Goal: Task Accomplishment & Management: Use online tool/utility

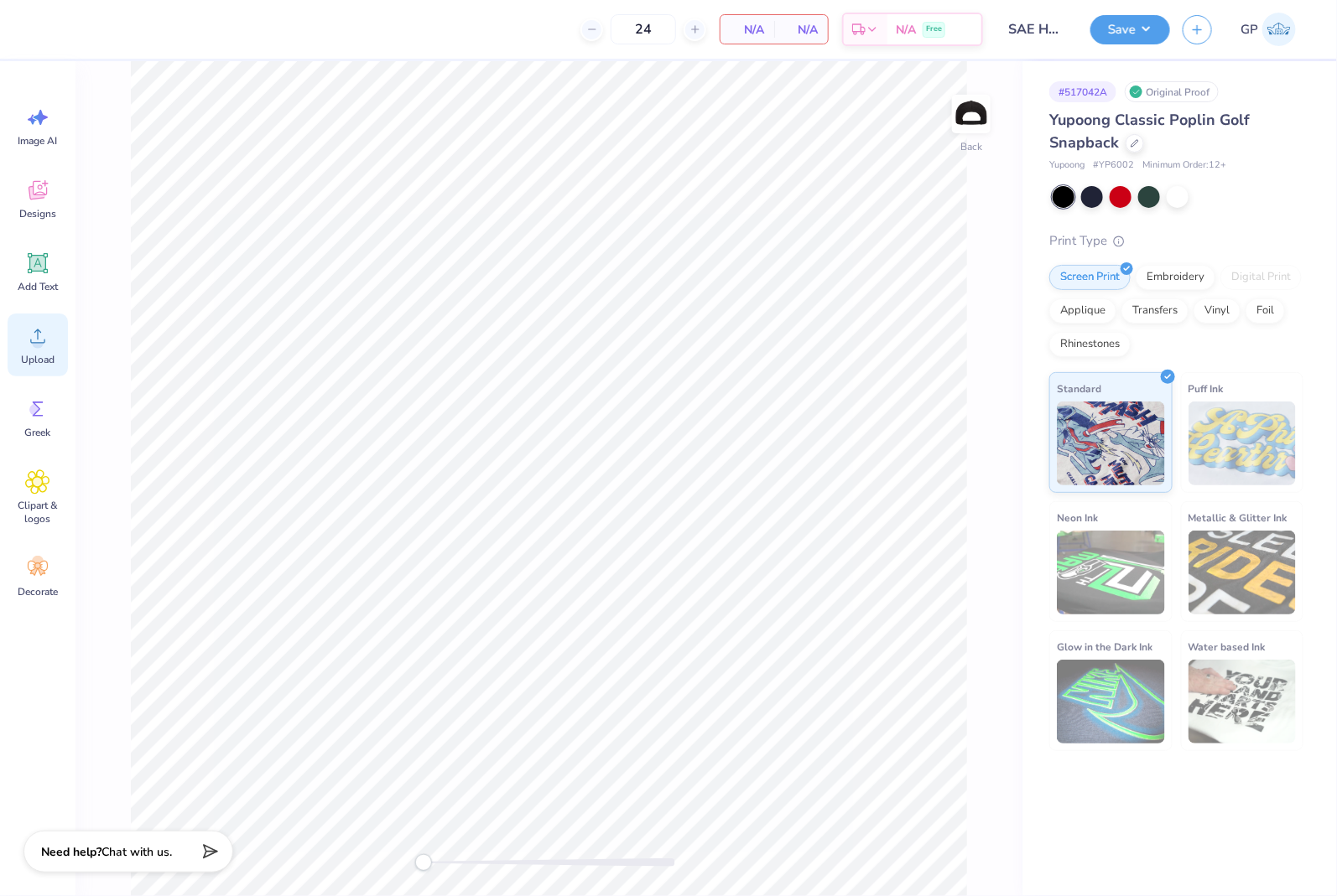
click at [34, 358] on span "Upload" at bounding box center [37, 360] width 33 height 14
click at [1163, 310] on div "Transfers" at bounding box center [1154, 309] width 67 height 26
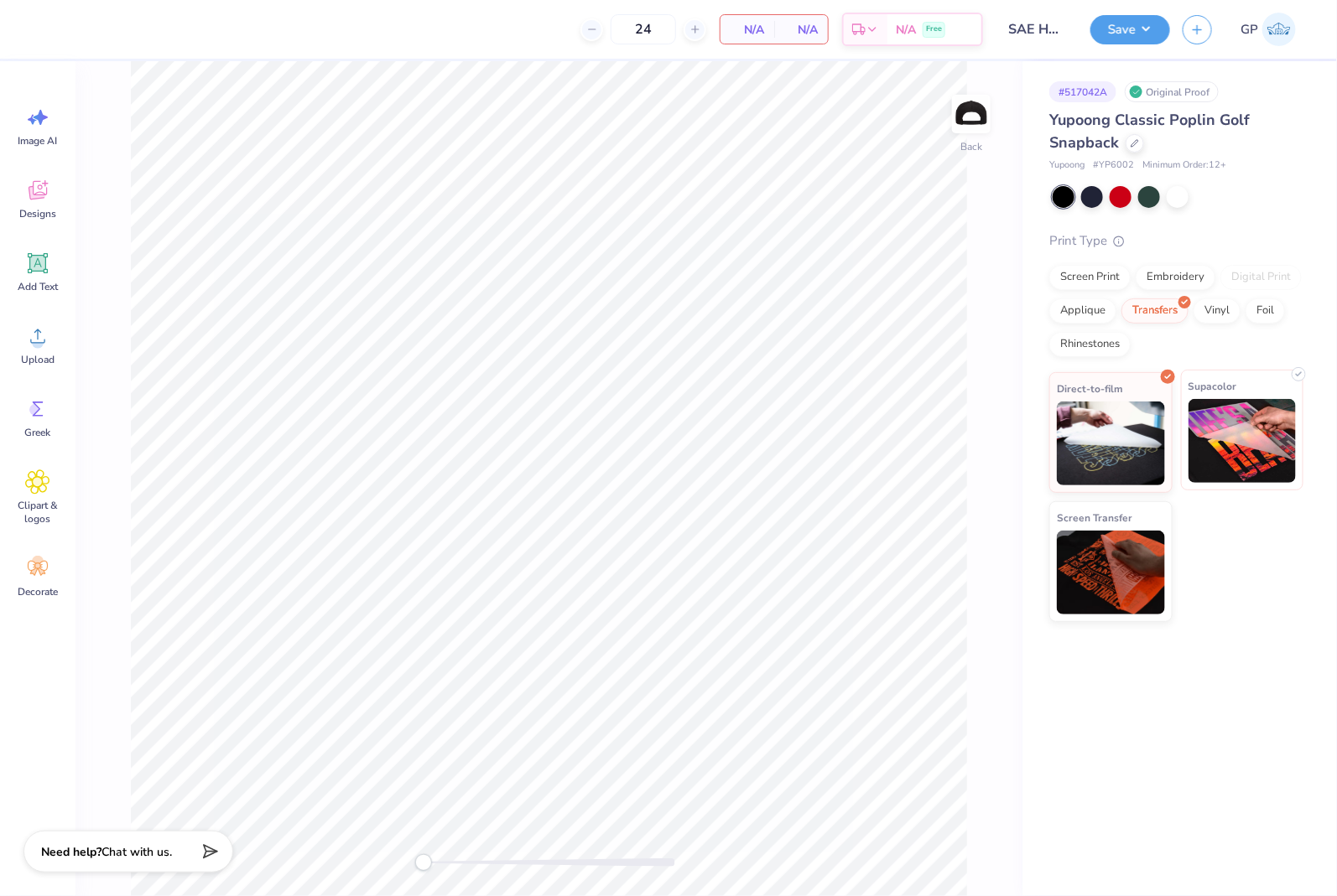
click at [1240, 433] on img at bounding box center [1243, 441] width 108 height 83
click at [14, 330] on div "Upload" at bounding box center [38, 345] width 61 height 63
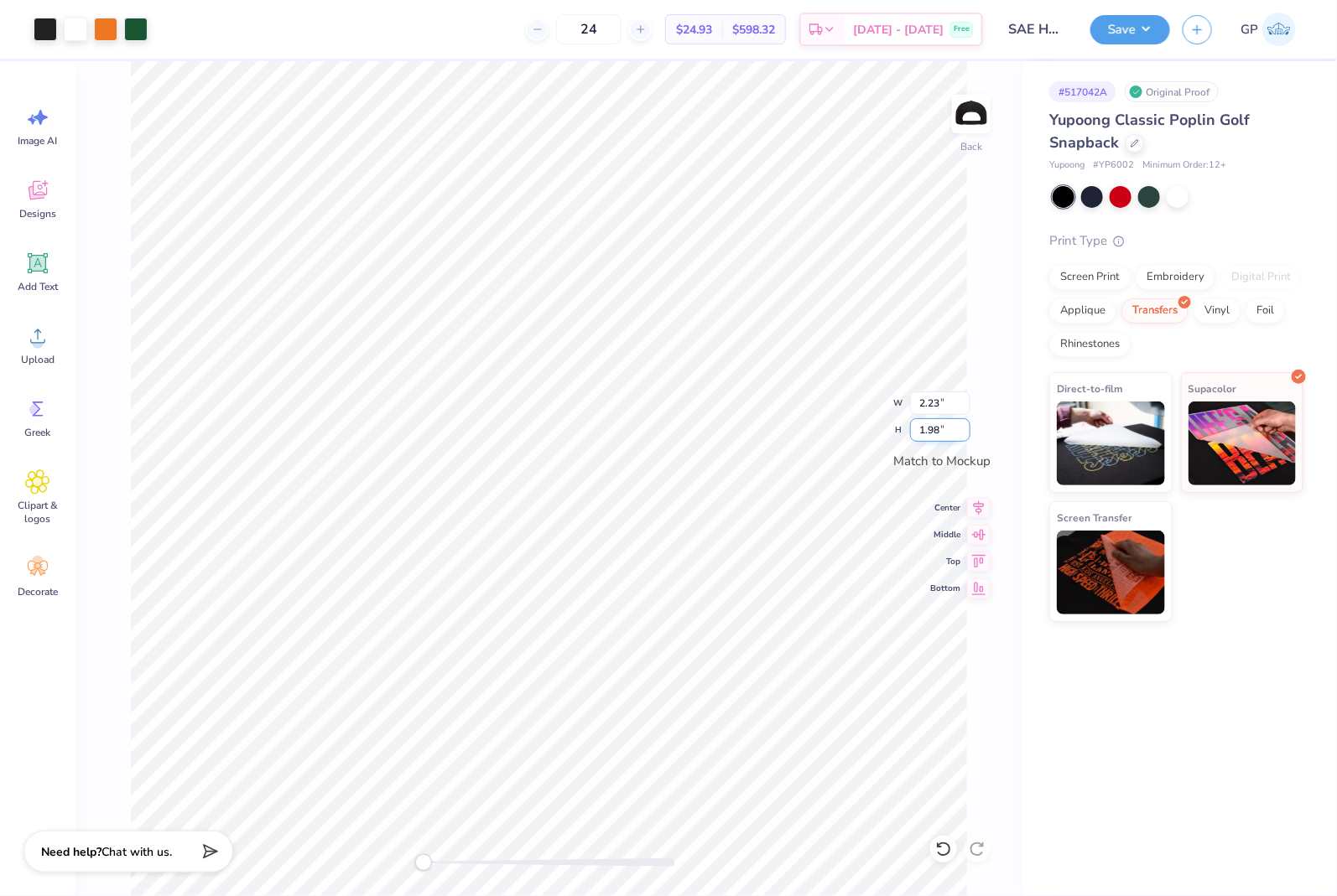
click at [930, 433] on input "1.98" at bounding box center [940, 430] width 61 height 24
type input "2.8"
type input "2.25"
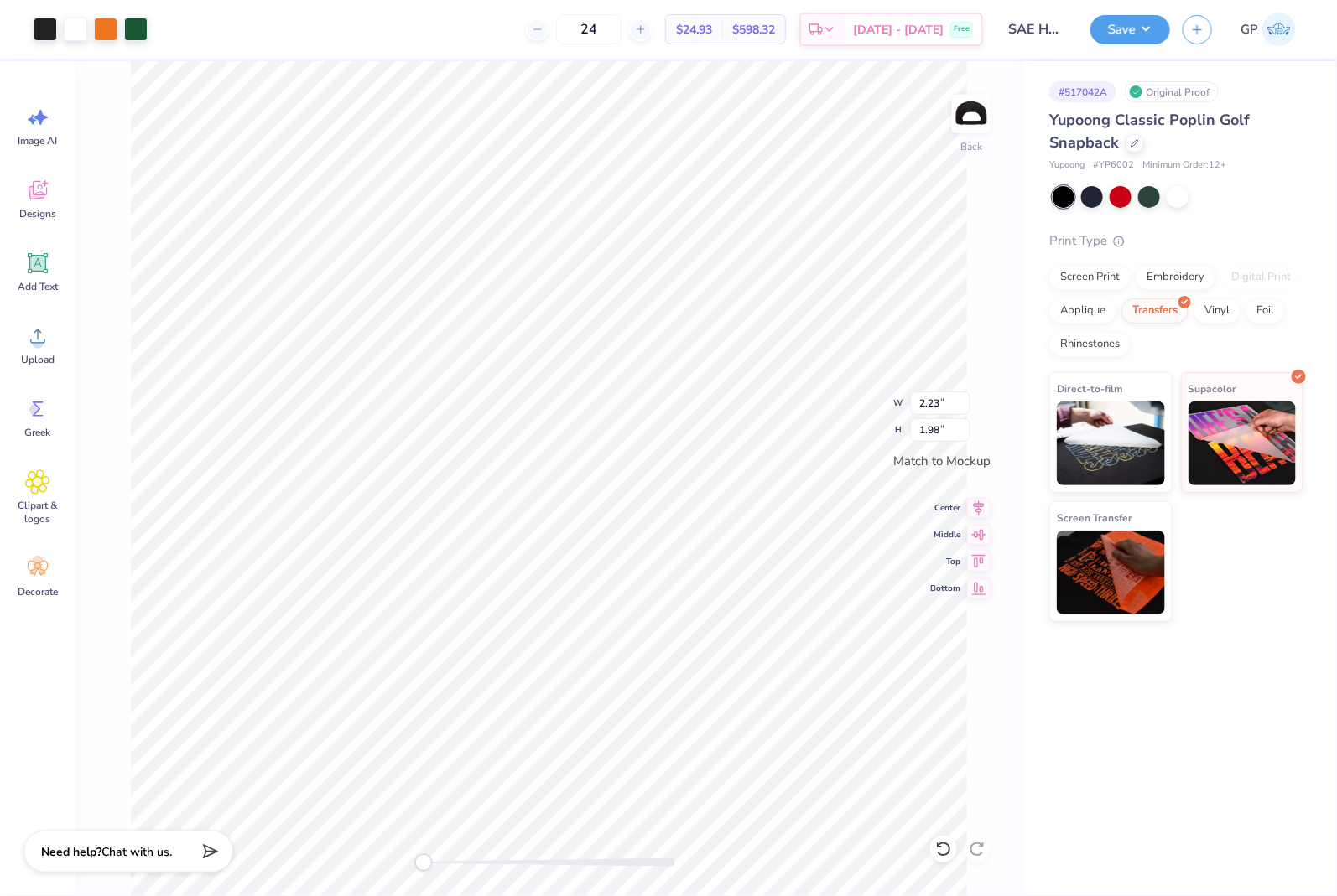
type input "2.00"
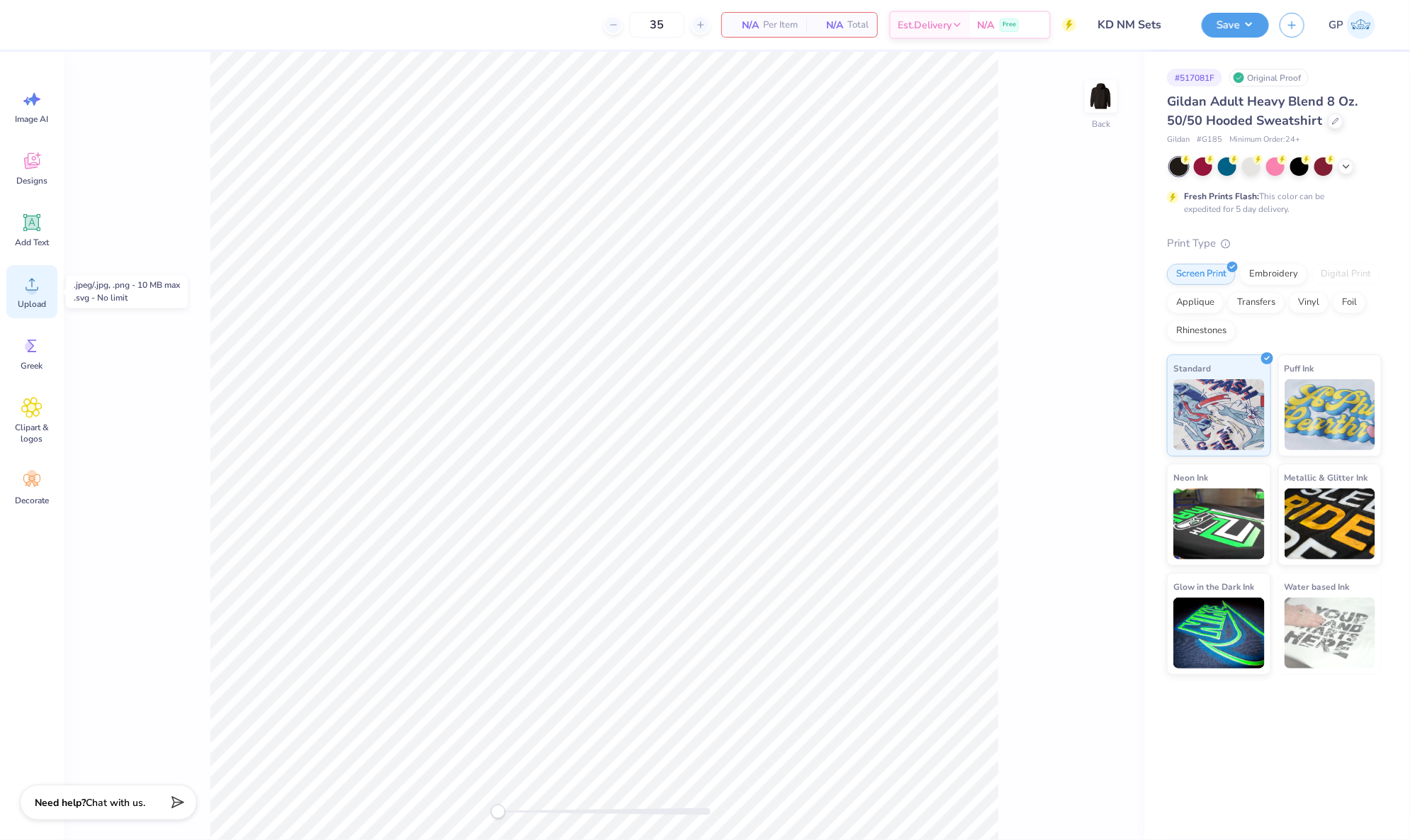
click at [36, 275] on icon at bounding box center [32, 284] width 22 height 22
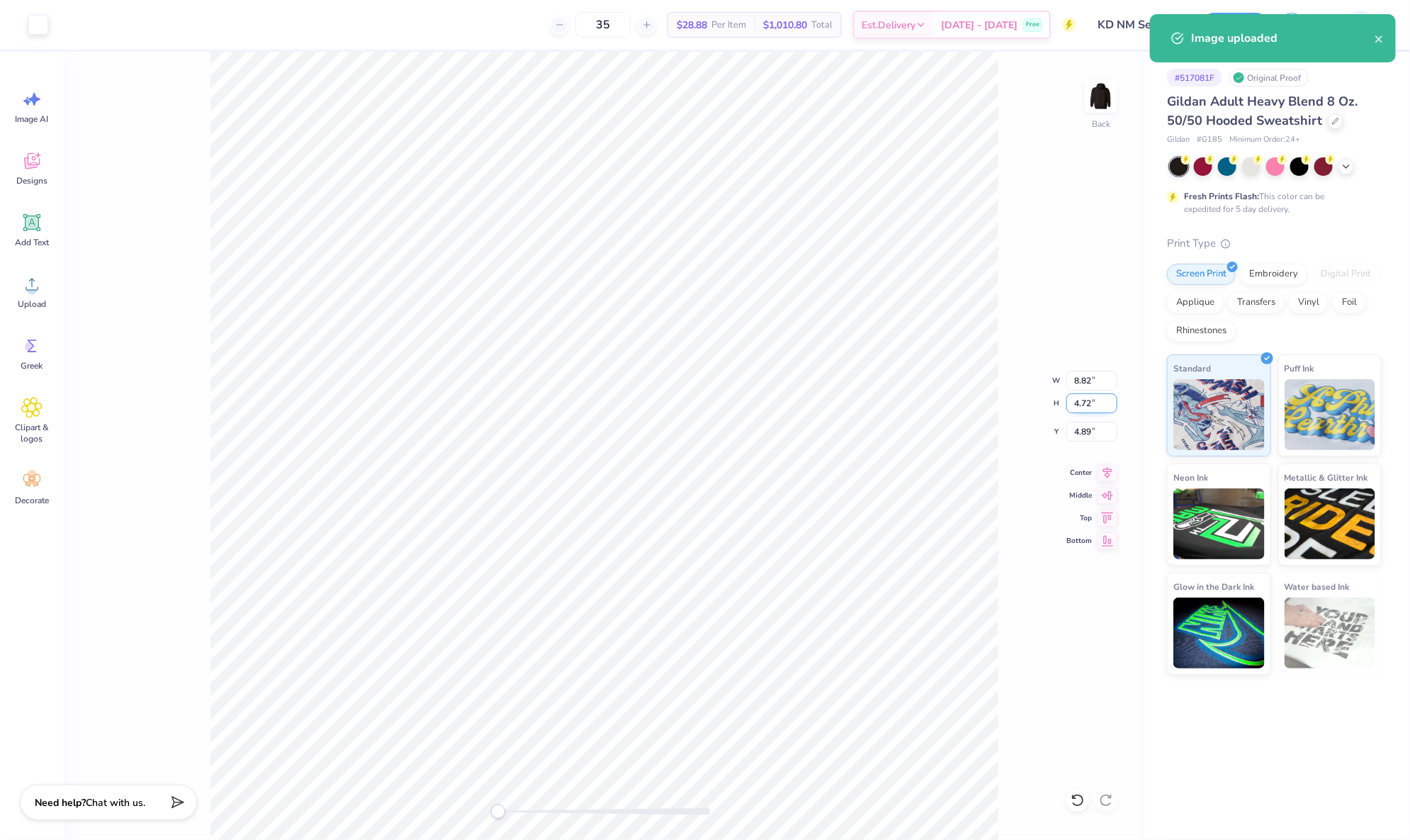
click at [1092, 396] on input "4.72" at bounding box center [1092, 403] width 51 height 20
click at [1090, 384] on input "8.82" at bounding box center [1092, 381] width 51 height 20
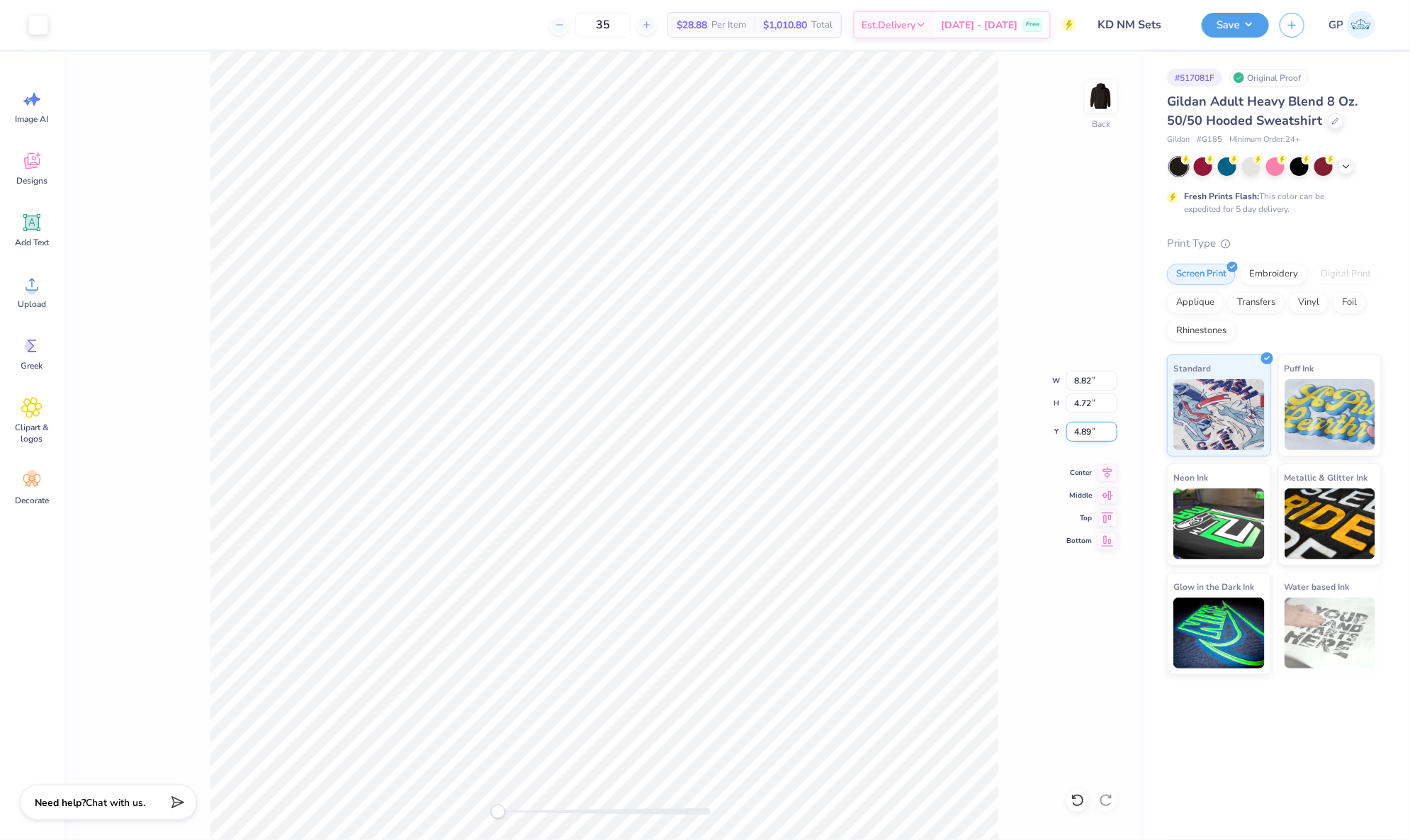
click at [1089, 431] on input "4.89" at bounding box center [1092, 431] width 51 height 20
type input "3"
click at [1086, 114] on img at bounding box center [1101, 96] width 56 height 56
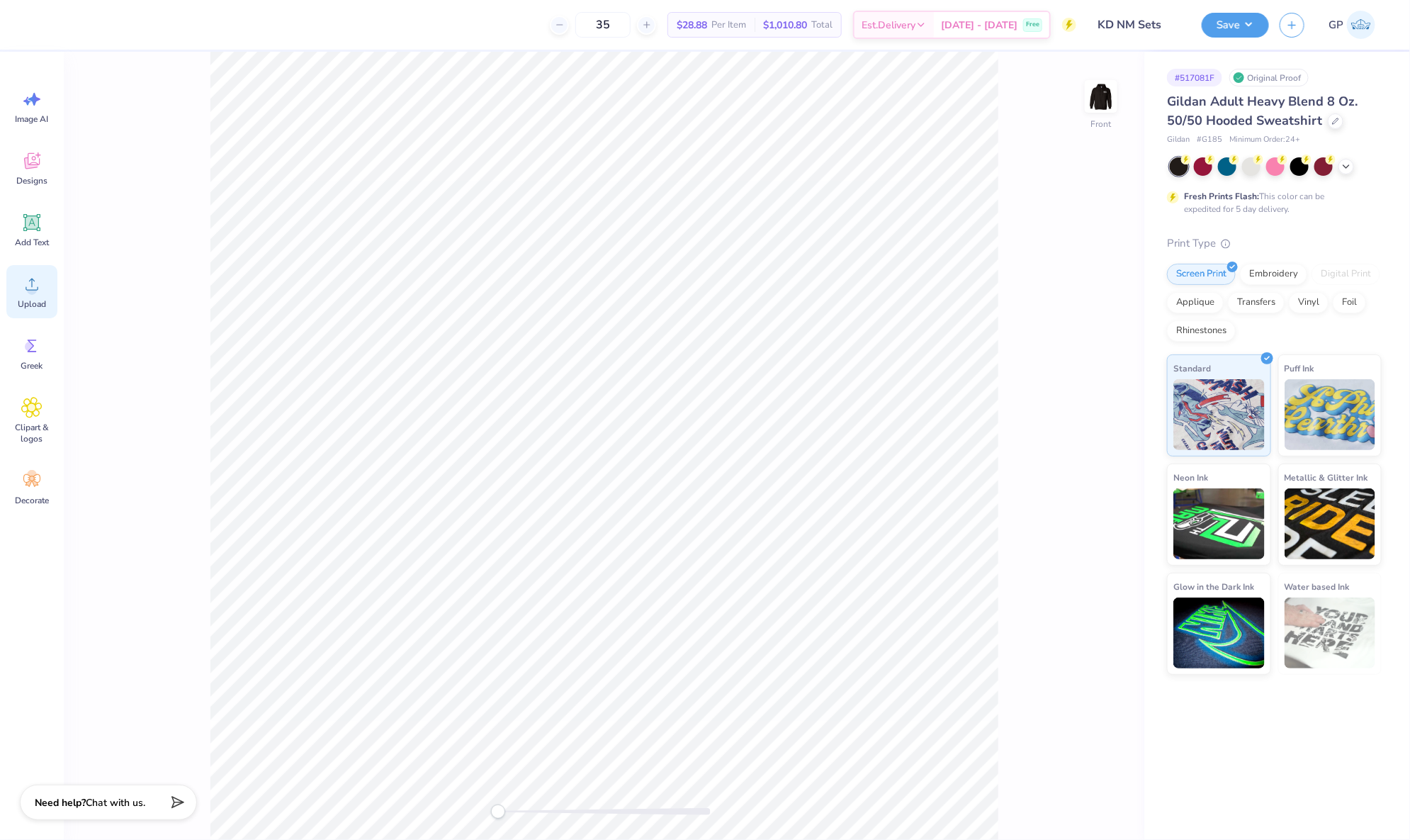
click at [7, 307] on div "Upload" at bounding box center [32, 292] width 51 height 53
click at [54, 25] on div at bounding box center [64, 23] width 20 height 20
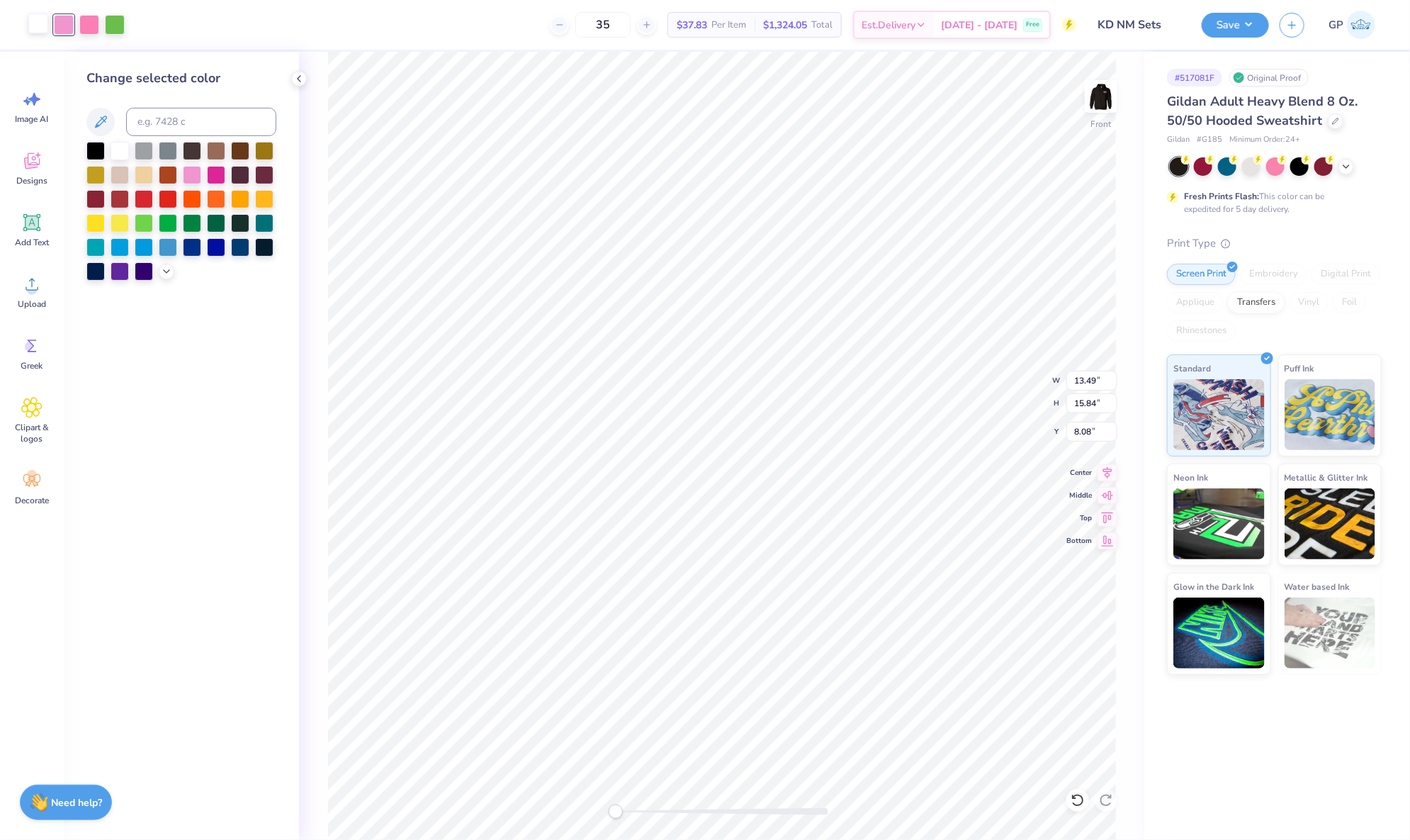
click at [41, 25] on div at bounding box center [38, 23] width 20 height 20
click at [139, 142] on div at bounding box center [143, 149] width 18 height 18
click at [30, 226] on icon at bounding box center [32, 223] width 13 height 13
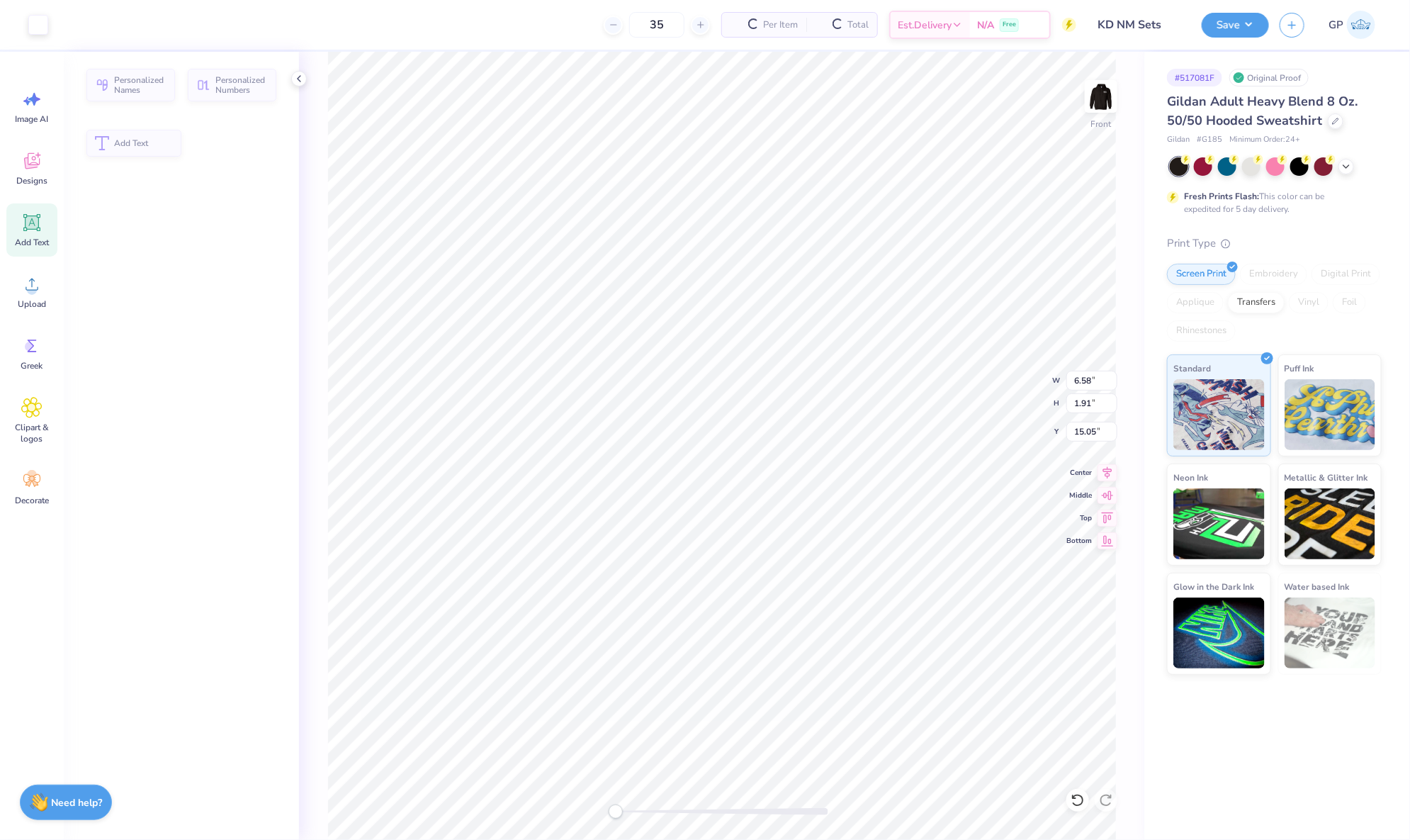
type input "6.58"
type input "1.91"
type input "15.05"
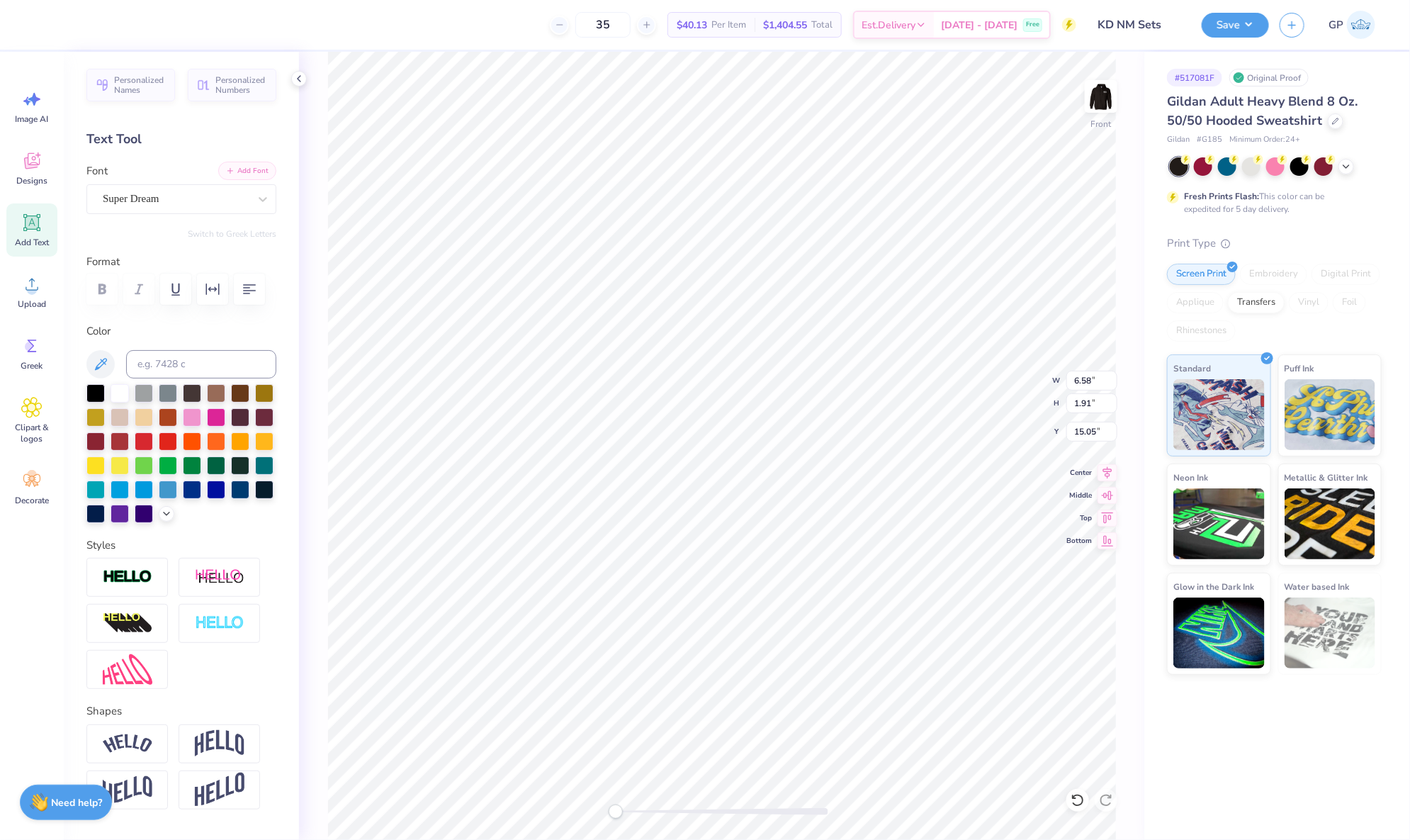
click at [221, 174] on button "Add Font" at bounding box center [247, 171] width 58 height 18
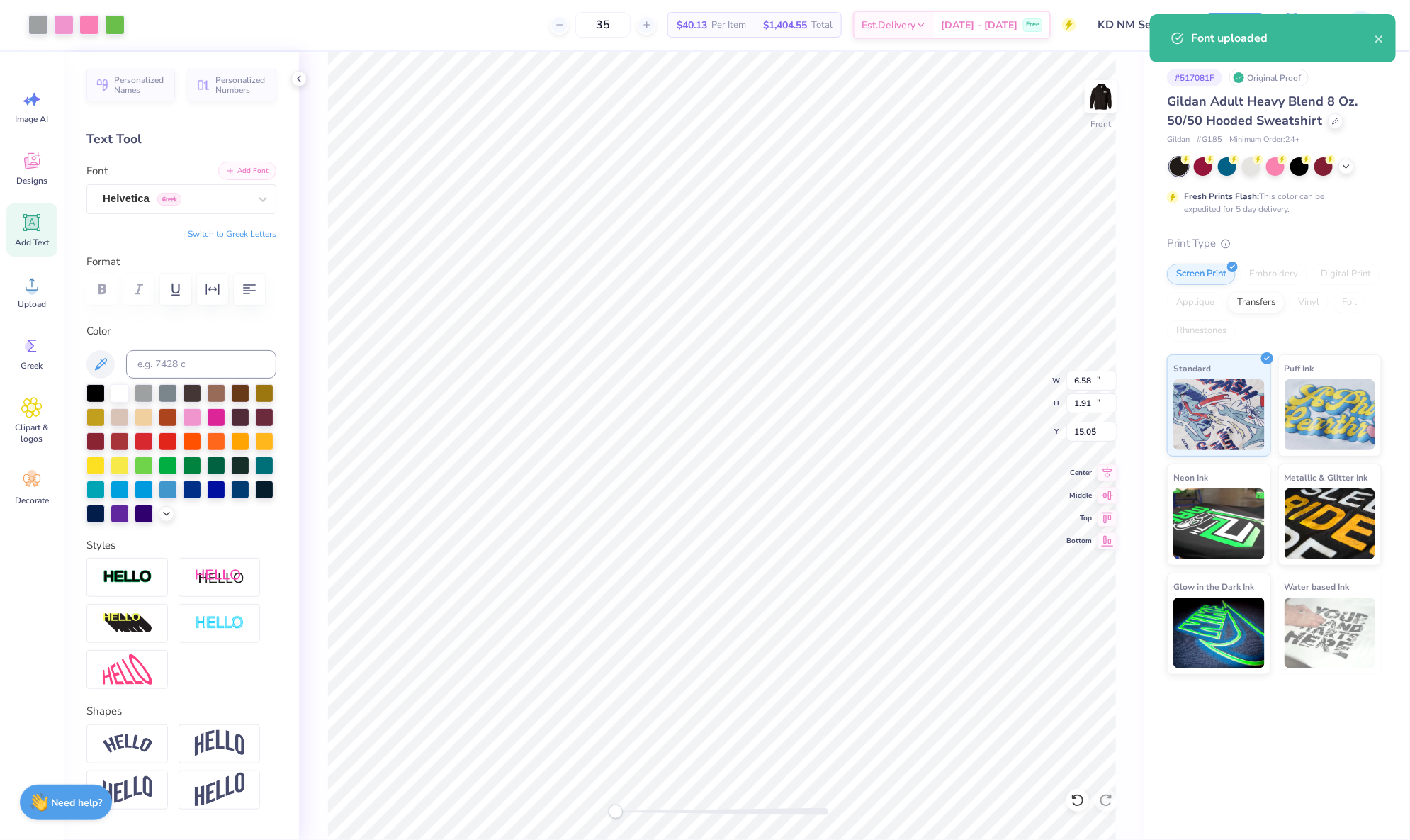
type input "13.49"
type input "15.84"
type input "8.08"
type input "6.87"
type input "1.96"
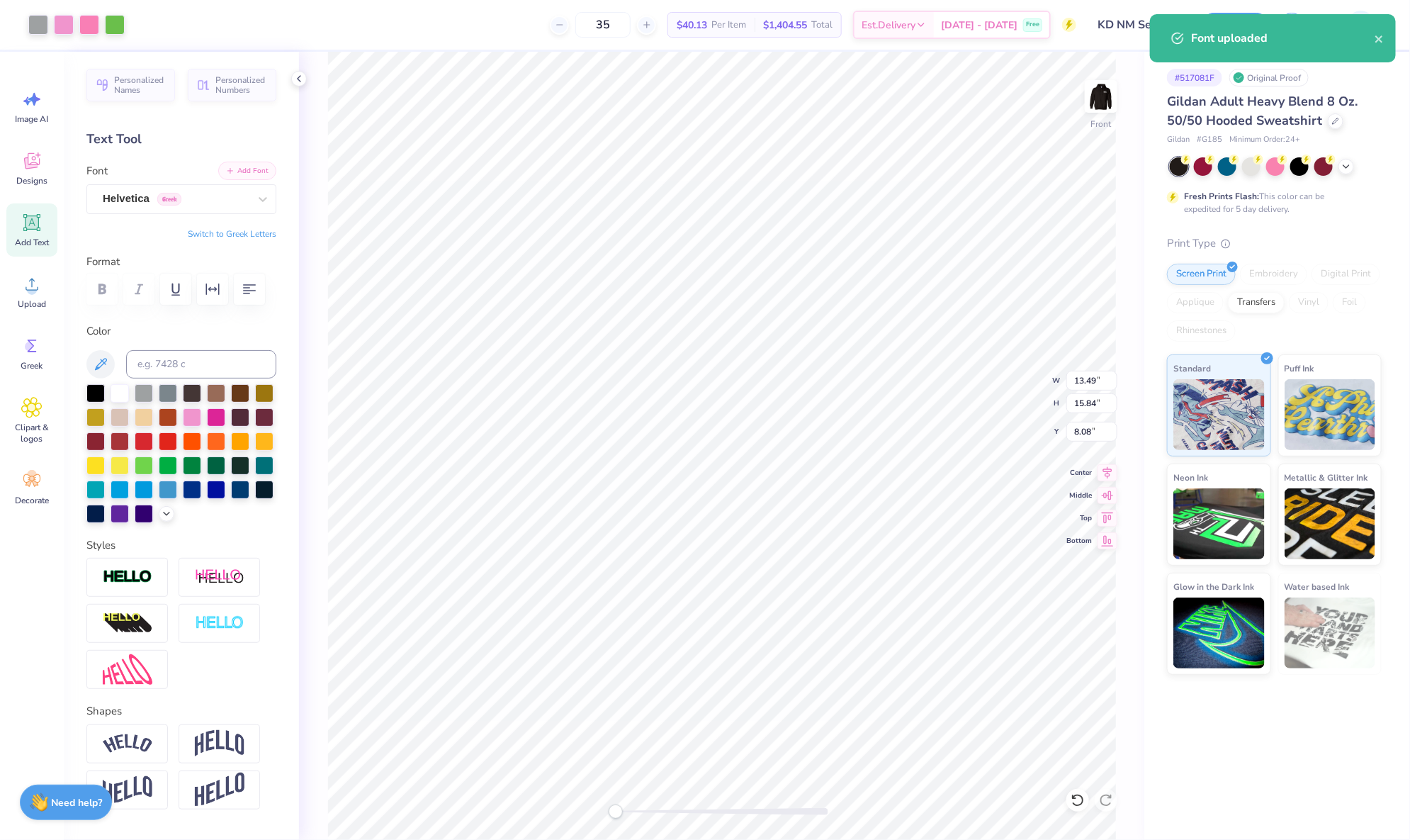
type input "15.02"
type textarea "I LOVE"
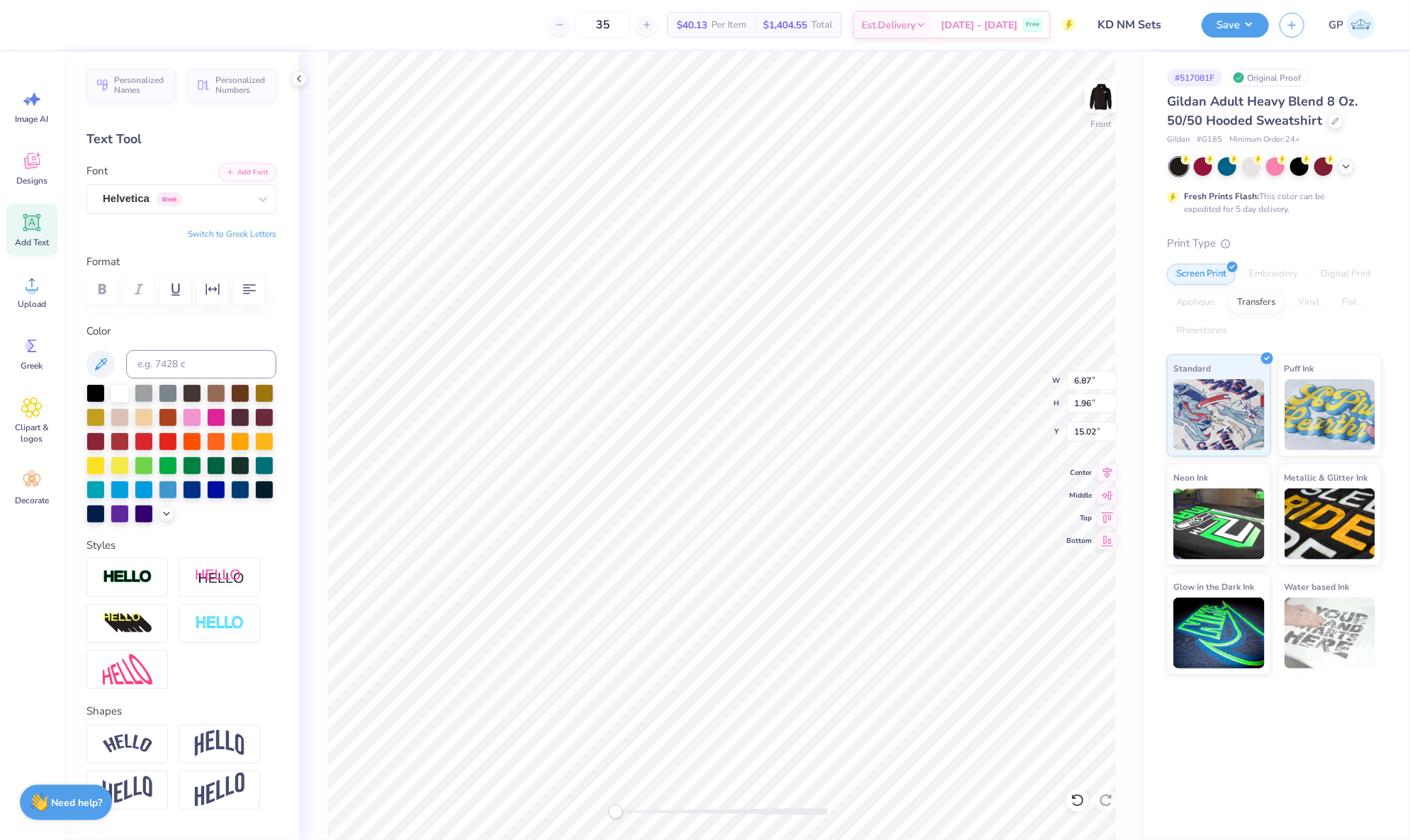
click at [652, 808] on div at bounding box center [722, 811] width 212 height 7
type input "13.49"
type input "15.84"
type input "8.08"
type input "4.71"
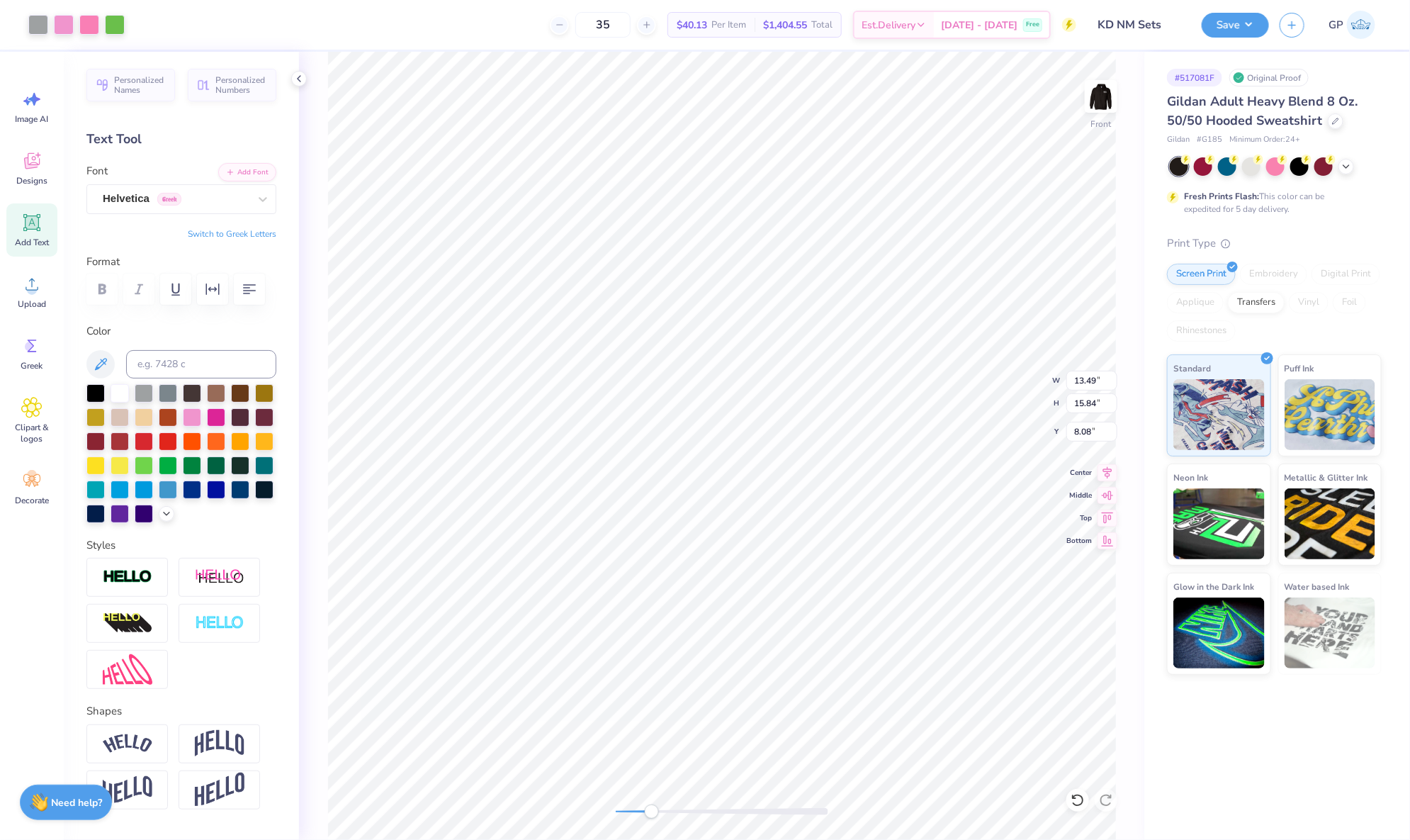
type input "1.13"
type input "21.08"
type textarea "KAPPA DELTA"
click at [821, 814] on li "Send to Back" at bounding box center [838, 824] width 111 height 27
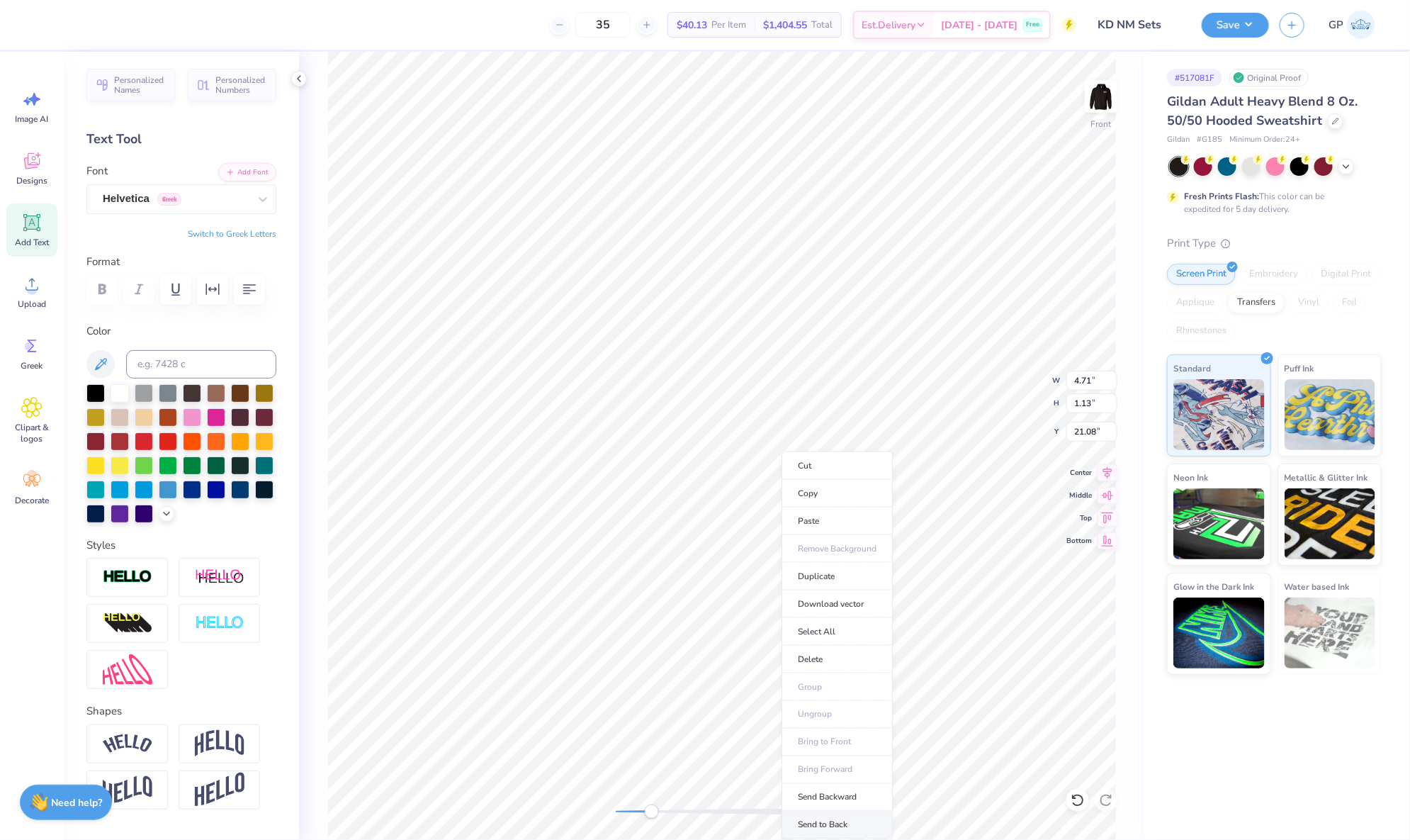
type input "10.03"
type input "1.07"
type input "22.63"
click at [591, 804] on div "Front W 10.03 10.03 " H 1.07 1.07 " Y 22.63 22.63 " Center Middle Top Bottom" at bounding box center [722, 445] width 845 height 788
click at [43, 289] on div "Upload" at bounding box center [32, 292] width 51 height 53
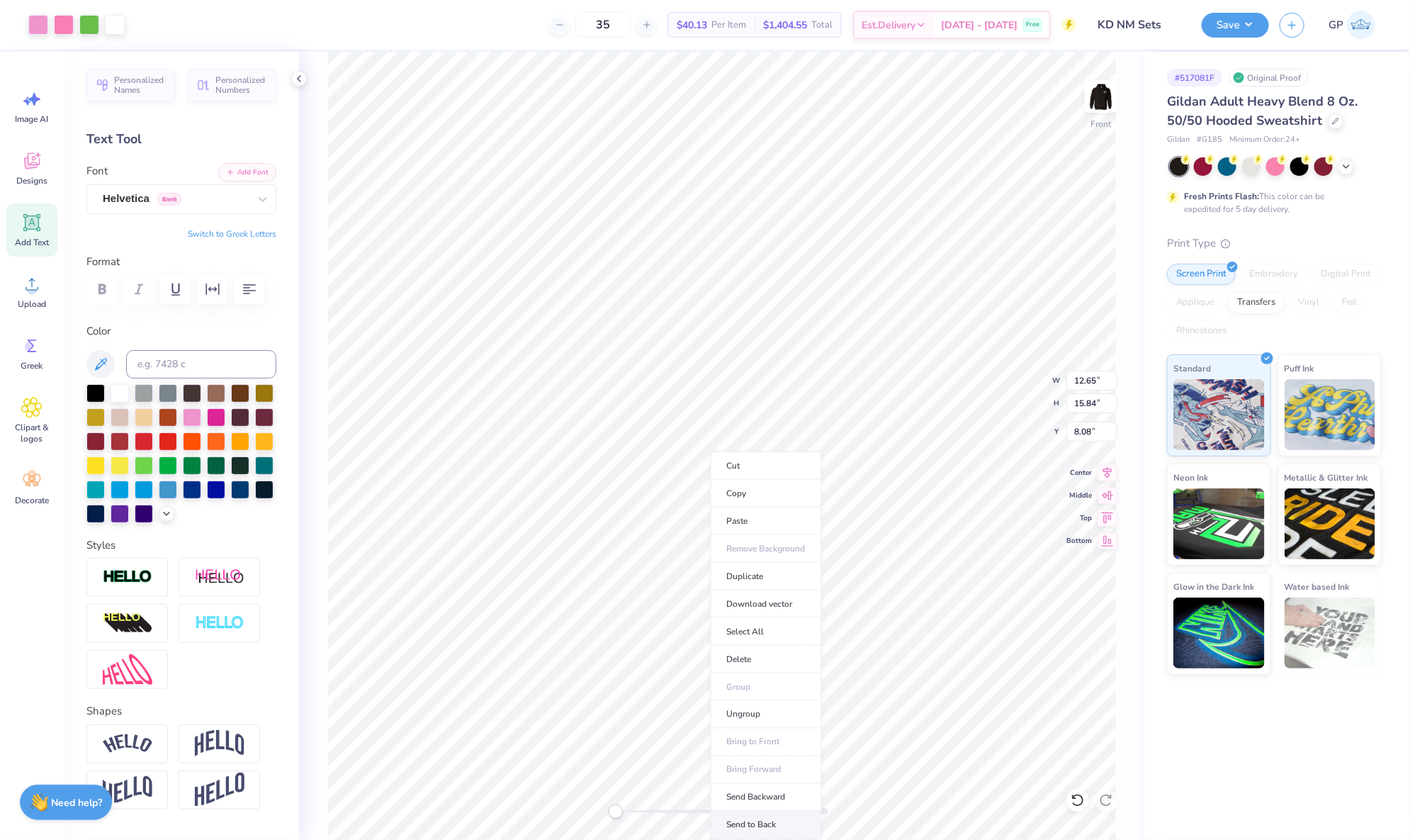
click at [745, 831] on li "Send to Back" at bounding box center [766, 824] width 111 height 27
type input "13.49"
click at [1093, 379] on input "13.49" at bounding box center [1092, 381] width 51 height 20
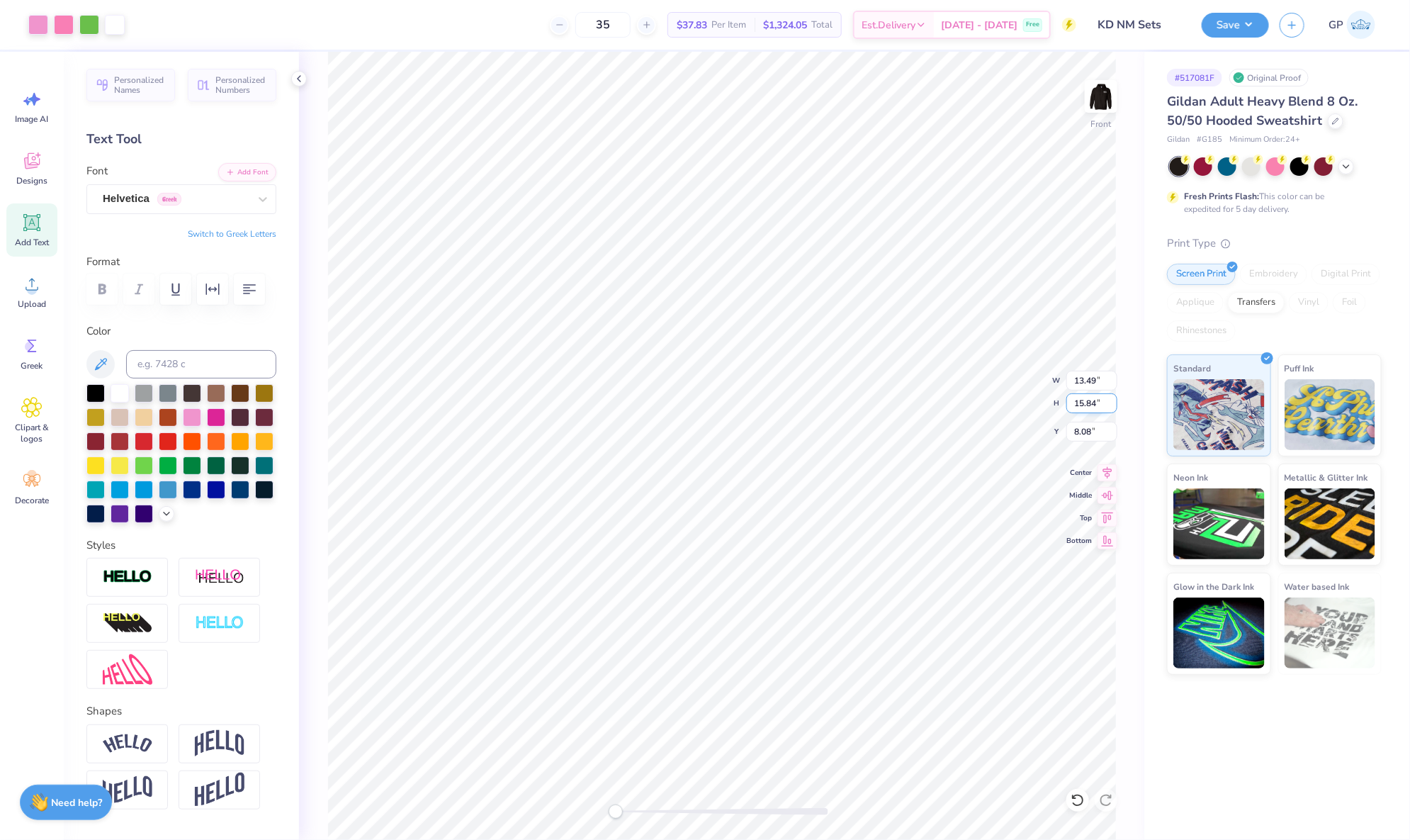
type input "11.91"
type input "13.90"
type input "9.78"
type input "12.85"
type input "14.94"
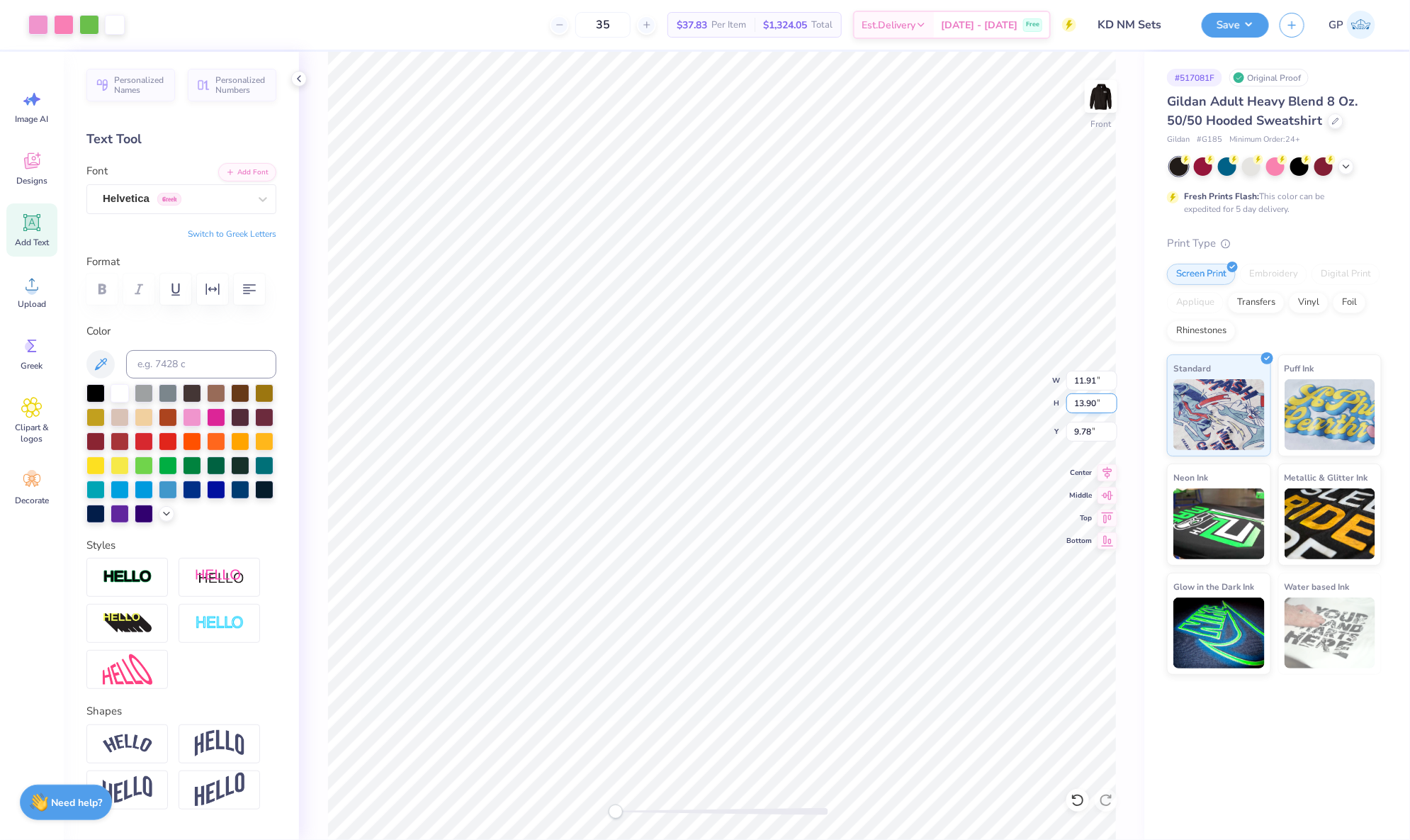
type input "8.77"
type input "12.75"
type input "14.82"
type input "8.88"
type input "12.57"
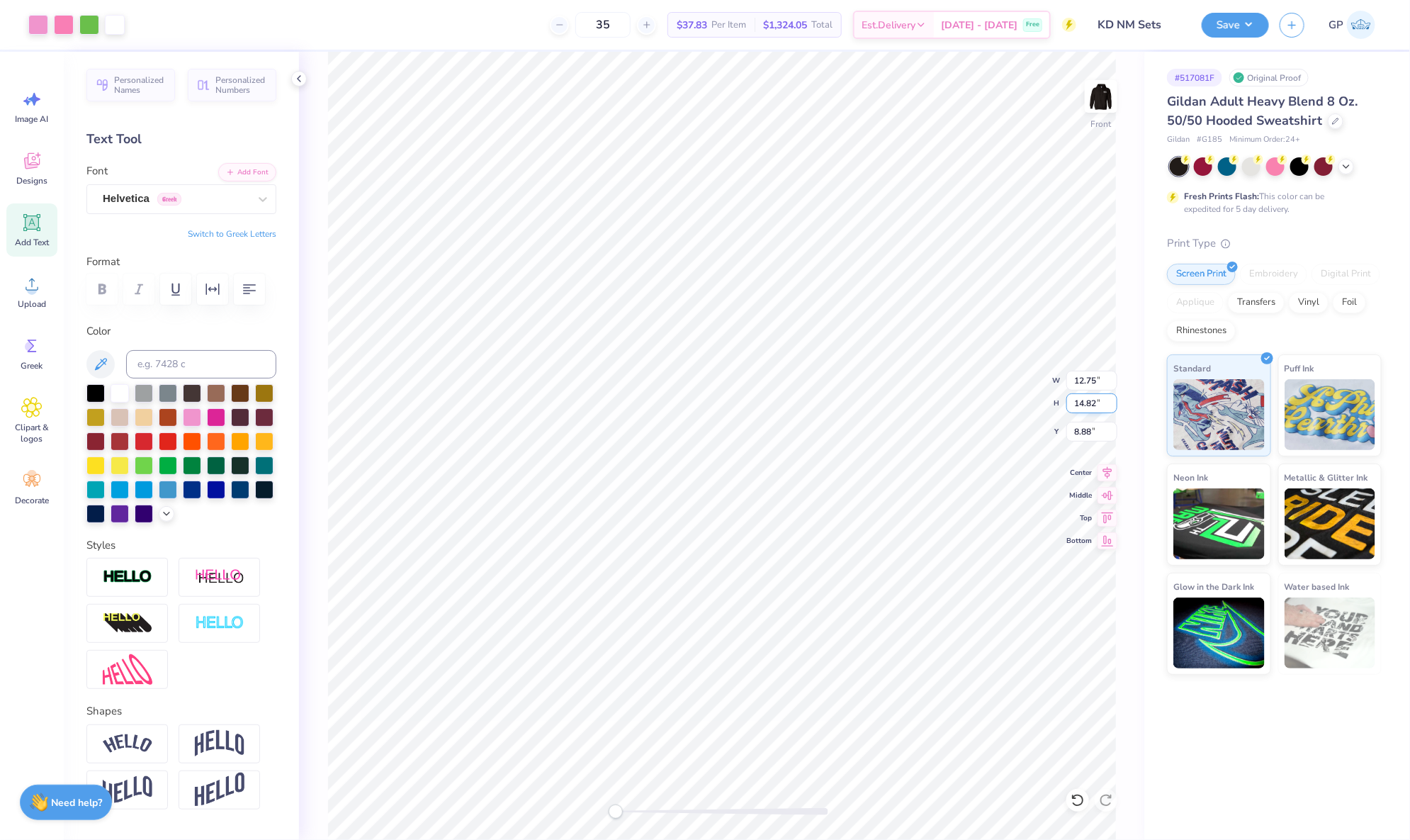
type input "14.62"
type input "9.07"
type input "12.55"
type input "14.59"
type input "9.10"
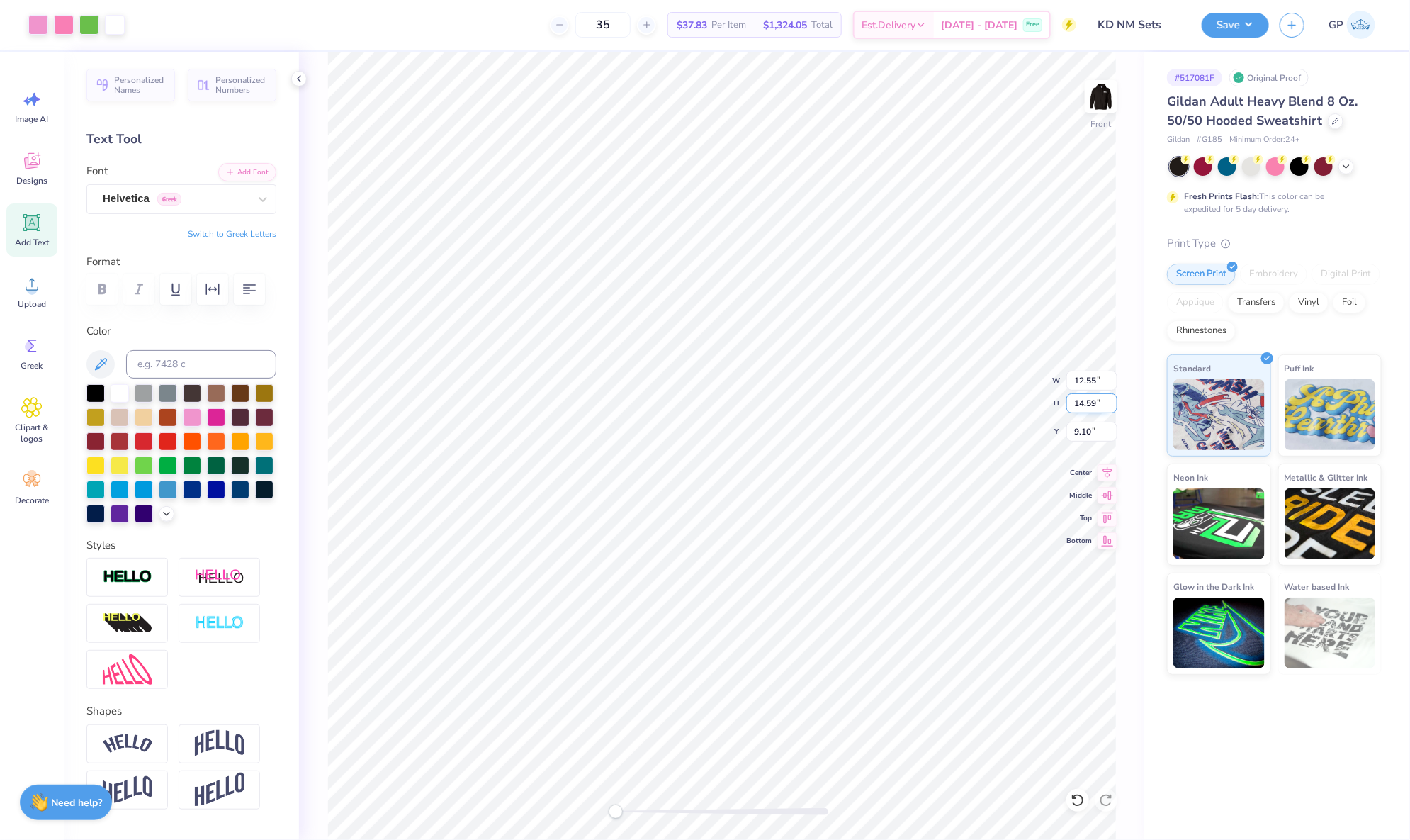
type input "12.45"
type input "14.48"
click at [1077, 426] on input "9.21" at bounding box center [1092, 431] width 51 height 20
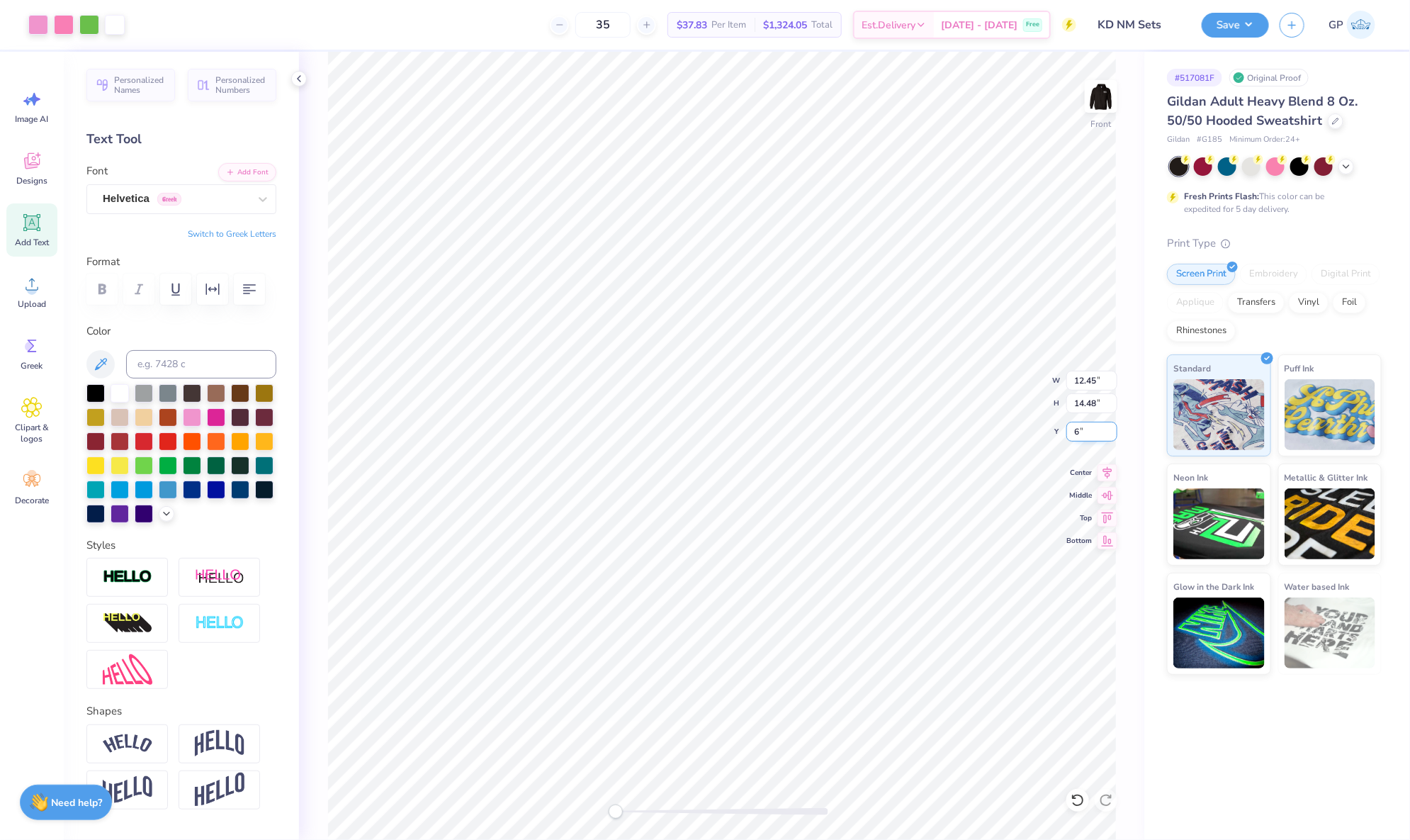
type input "6.00"
click at [1078, 430] on input "6.04" at bounding box center [1092, 431] width 51 height 20
type input "6.00"
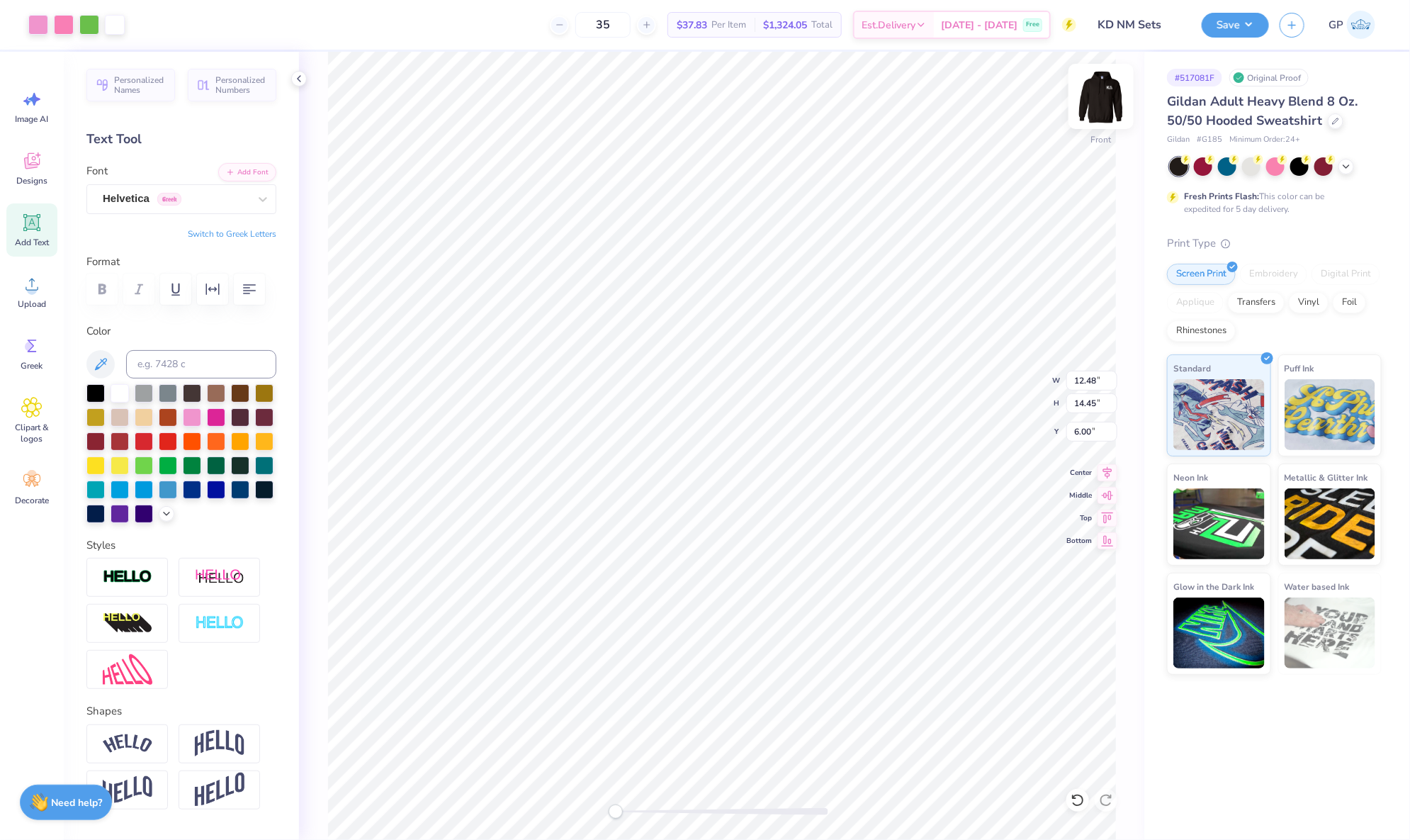
click at [1087, 94] on img at bounding box center [1101, 96] width 56 height 56
click at [1224, 27] on button "Save" at bounding box center [1235, 23] width 67 height 25
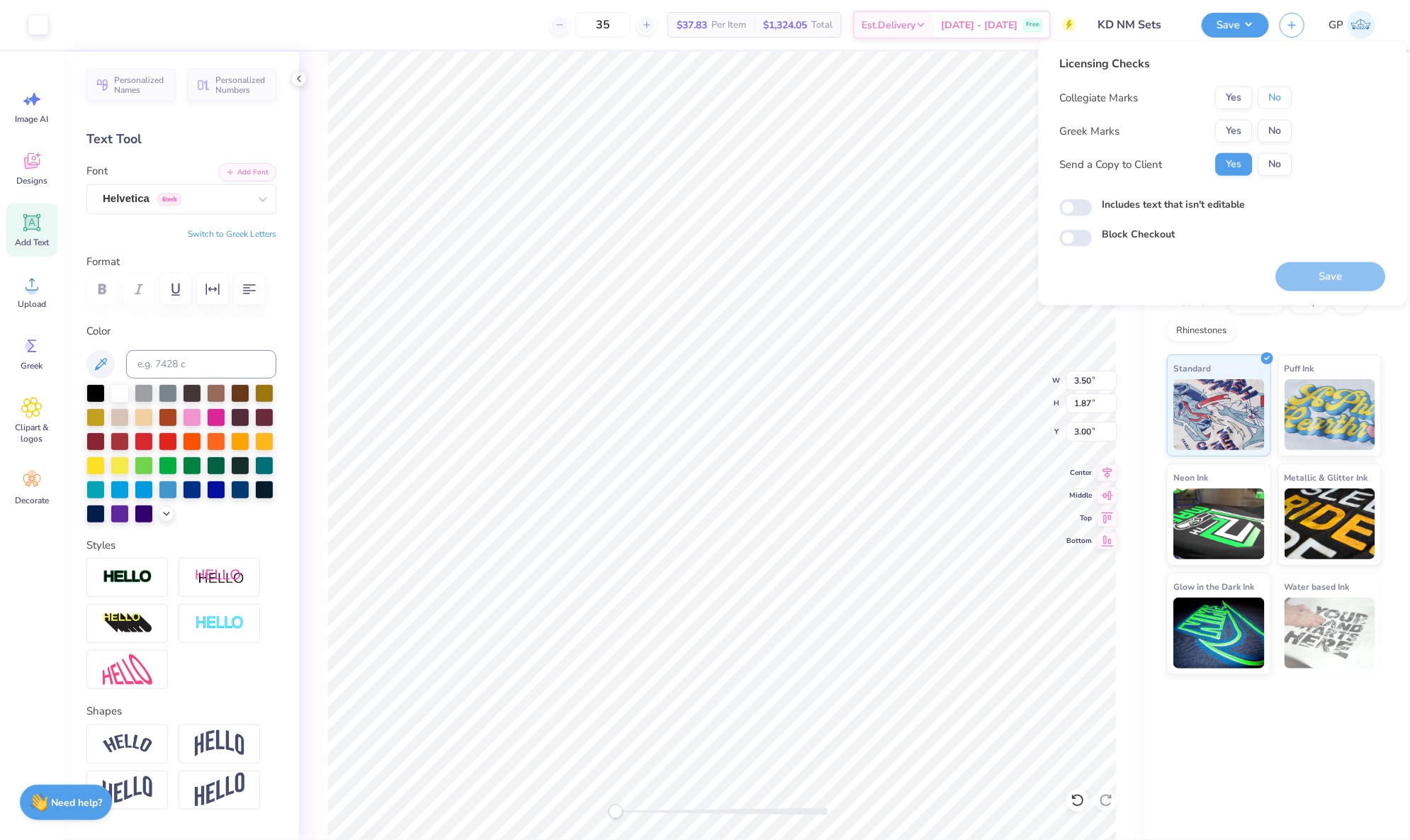
click at [1271, 98] on button "No" at bounding box center [1276, 97] width 34 height 22
click at [1220, 131] on button "Yes" at bounding box center [1234, 130] width 36 height 22
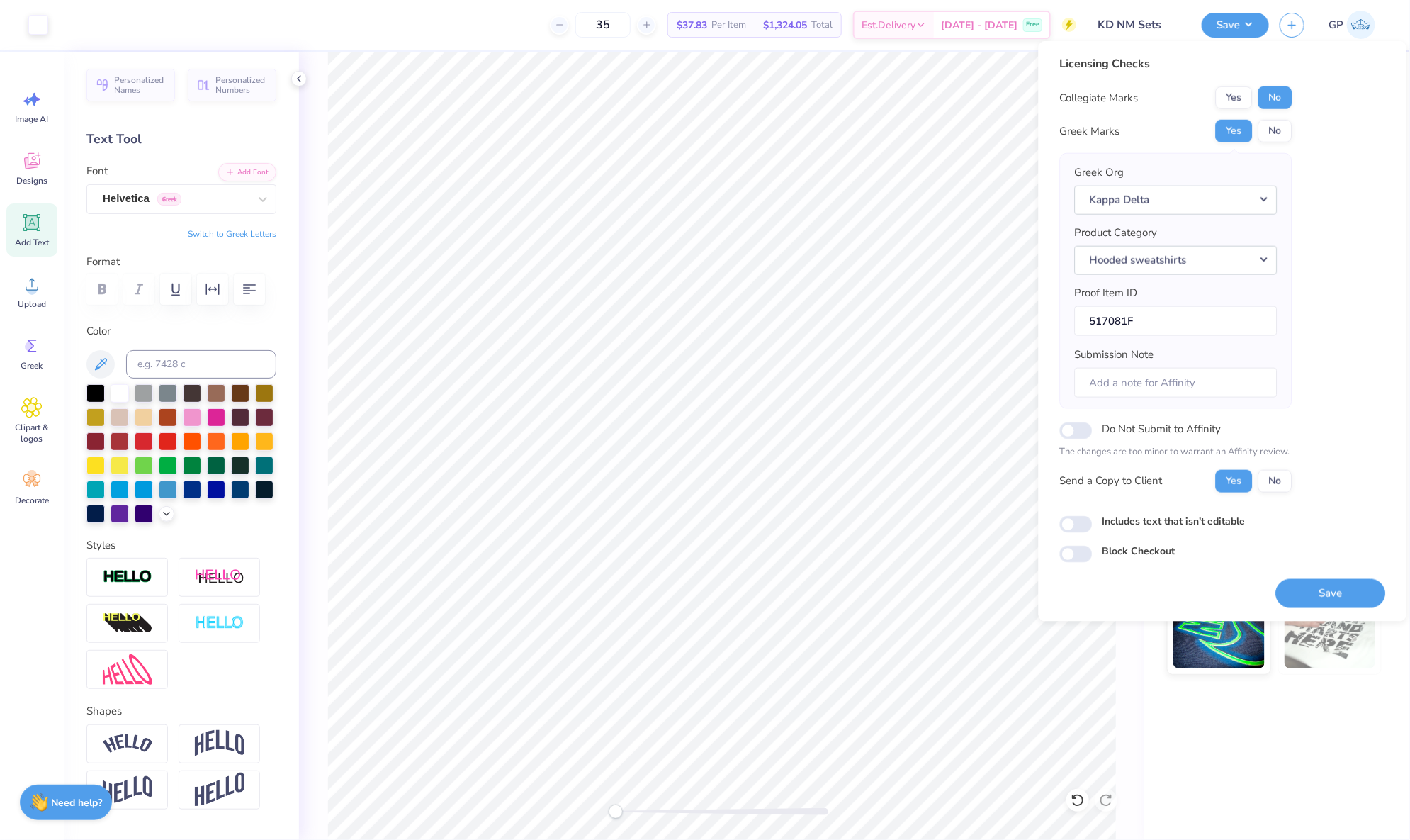
click at [1071, 532] on div "Licensing Checks Collegiate Marks Yes No Greek Marks Yes No Greek Org Kappa Del…" at bounding box center [1223, 309] width 326 height 507
click at [1074, 532] on div "Licensing Checks Collegiate Marks Yes No Greek Marks Yes No Greek Org Kappa Del…" at bounding box center [1223, 309] width 326 height 507
click at [1076, 525] on input "Includes text that isn't editable" at bounding box center [1076, 524] width 32 height 17
checkbox input "true"
click at [1325, 581] on button "Save" at bounding box center [1331, 592] width 109 height 29
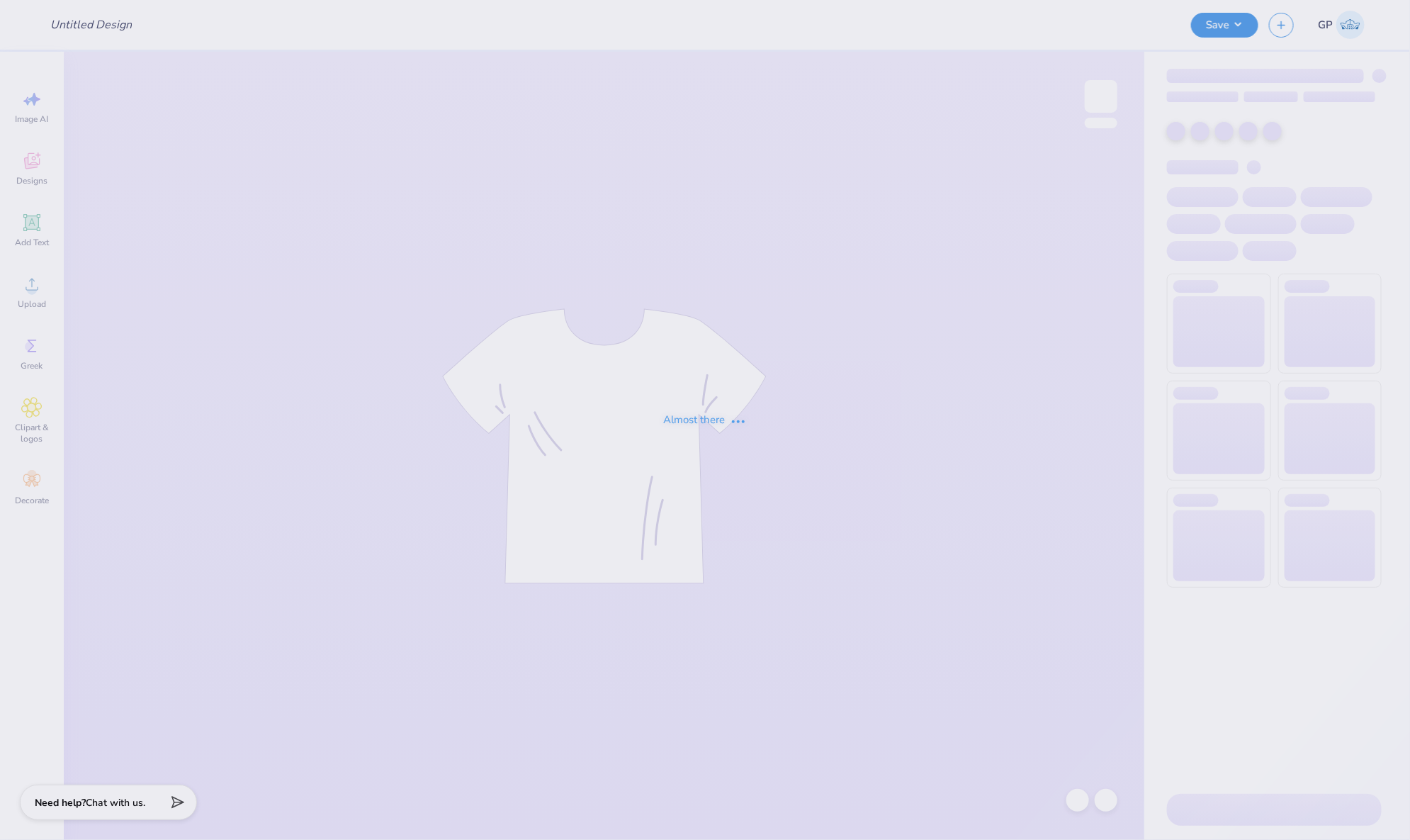
type input "Phi Psi Hoco 2025"
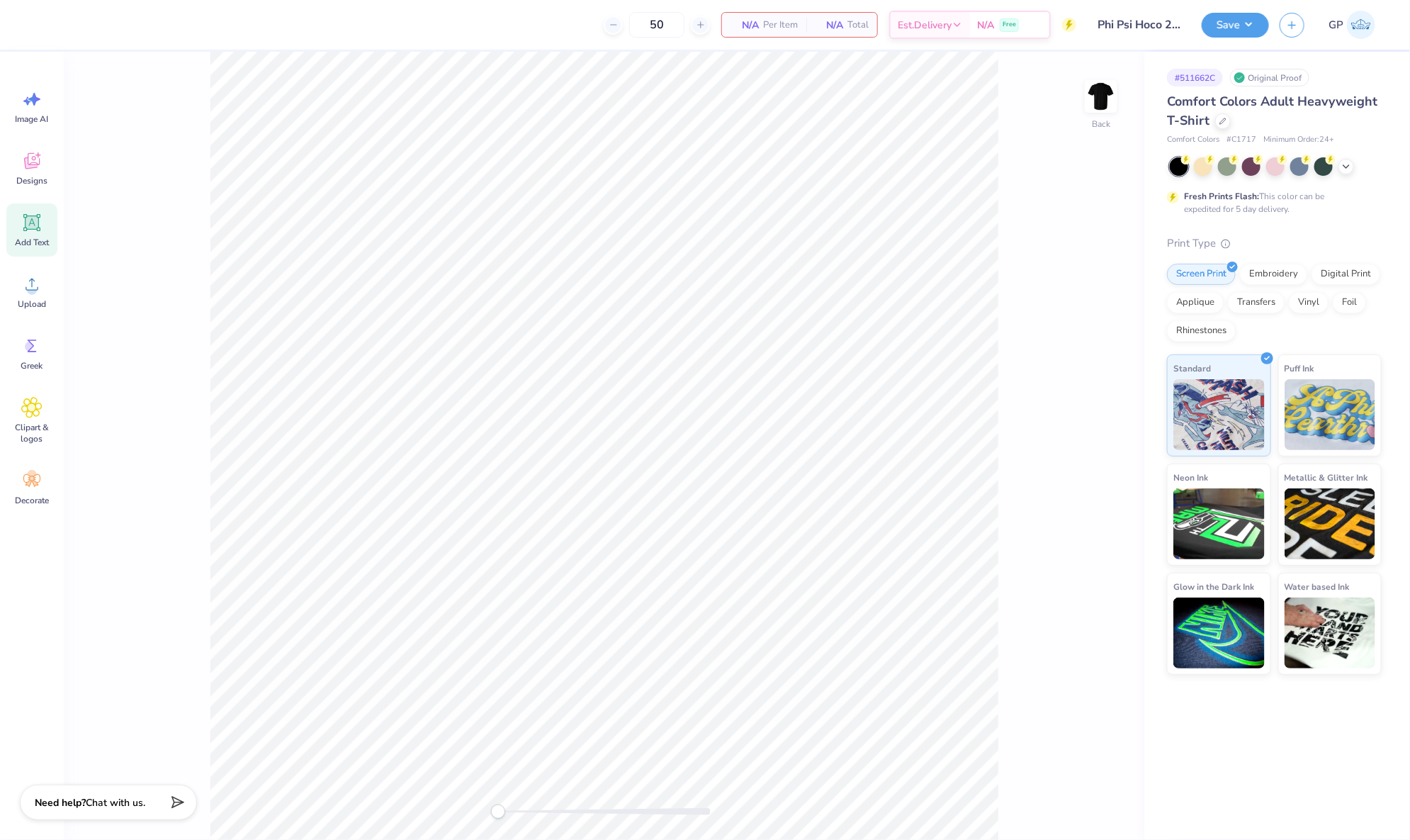
click at [40, 229] on icon at bounding box center [32, 222] width 17 height 17
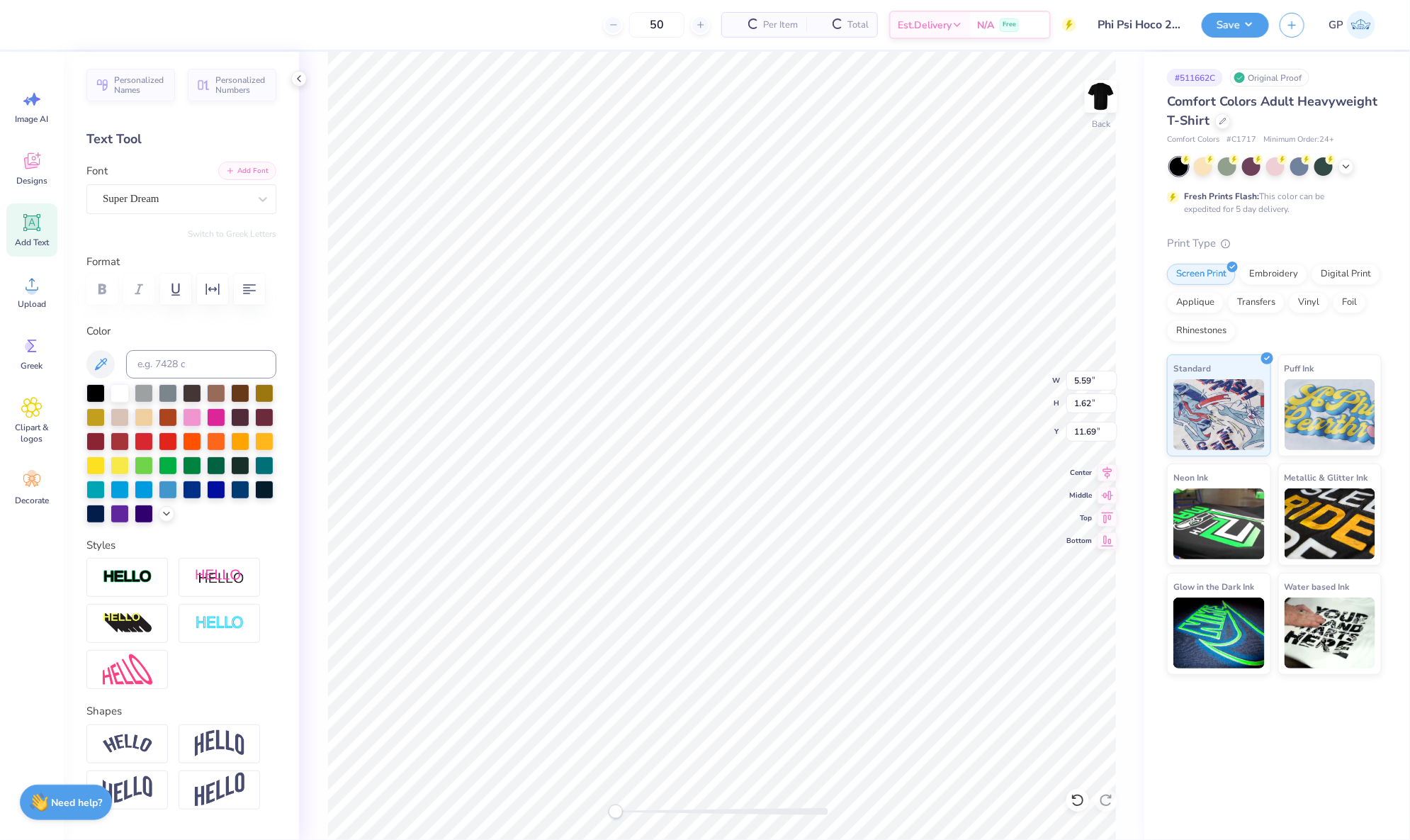
click at [235, 169] on button "Add Font" at bounding box center [247, 171] width 58 height 18
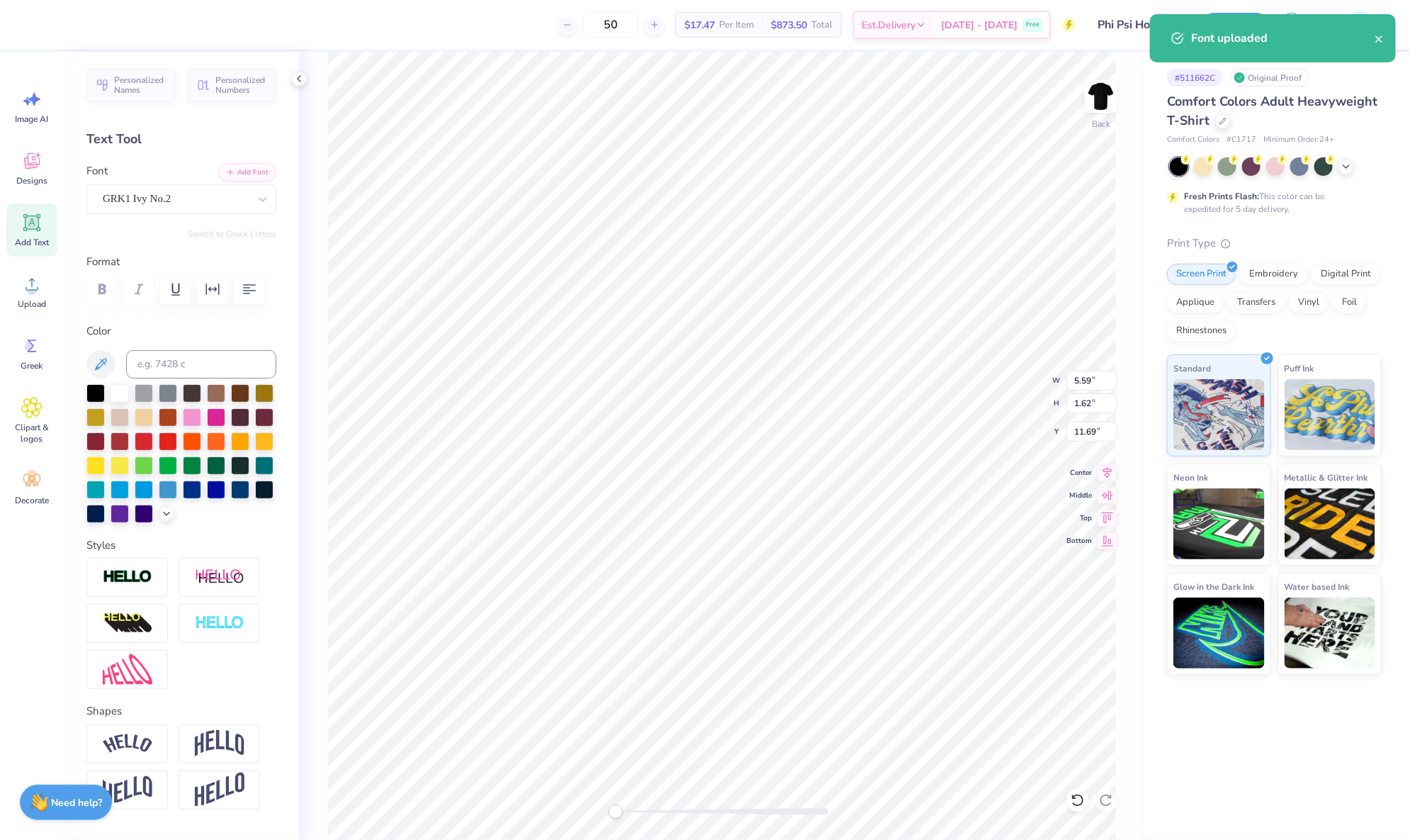
scroll to position [17, 2]
type textarea "FKY"
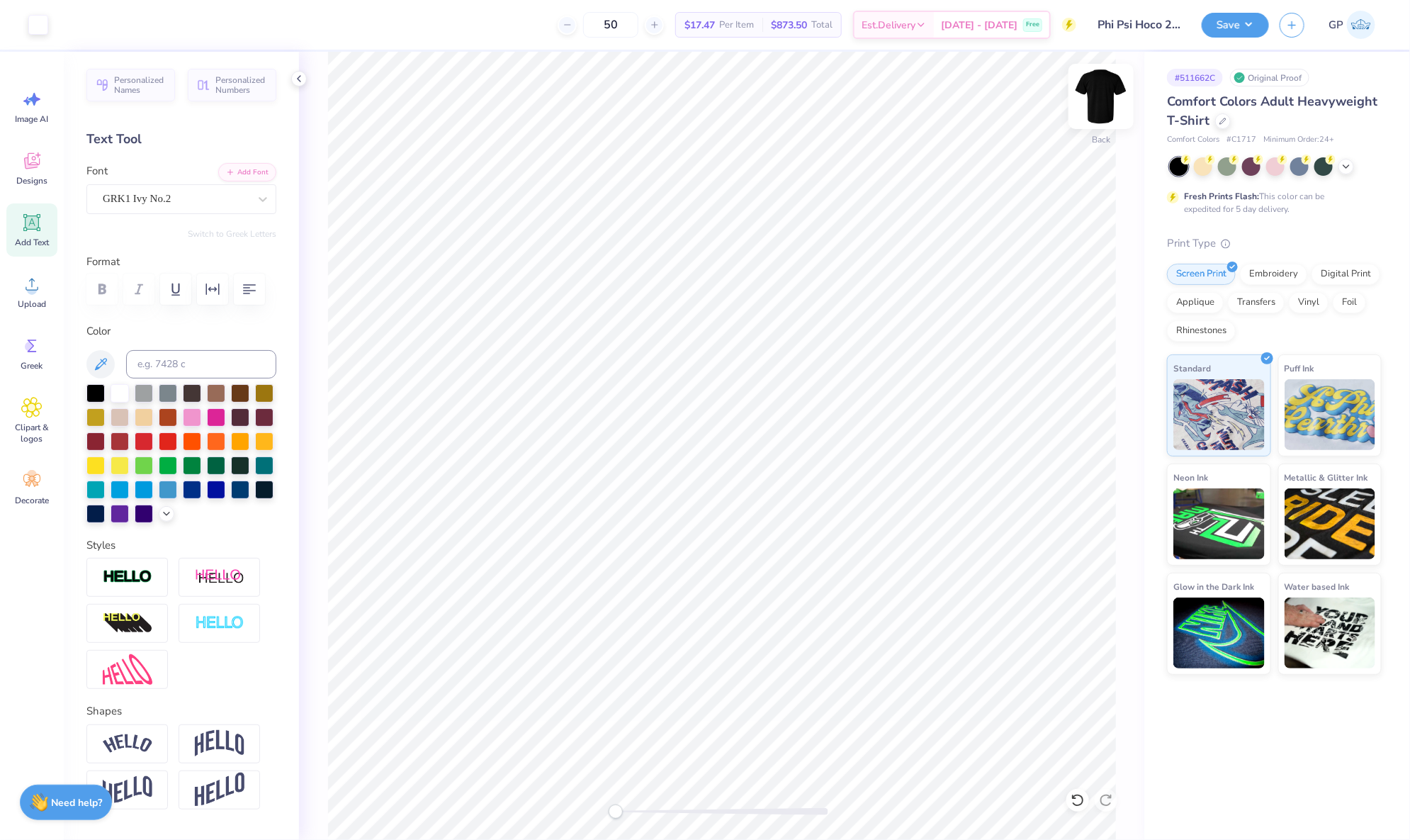
click at [1113, 84] on img at bounding box center [1101, 96] width 56 height 56
click at [29, 216] on icon at bounding box center [32, 223] width 13 height 13
click at [256, 163] on div "Font Super Dream" at bounding box center [181, 189] width 190 height 51
click at [247, 168] on button "Add Font" at bounding box center [247, 171] width 58 height 18
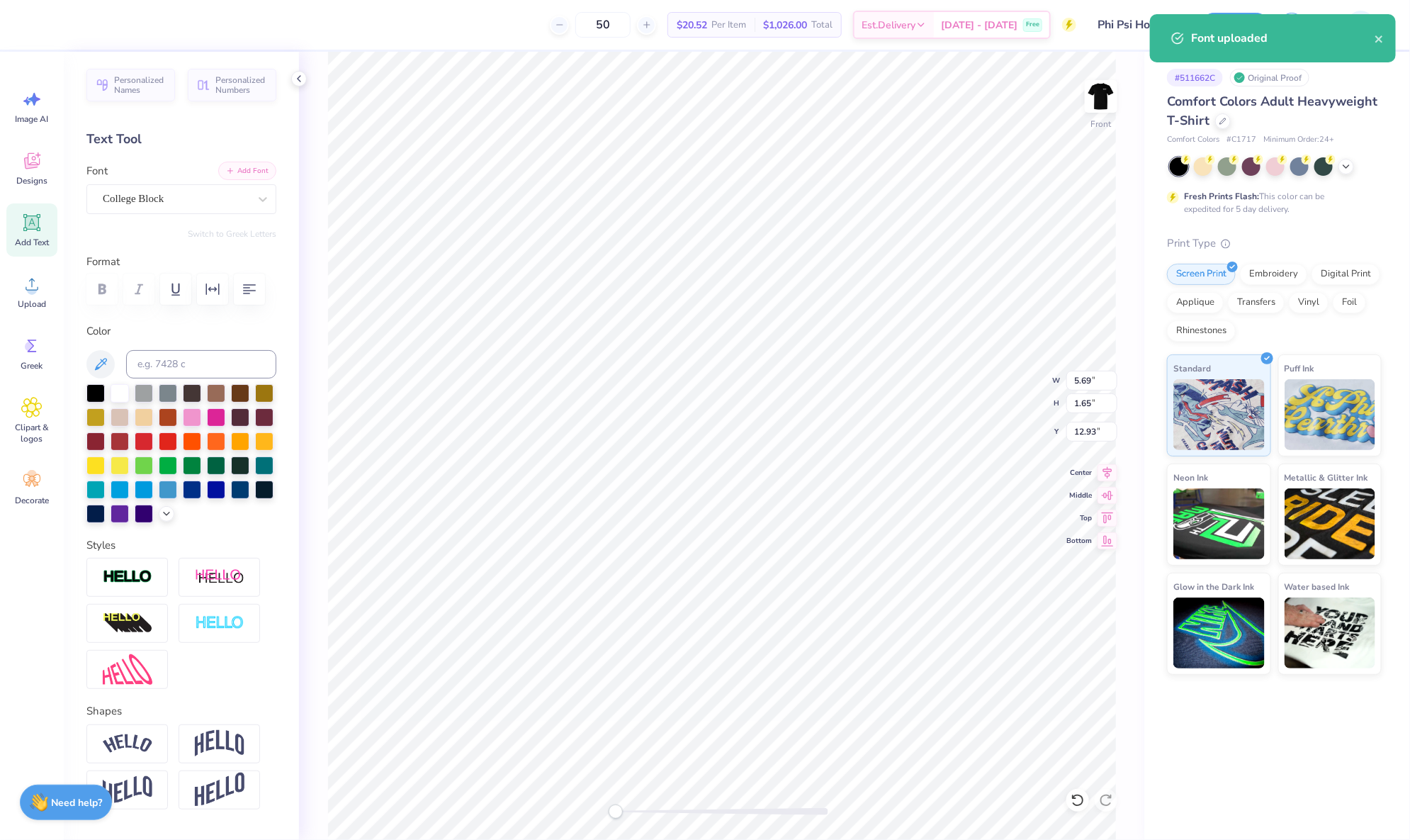
paste textarea "HOMECOMiNG"
type textarea "HOMECOMiNG"
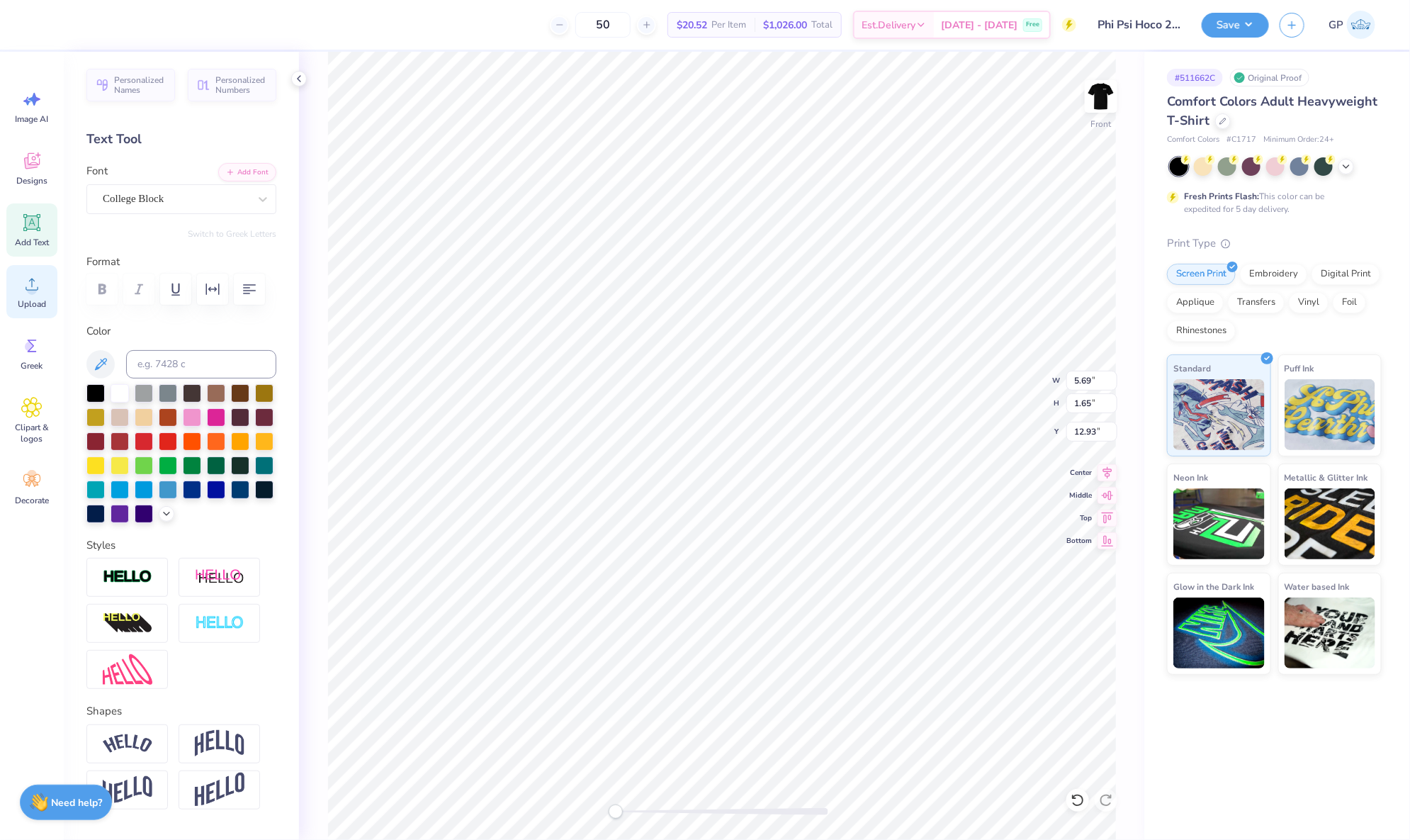
click at [32, 301] on span "Upload" at bounding box center [32, 304] width 28 height 12
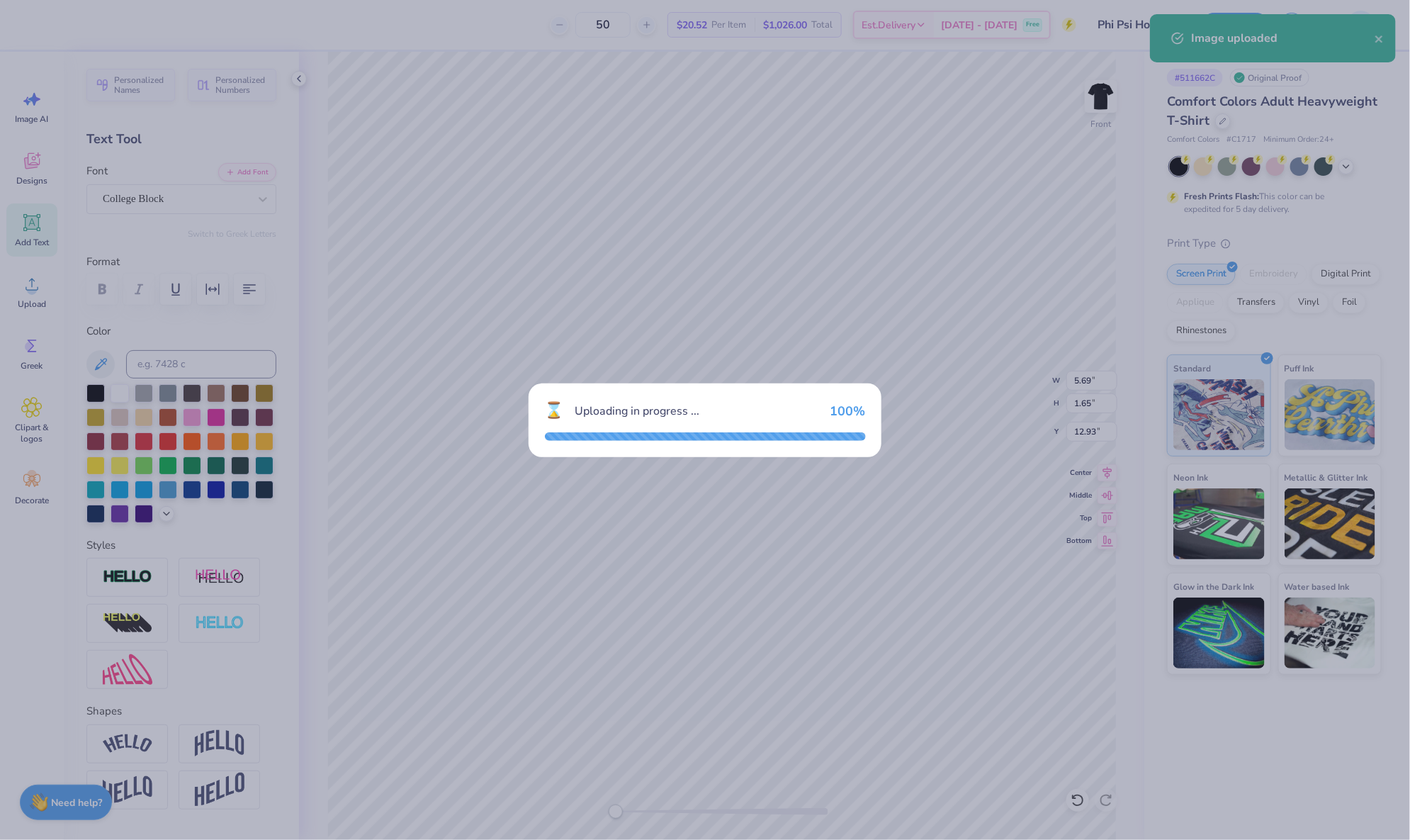
type input "10.27"
type input "13.79"
type input "6.86"
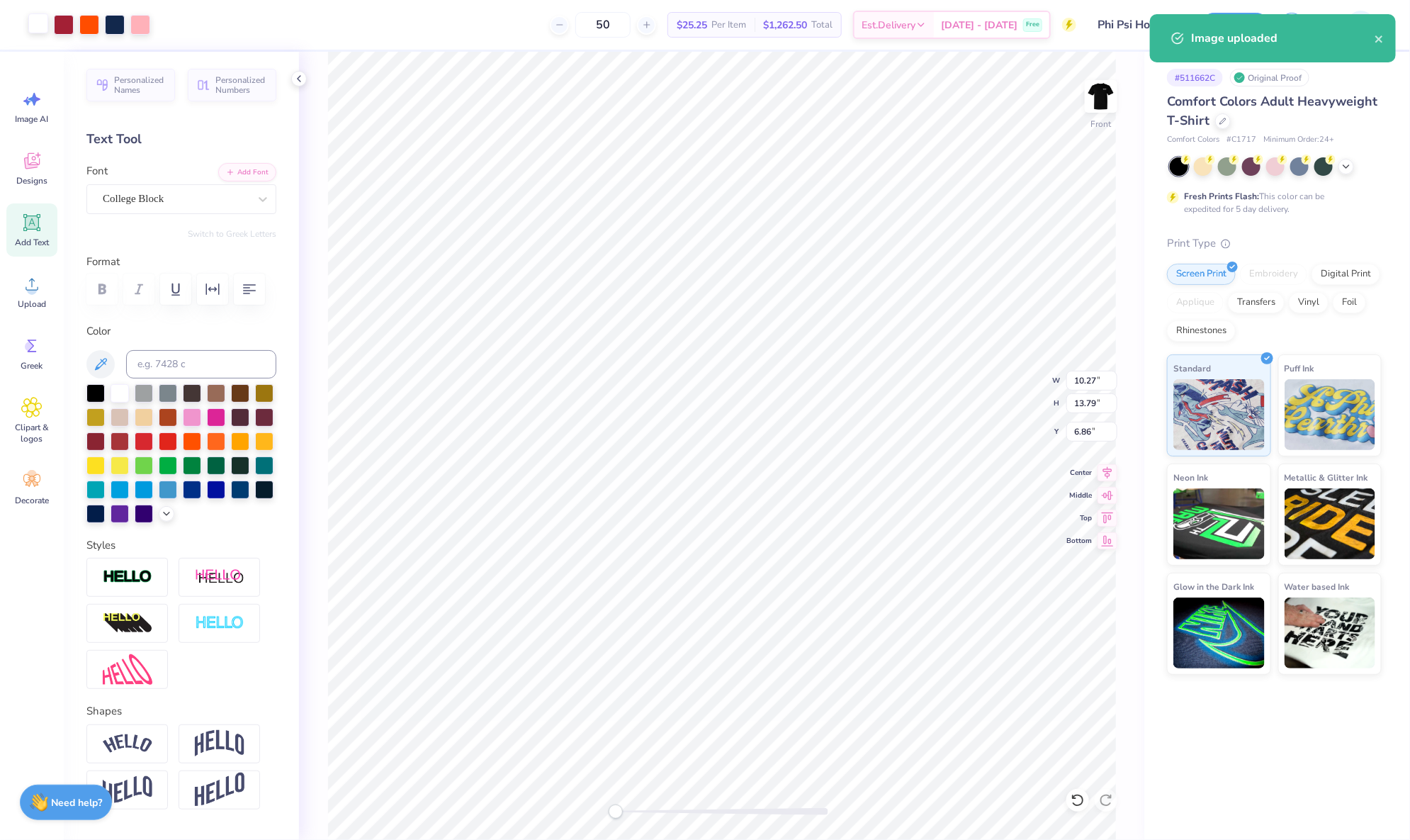
click at [38, 23] on div at bounding box center [38, 23] width 20 height 20
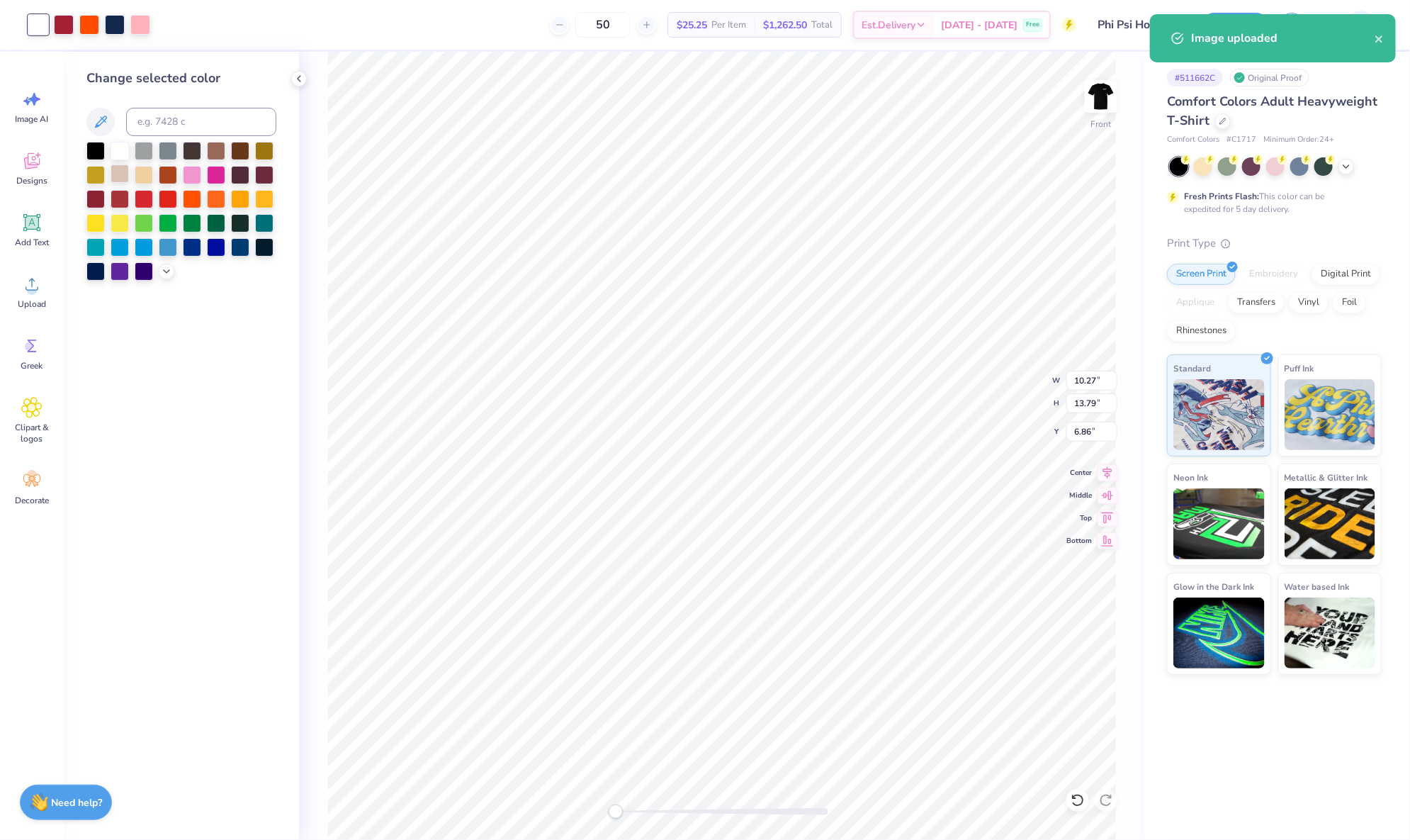
click at [119, 172] on div at bounding box center [119, 173] width 18 height 18
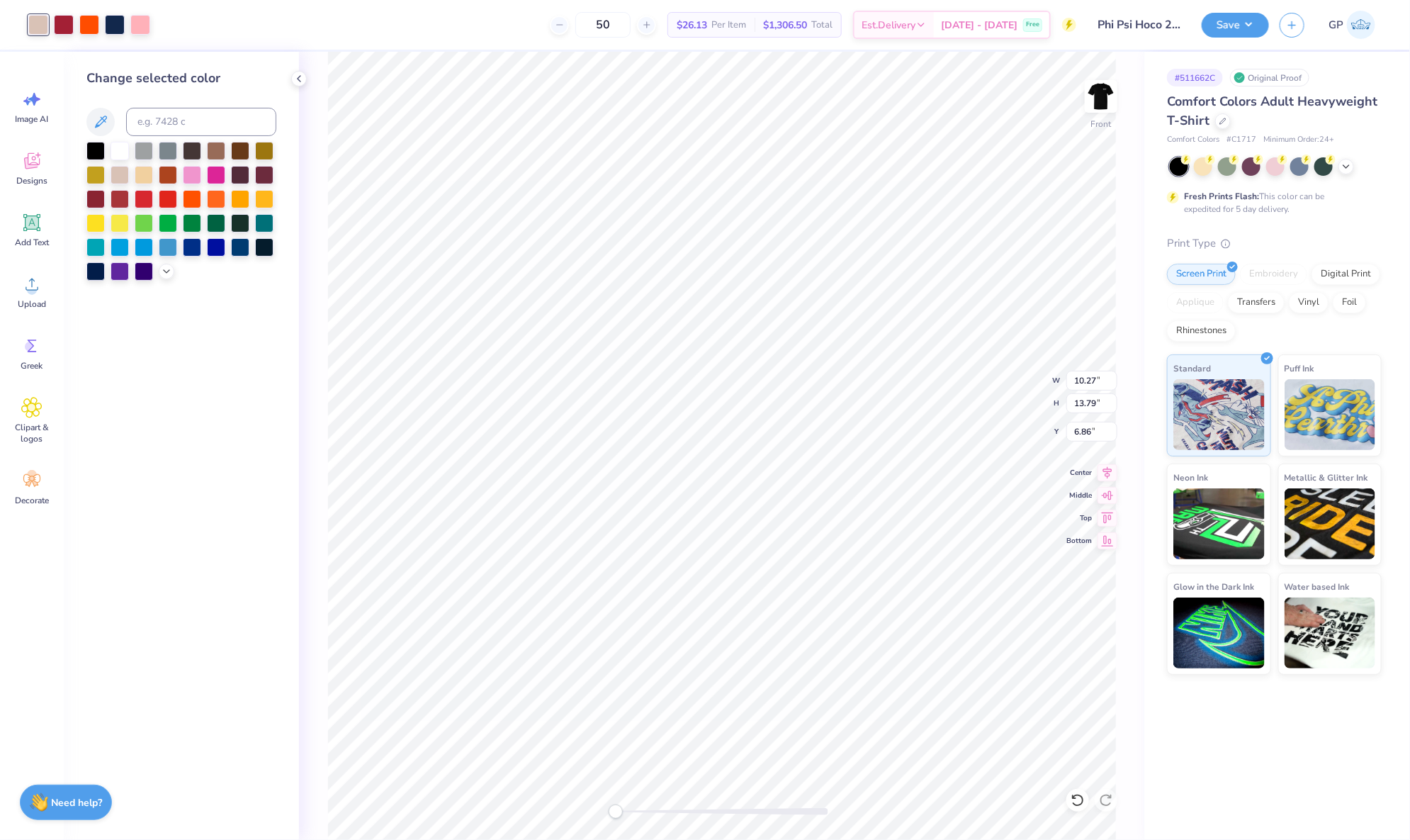
type input "6.04"
type input "0.87"
type input "2.13"
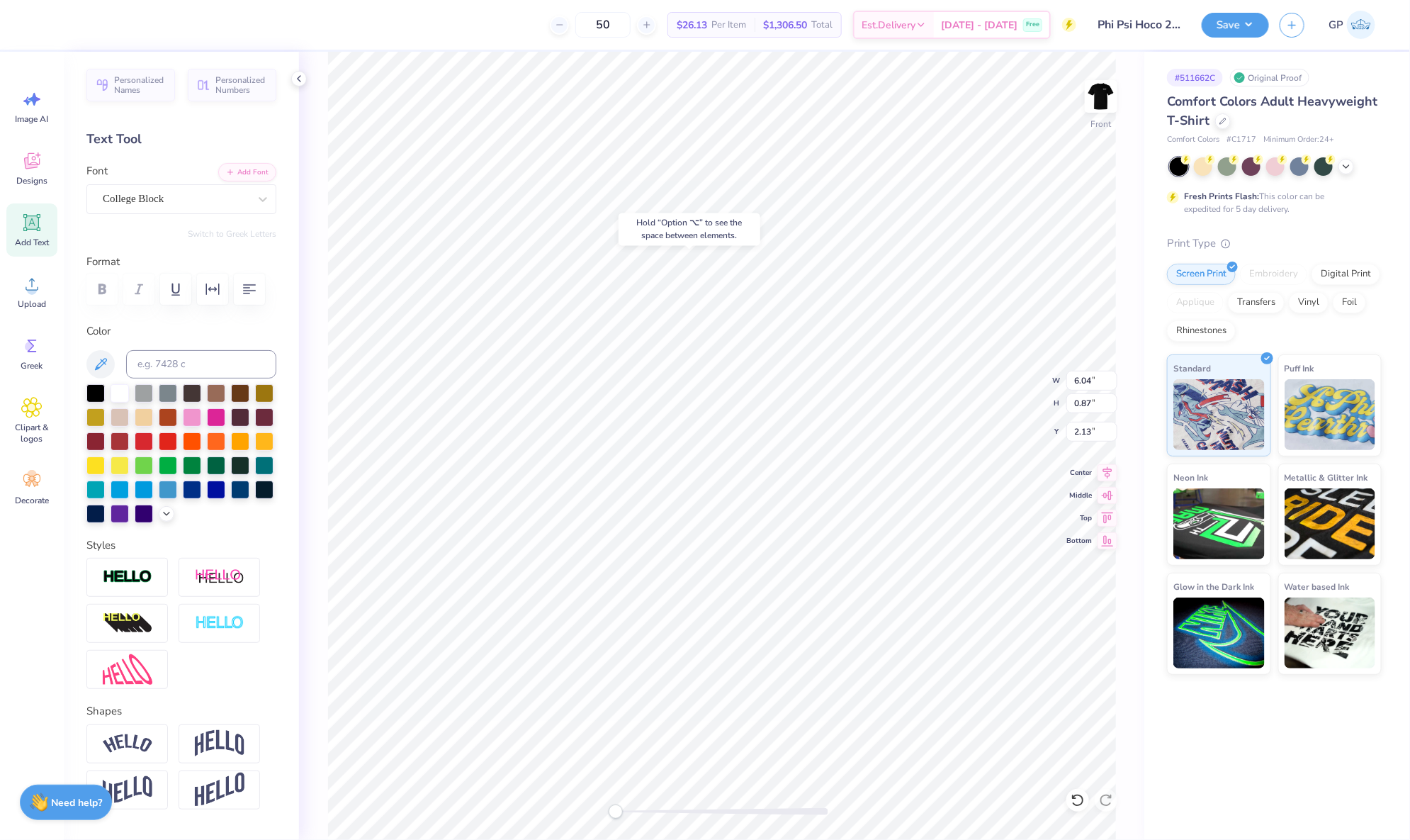
click at [644, 818] on div at bounding box center [722, 811] width 212 height 14
type input "5.43"
type input "0.78"
type input "6.86"
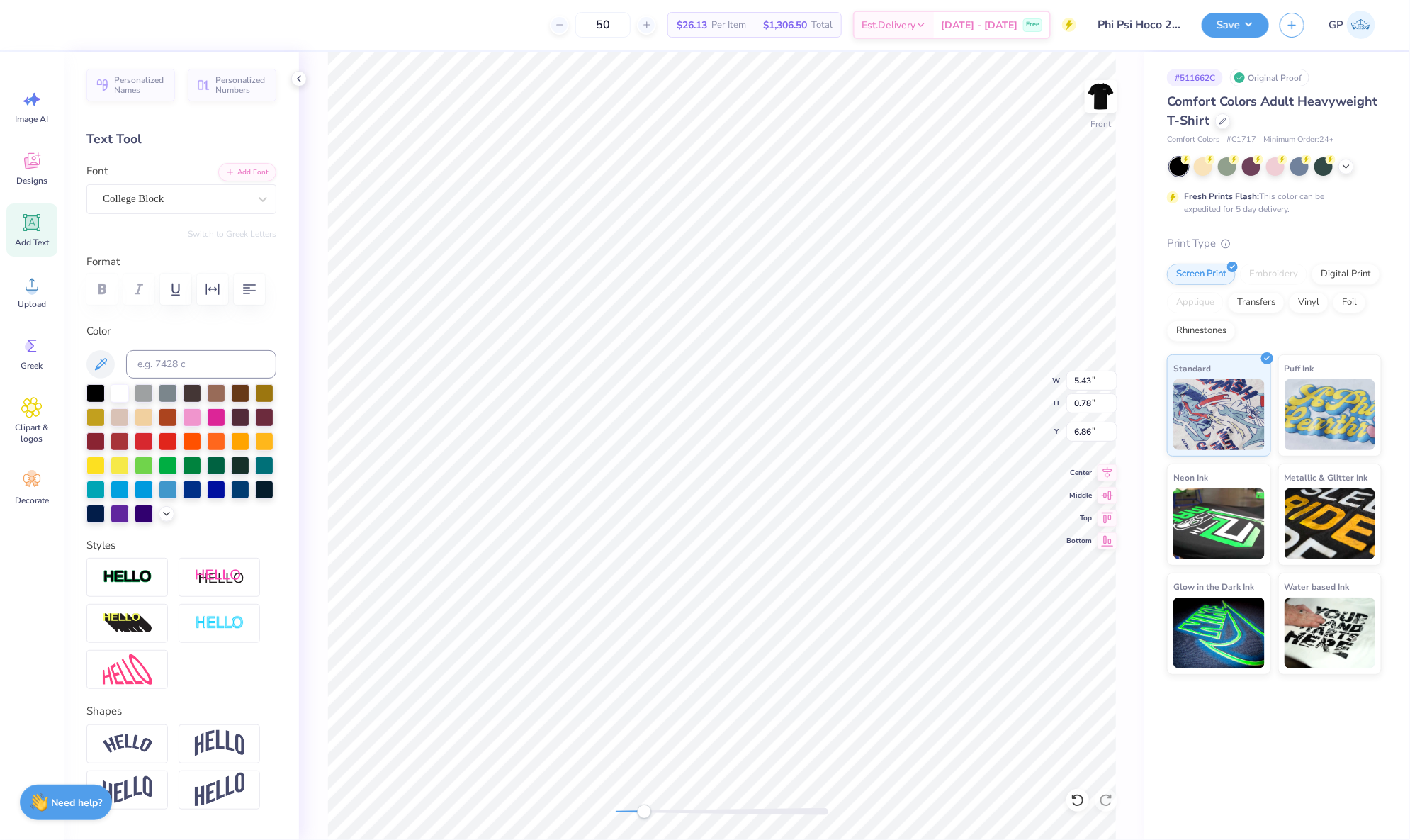
scroll to position [17, 2]
type input "10.27"
type input "13.79"
type input "5.43"
type input "0.78"
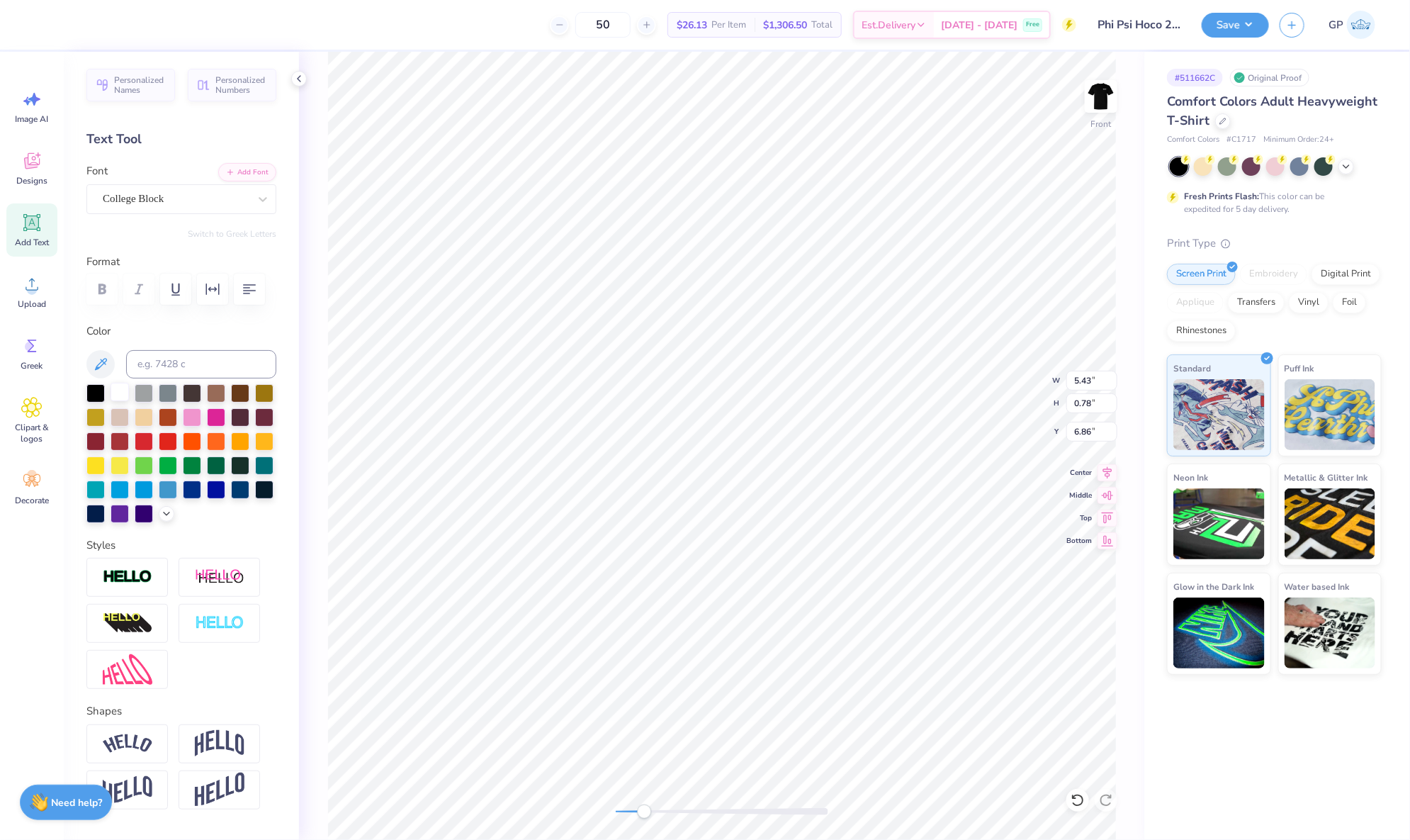
click at [119, 401] on div at bounding box center [119, 391] width 18 height 18
type input "10.27"
type input "13.79"
type input "5.43"
type input "0.78"
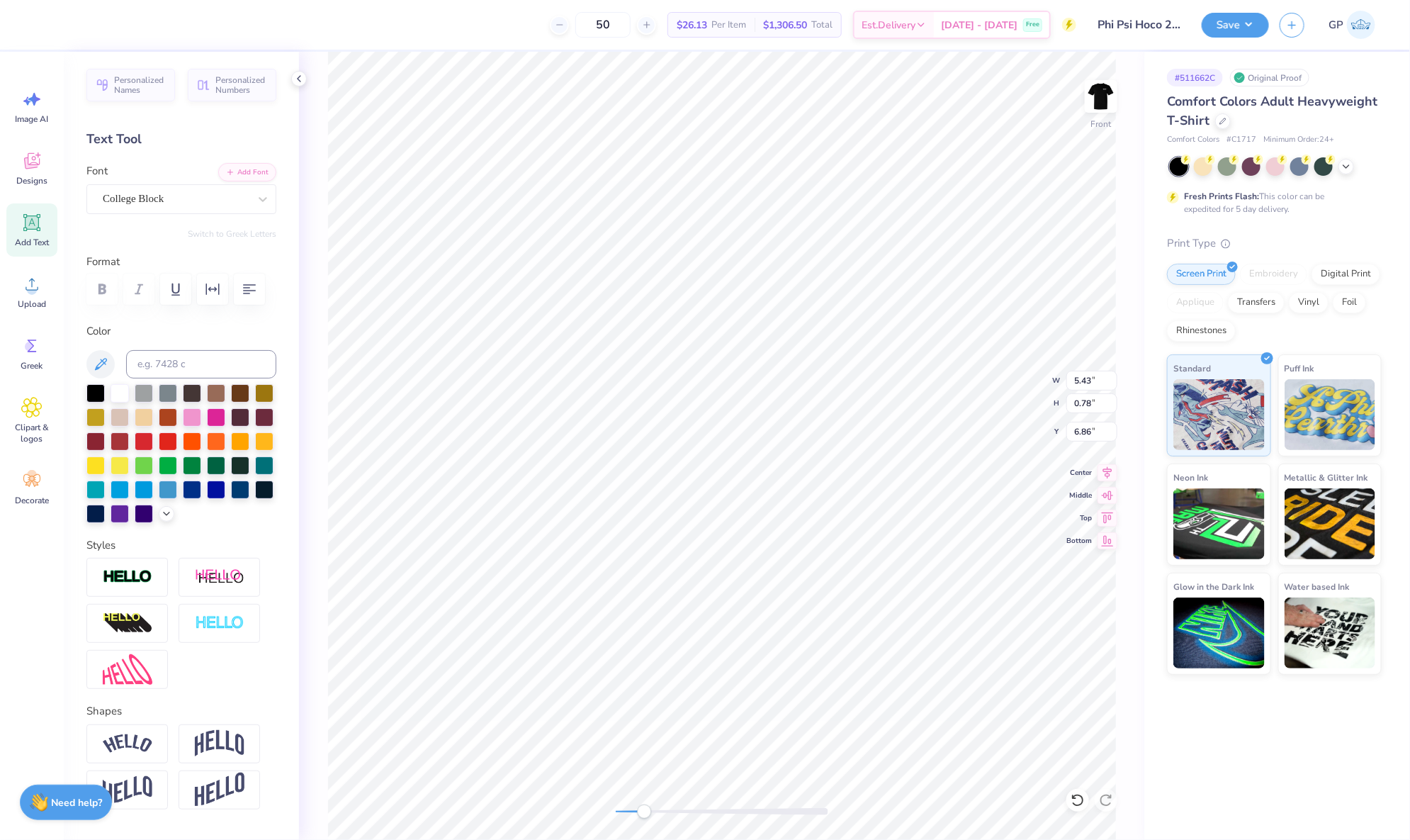
scroll to position [17, 2]
paste textarea "Phi Psi"
type textarea "Phi Psi"
type input "2.89"
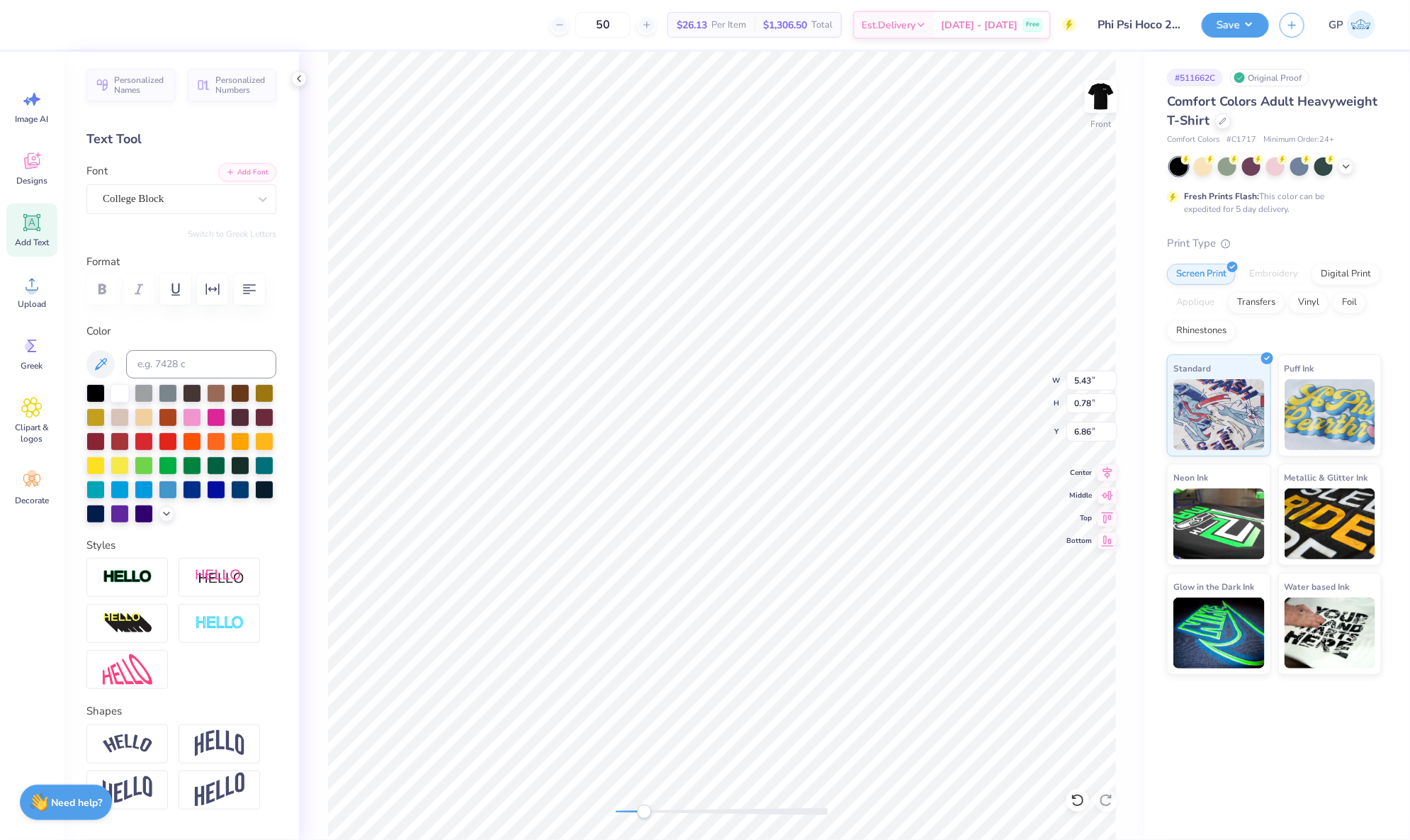
type input "9.54"
click at [806, 41] on div "50 $26.13 Per Item $1,306.50 Total Est. Delivery Sep 22 - 25 Free Design Title …" at bounding box center [705, 420] width 1410 height 840
click at [211, 286] on icon "button" at bounding box center [212, 289] width 17 height 17
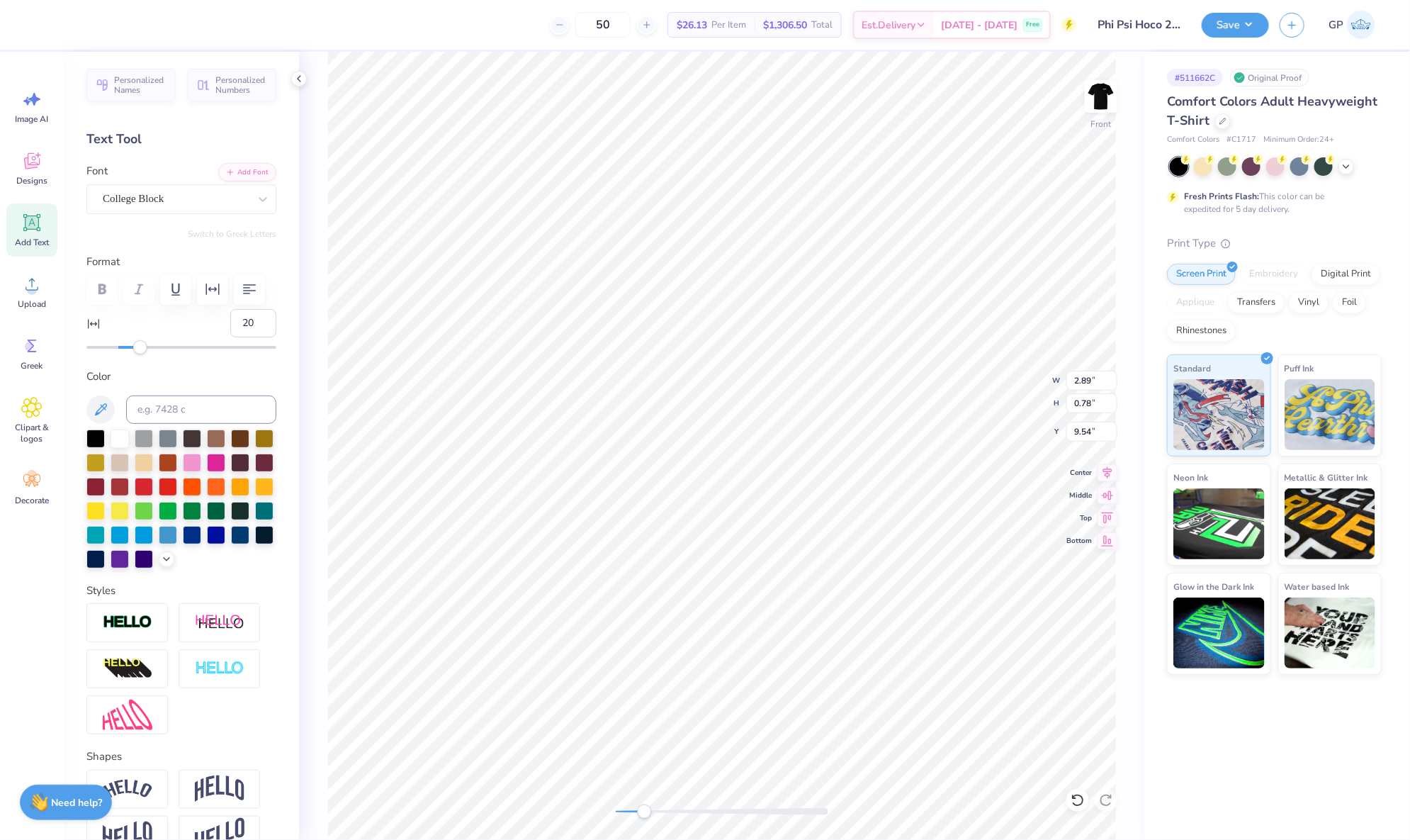
type input "21"
drag, startPoint x: 119, startPoint y: 385, endPoint x: 145, endPoint y: 385, distance: 26.0
click at [145, 354] on div "Accessibility label" at bounding box center [140, 347] width 14 height 14
type input "8"
drag, startPoint x: 145, startPoint y: 385, endPoint x: 128, endPoint y: 385, distance: 17.0
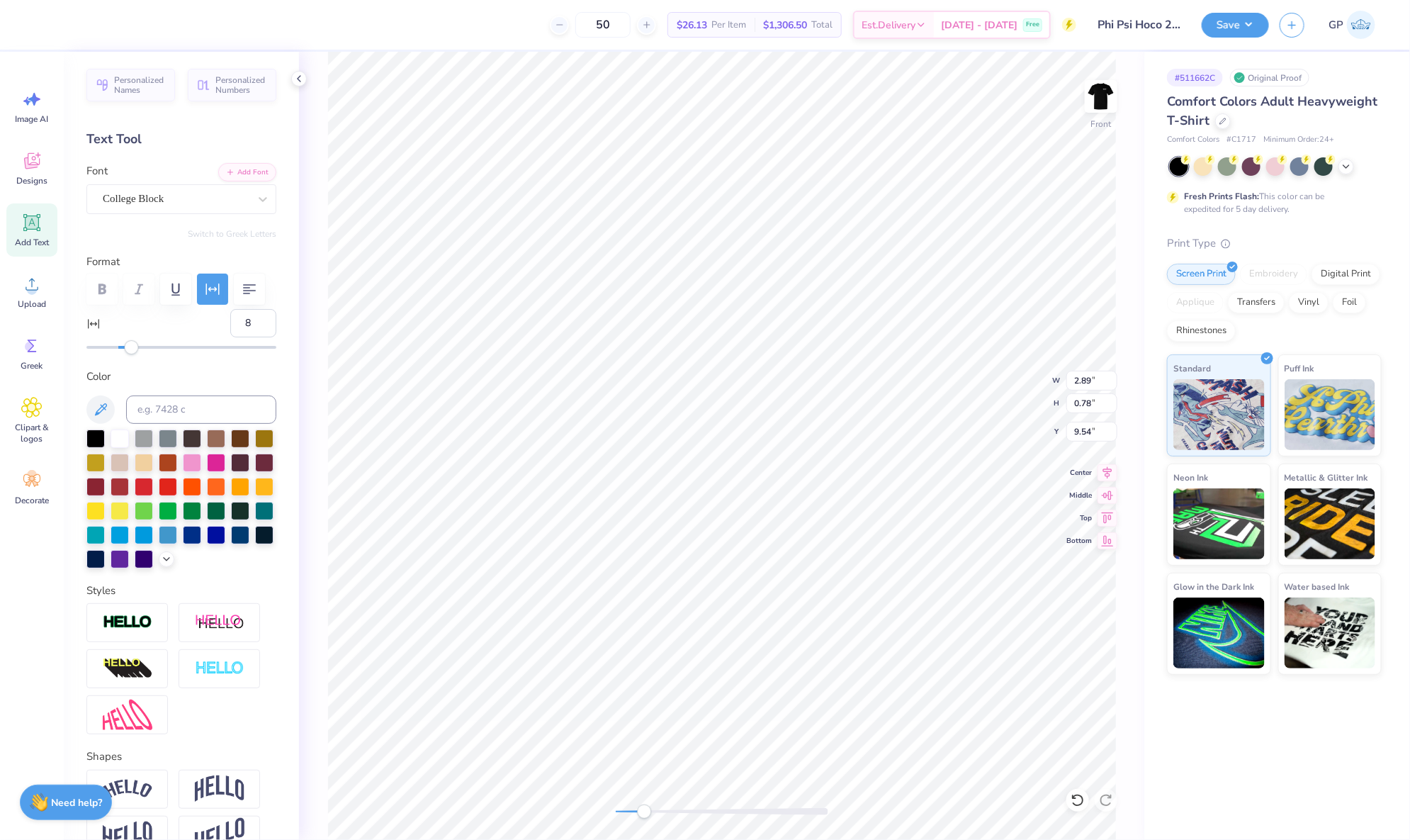
click at [128, 354] on div "Accessibility label" at bounding box center [131, 347] width 14 height 14
type input "9"
click at [129, 354] on div "Accessibility label" at bounding box center [128, 347] width 14 height 14
type input "11"
click at [132, 354] on div "Accessibility label" at bounding box center [131, 347] width 14 height 14
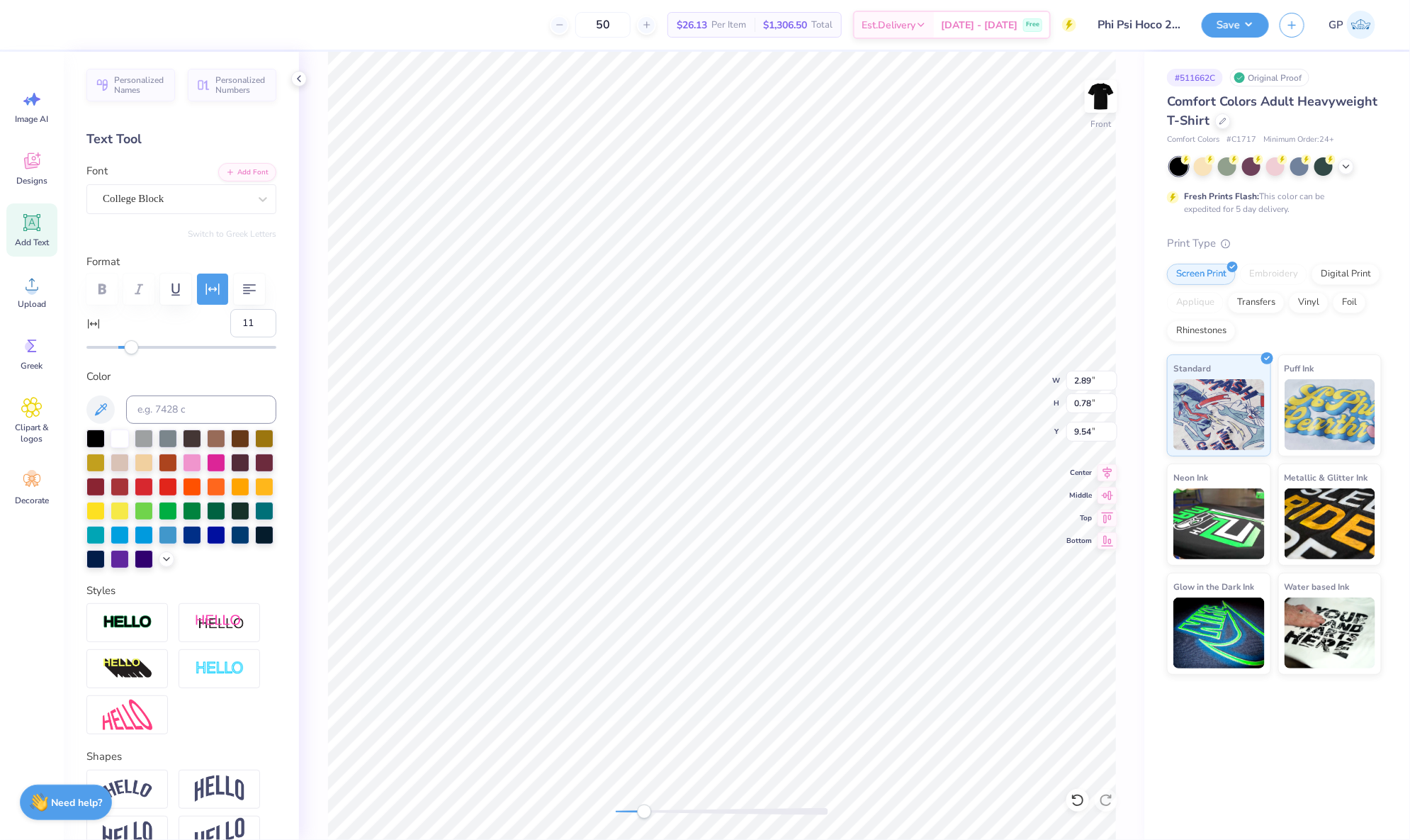
type input "10"
click at [130, 354] on div "Accessibility label" at bounding box center [129, 347] width 14 height 14
type input "10.27"
type input "13.79"
type input "6.86"
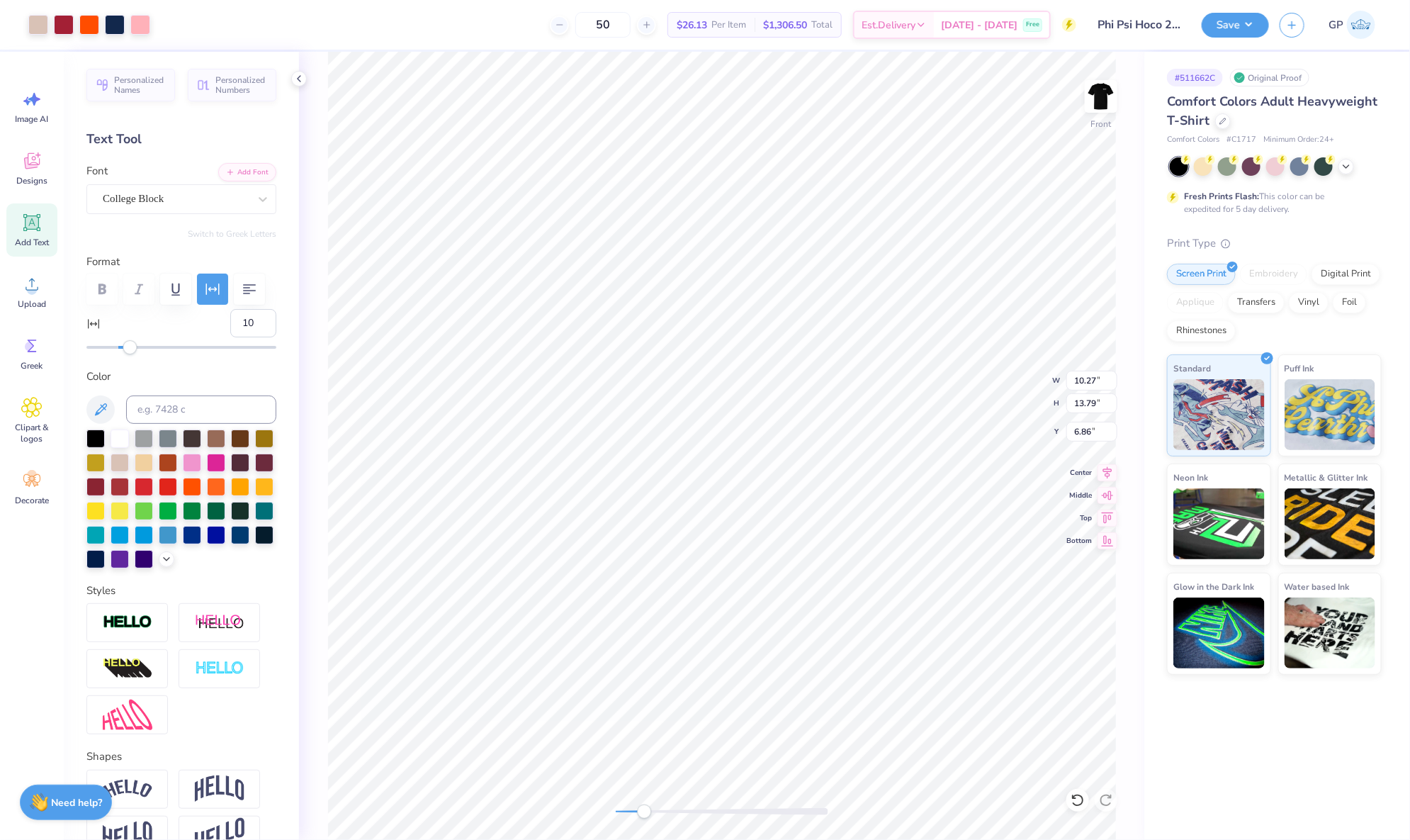
type input "10.23"
type input "2.29"
type input "8.04"
click at [173, 424] on input at bounding box center [201, 410] width 150 height 28
type input "1655"
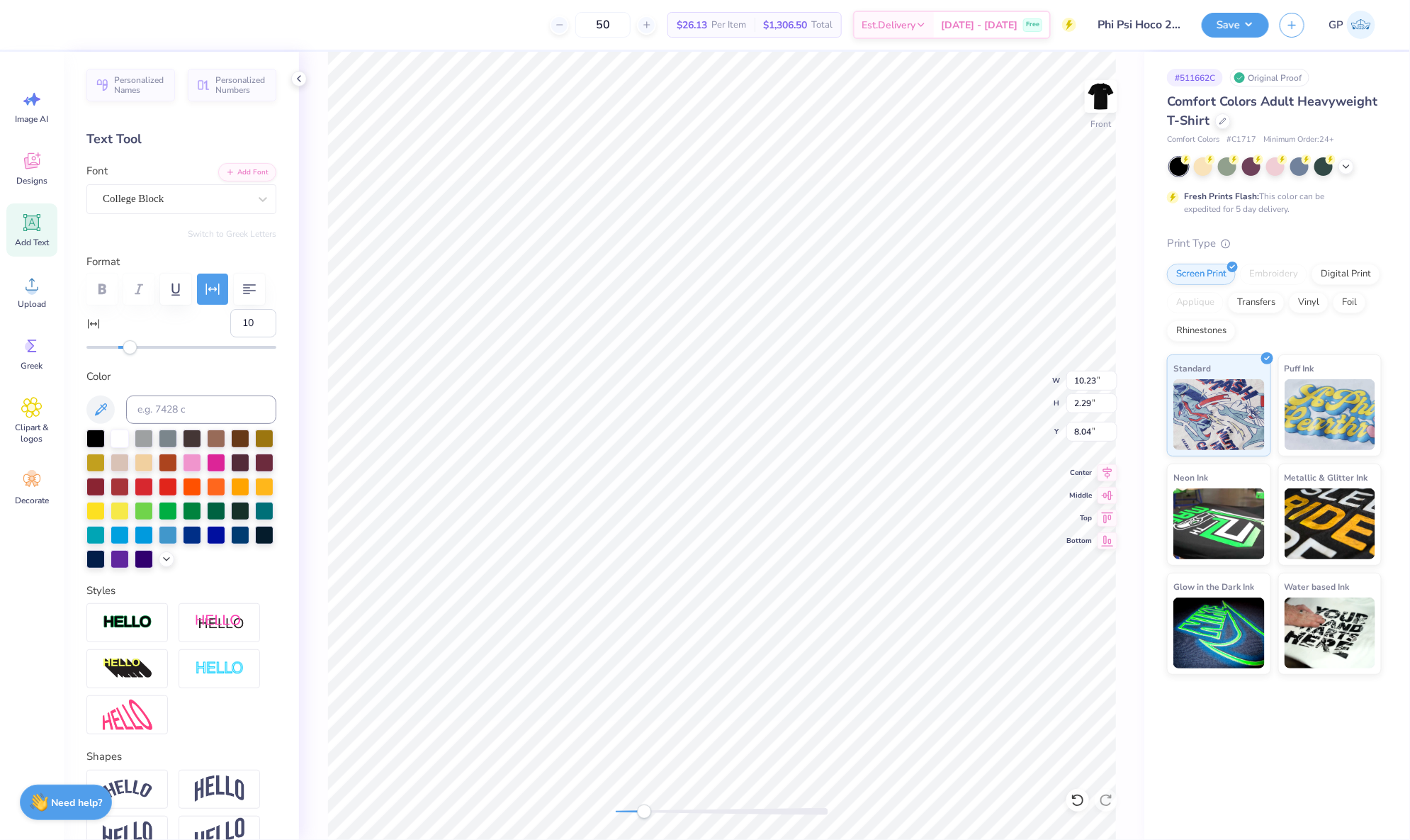
type input "10.27"
type input "13.79"
type input "6.86"
type input "10.23"
type input "2.29"
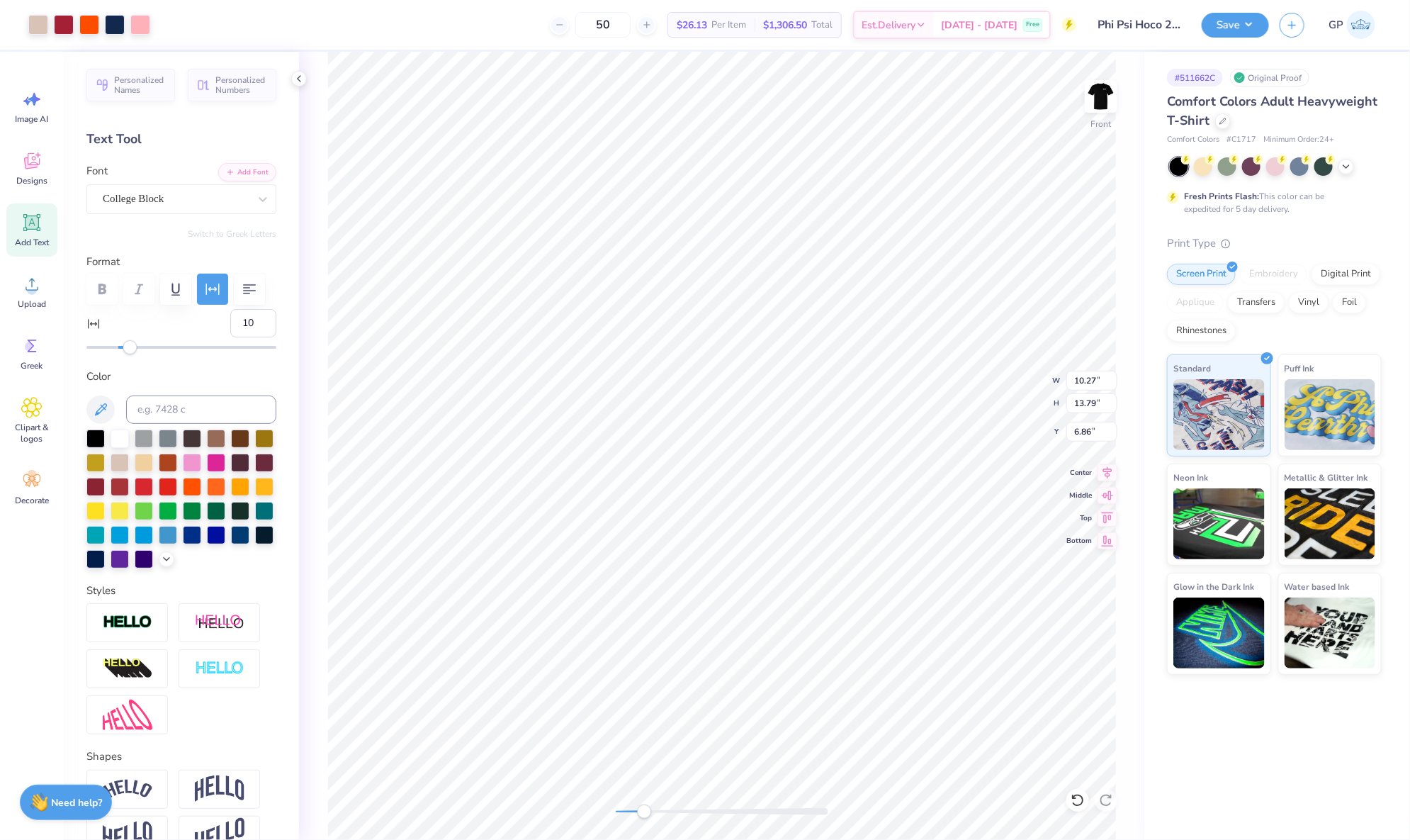
type input "8.04"
click at [122, 446] on div at bounding box center [119, 437] width 18 height 18
type input "10.27"
type input "13.79"
type input "6.86"
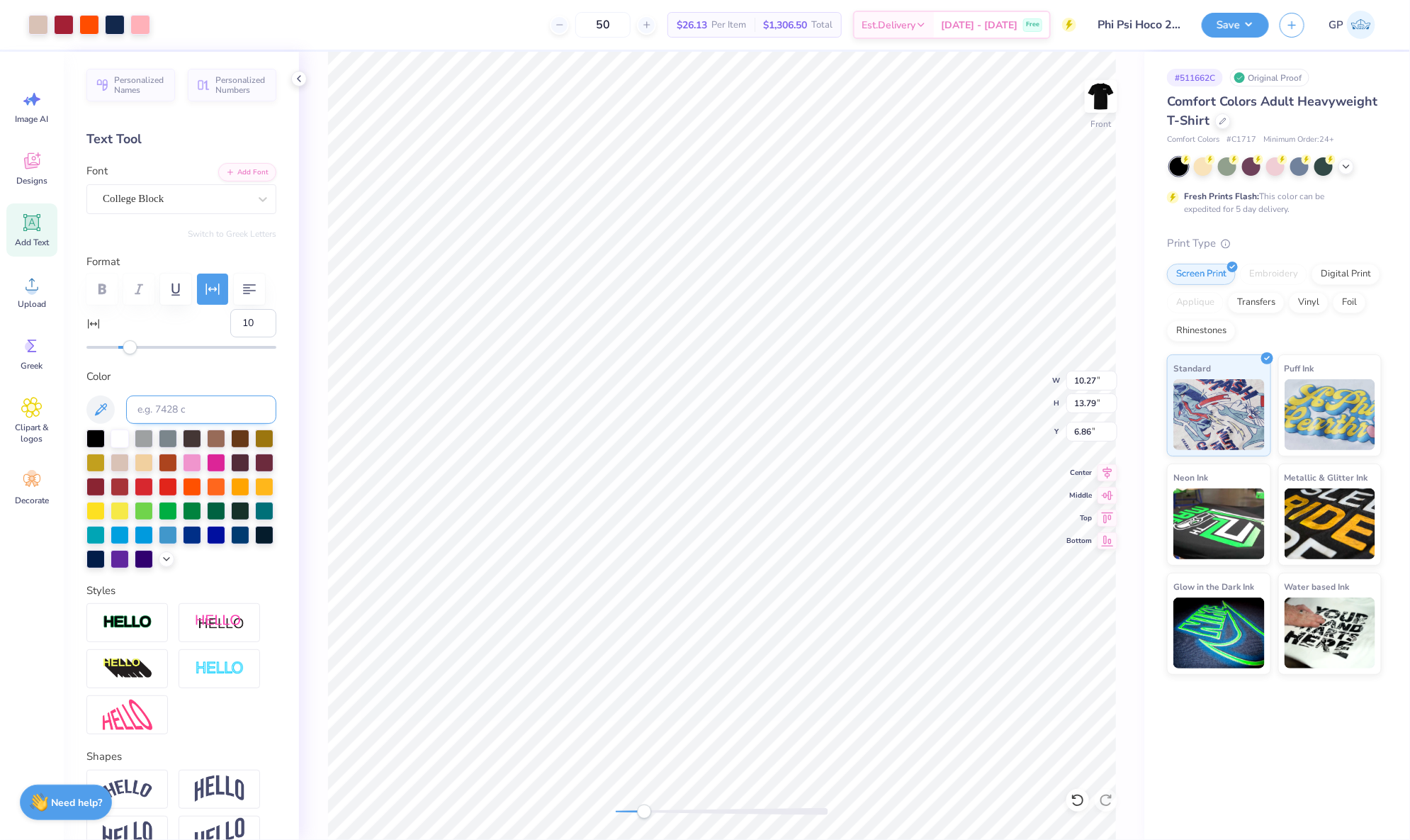
type input "10.23"
type input "2.29"
type input "15.80"
type input "-13"
drag, startPoint x: 139, startPoint y: 379, endPoint x: 96, endPoint y: 379, distance: 43.0
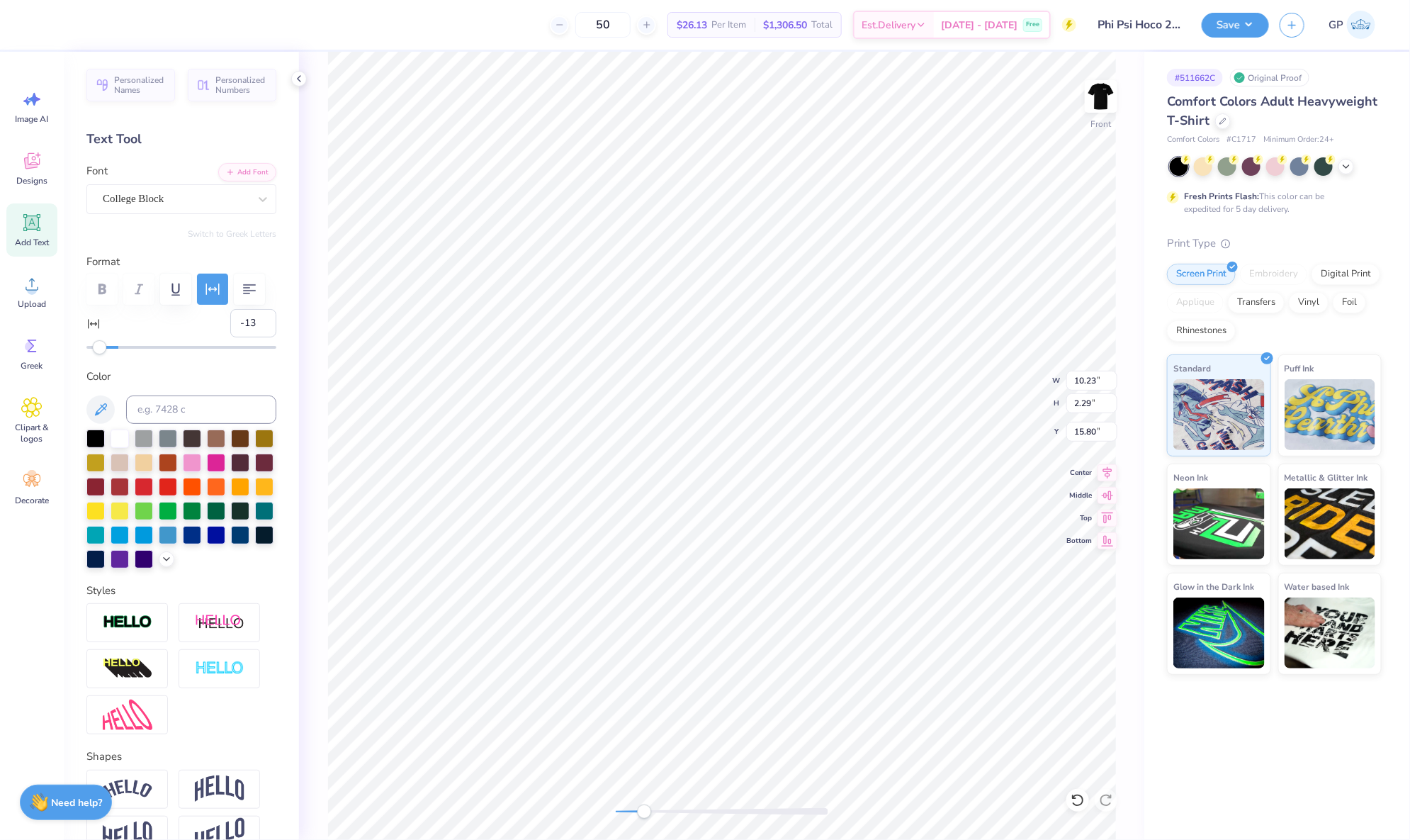
click at [96, 354] on div at bounding box center [181, 347] width 190 height 14
type input "0"
drag, startPoint x: 103, startPoint y: 383, endPoint x: 115, endPoint y: 386, distance: 12.4
click at [115, 354] on div "Accessibility label" at bounding box center [115, 347] width 14 height 14
type textarea "September 20th, 2025"
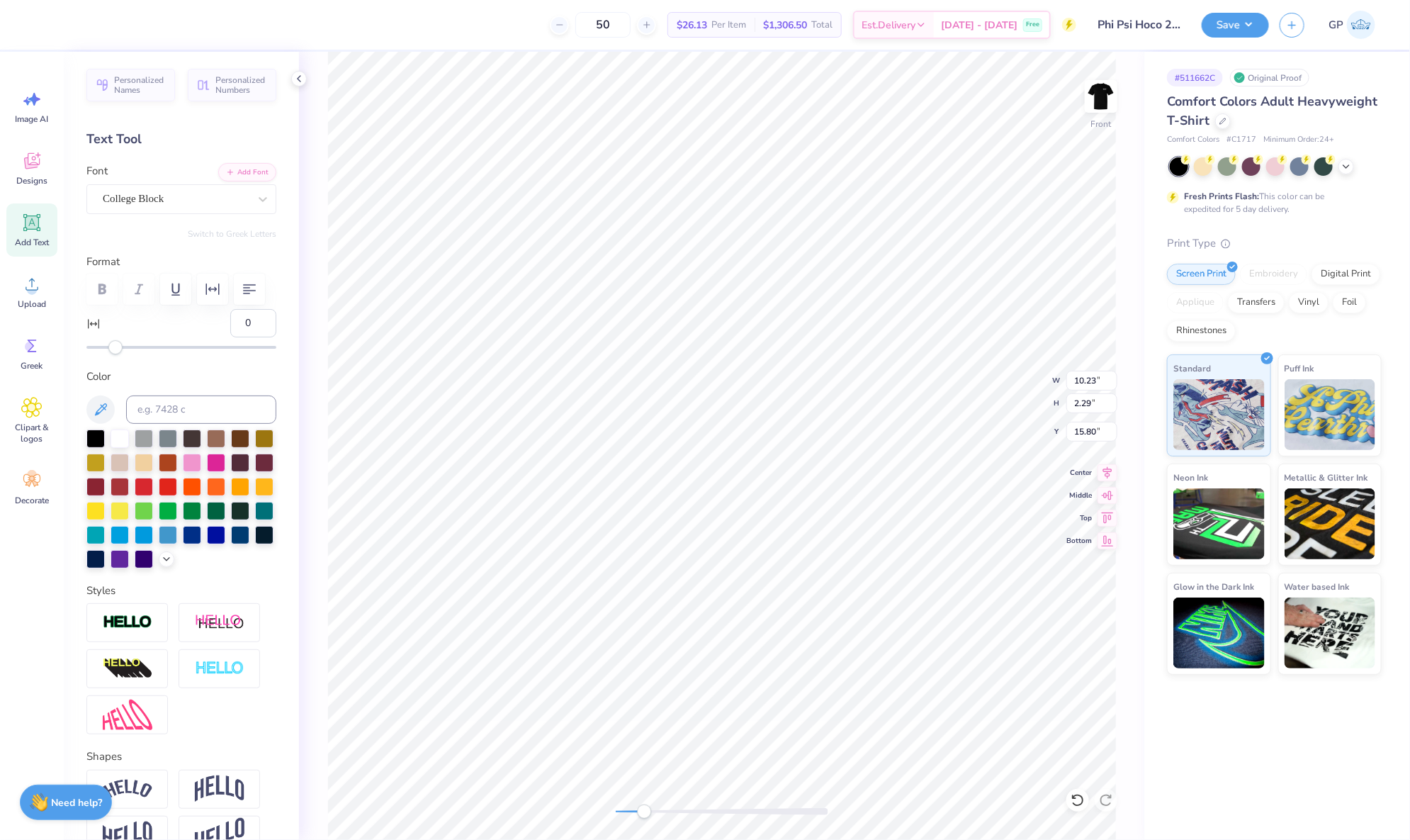
scroll to position [17, 7]
click at [228, 170] on button "Add Font" at bounding box center [247, 171] width 58 height 18
type input "10.27"
type input "13.79"
type input "6.86"
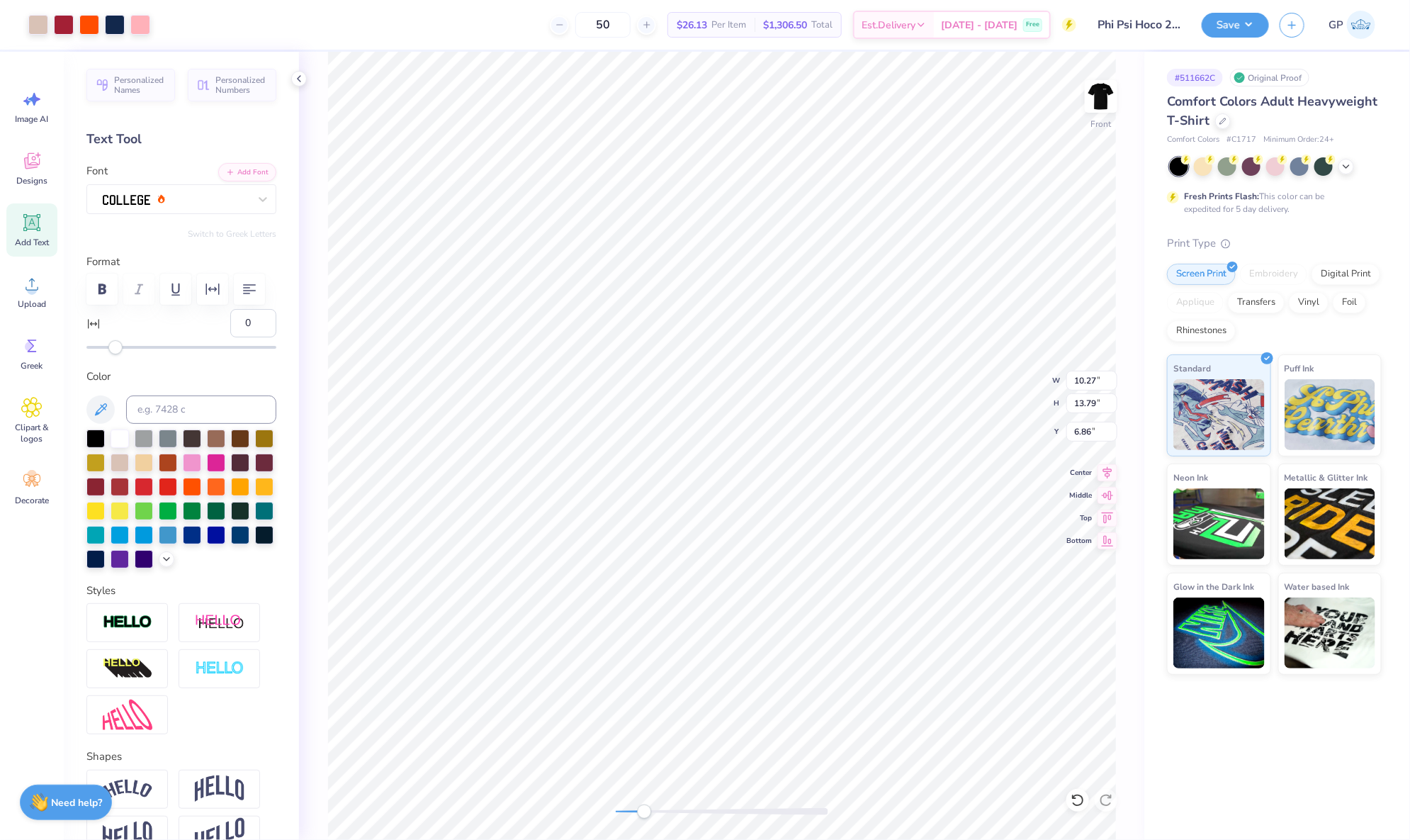
type input "7.35"
type input "0.62"
type input "20.03"
click at [618, 820] on li "Send to Back" at bounding box center [640, 824] width 111 height 27
click at [561, 794] on div "Front W 7.35 7.35 " H 0.62 0.62 " Y 20.03 20.03 " Center Middle Top Bottom" at bounding box center [722, 445] width 845 height 788
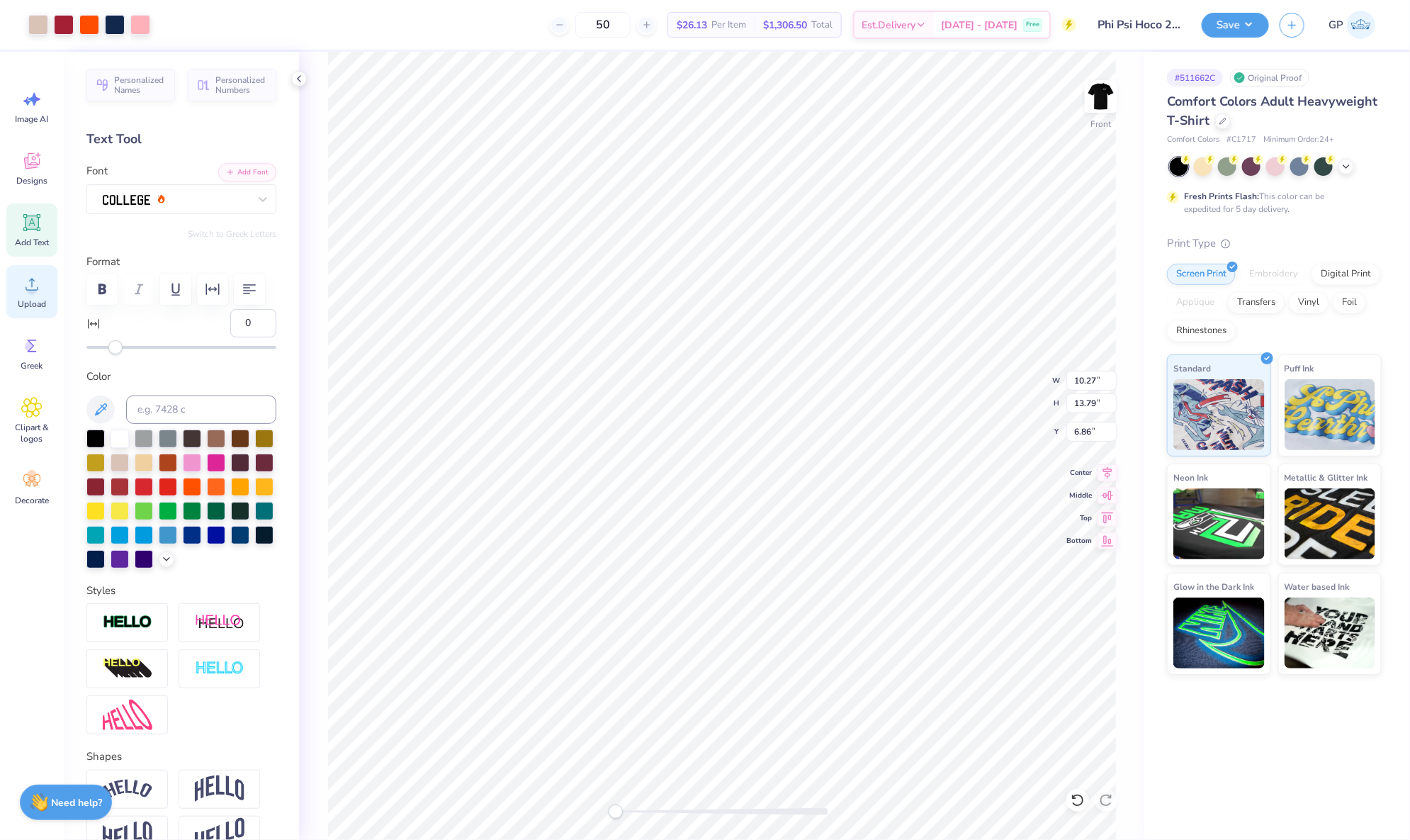
click at [35, 314] on div "Upload" at bounding box center [32, 292] width 51 height 53
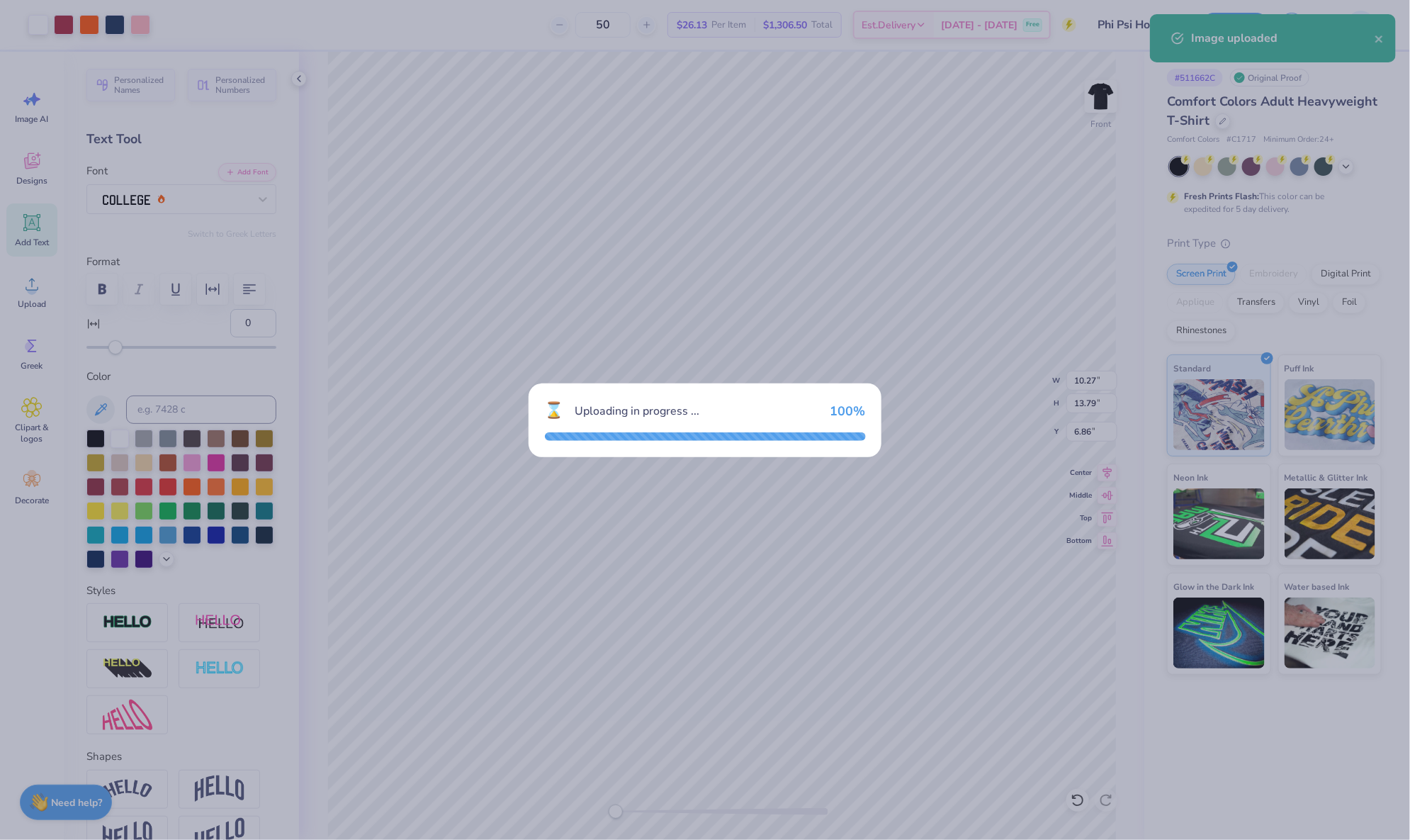
type input "9.65"
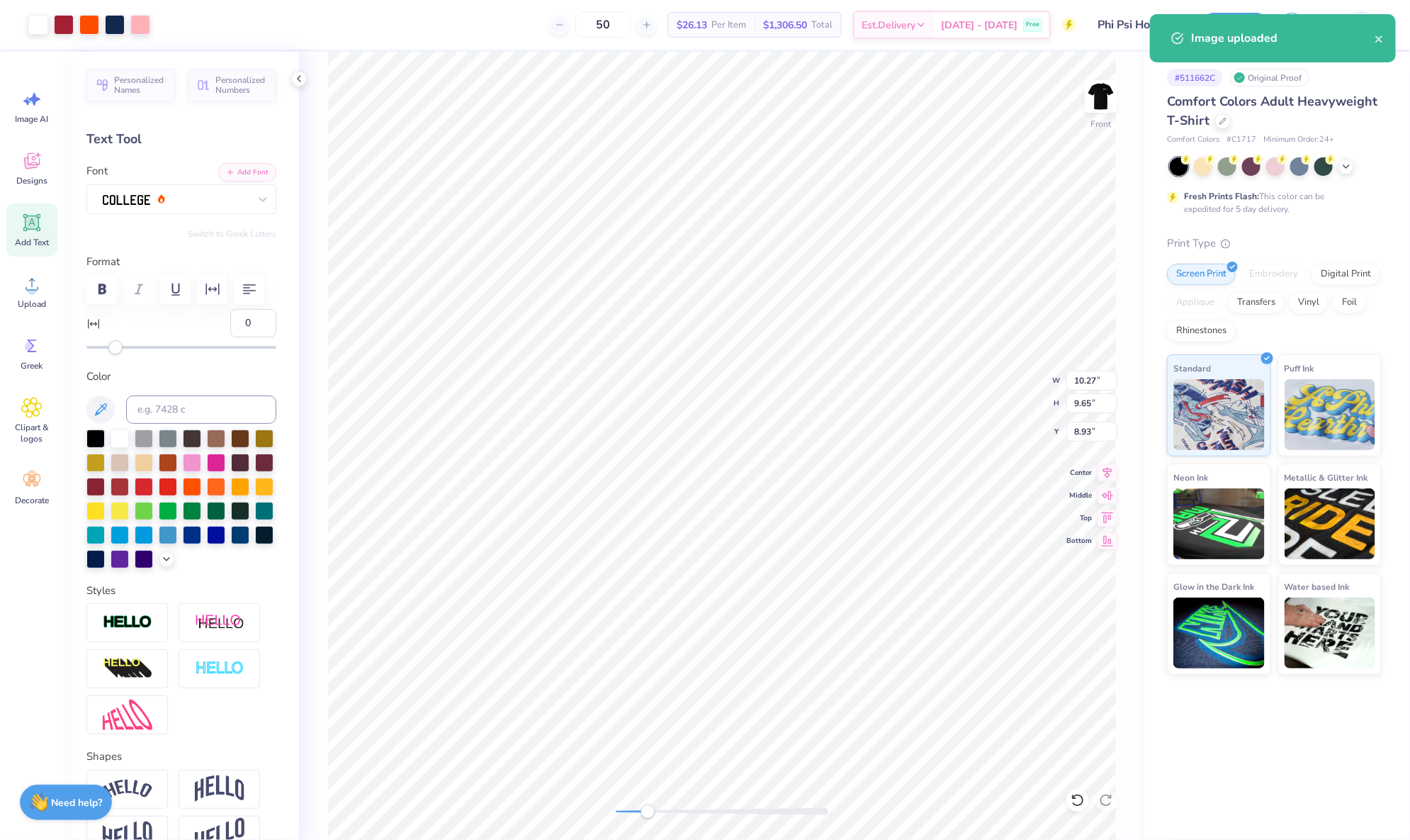
drag, startPoint x: 615, startPoint y: 808, endPoint x: 649, endPoint y: 808, distance: 34.0
click at [649, 808] on div "Accessibility label" at bounding box center [647, 811] width 14 height 14
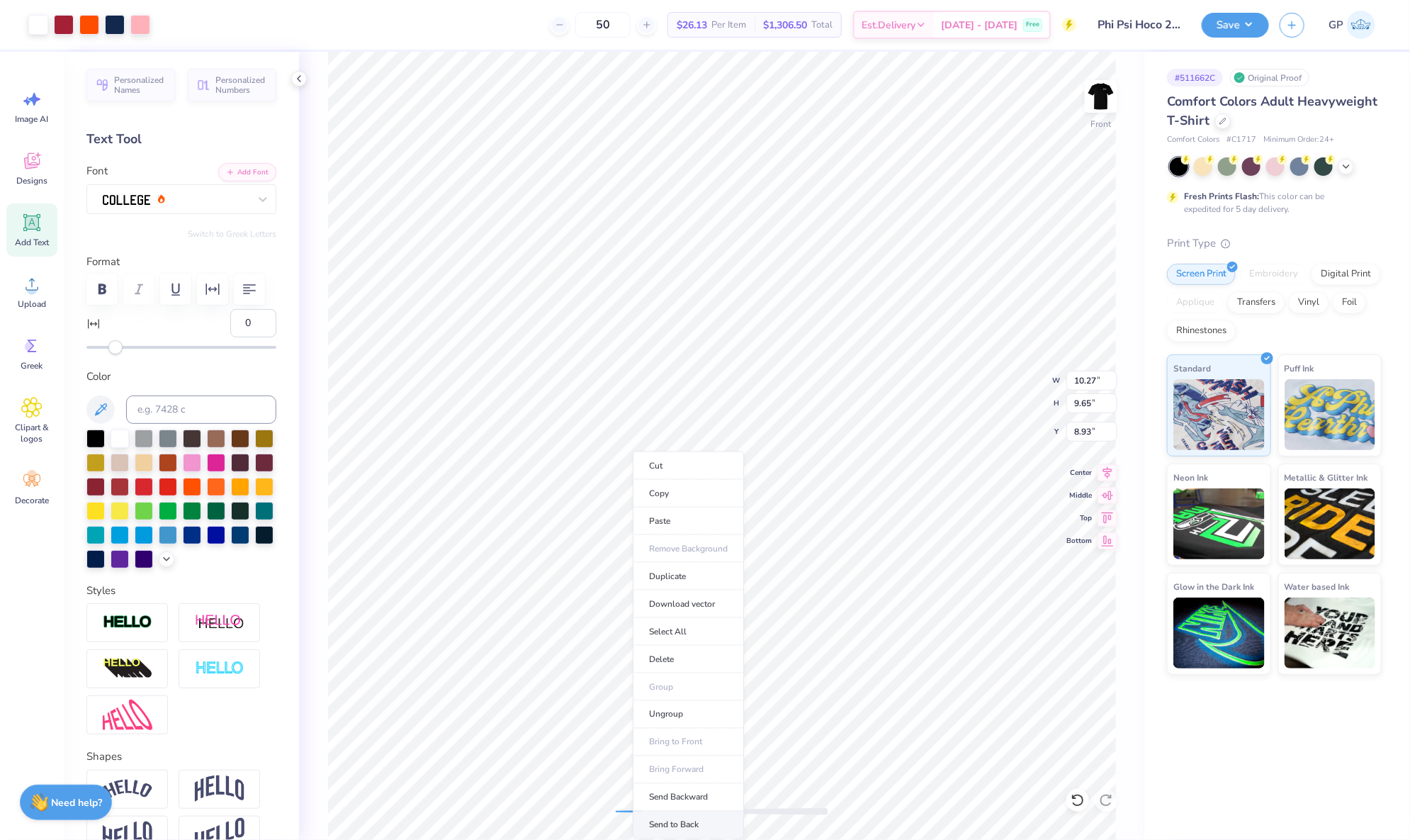
click at [669, 822] on li "Send to Back" at bounding box center [688, 824] width 111 height 27
type input "9.94"
click at [586, 795] on div "Front W 10.27 10.27 " H 9.65 9.65 " Y 9.94 9.94 " Center Middle Top Bottom" at bounding box center [722, 445] width 845 height 788
type input "12.15"
type input "15.06"
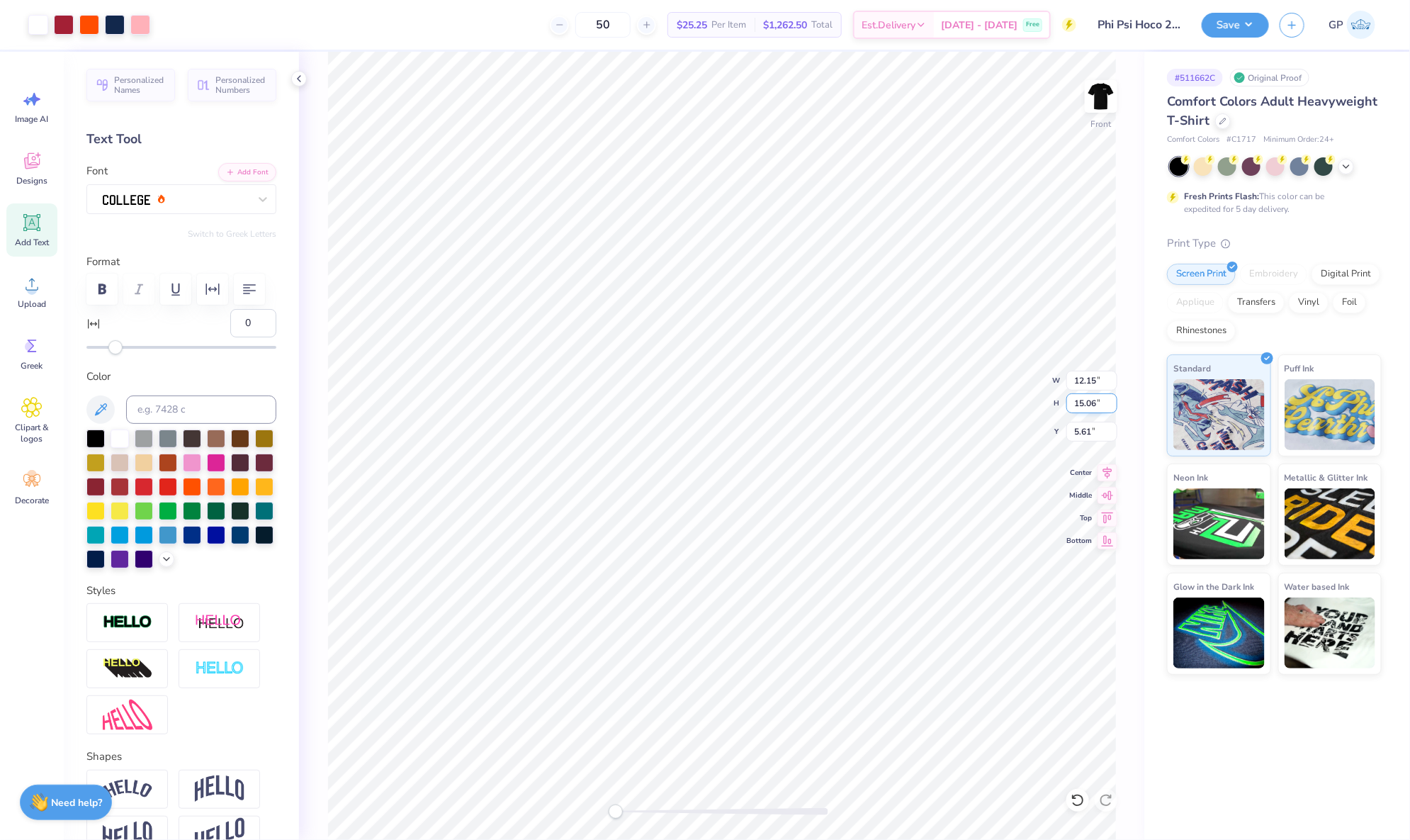
type input "5.61"
type input "12.04"
type input "14.99"
click at [1084, 426] on input "5.68" at bounding box center [1092, 431] width 51 height 20
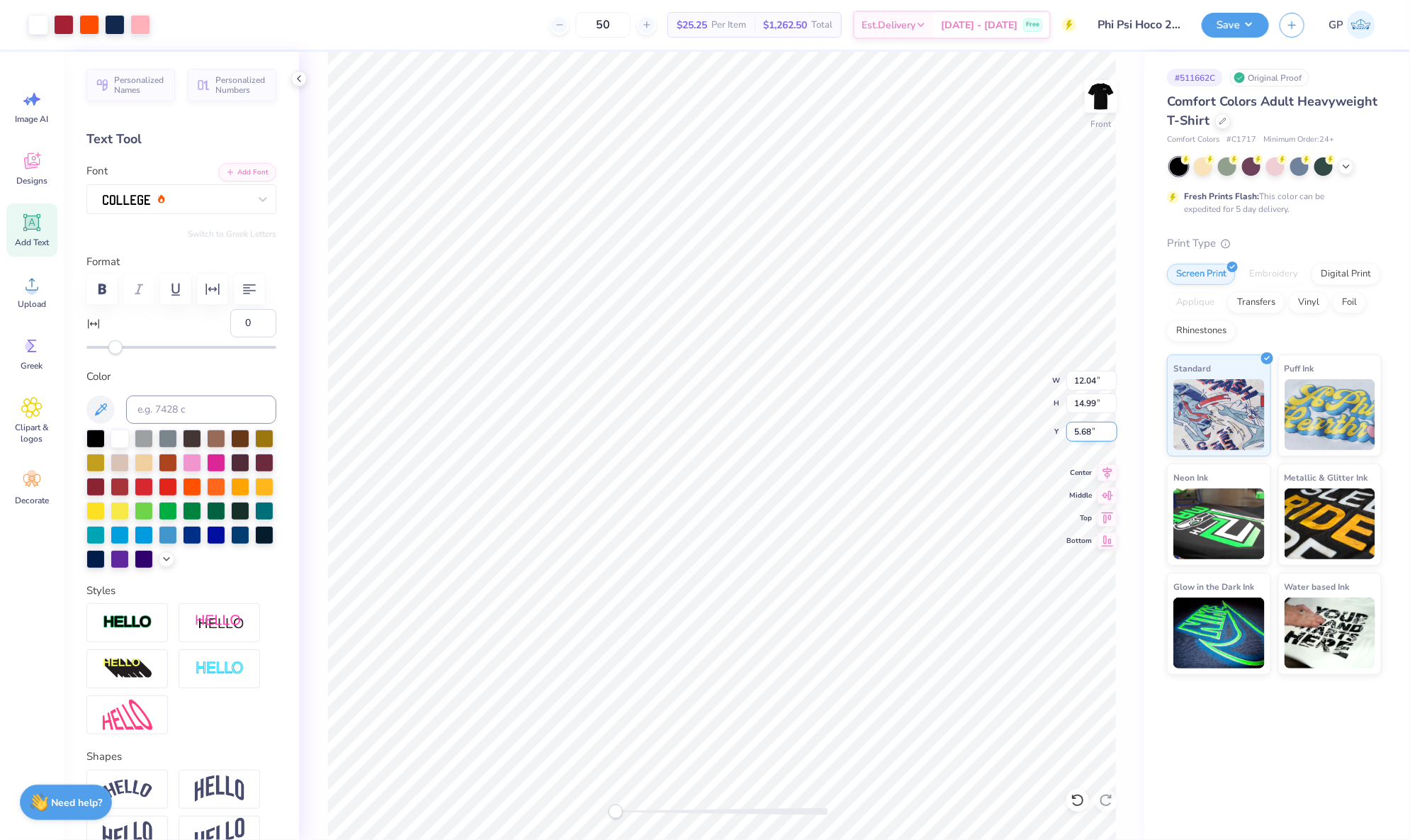
click at [1084, 426] on input "5.68" at bounding box center [1092, 431] width 51 height 20
type input "3.00"
click at [1077, 437] on input "2.82" at bounding box center [1092, 431] width 51 height 20
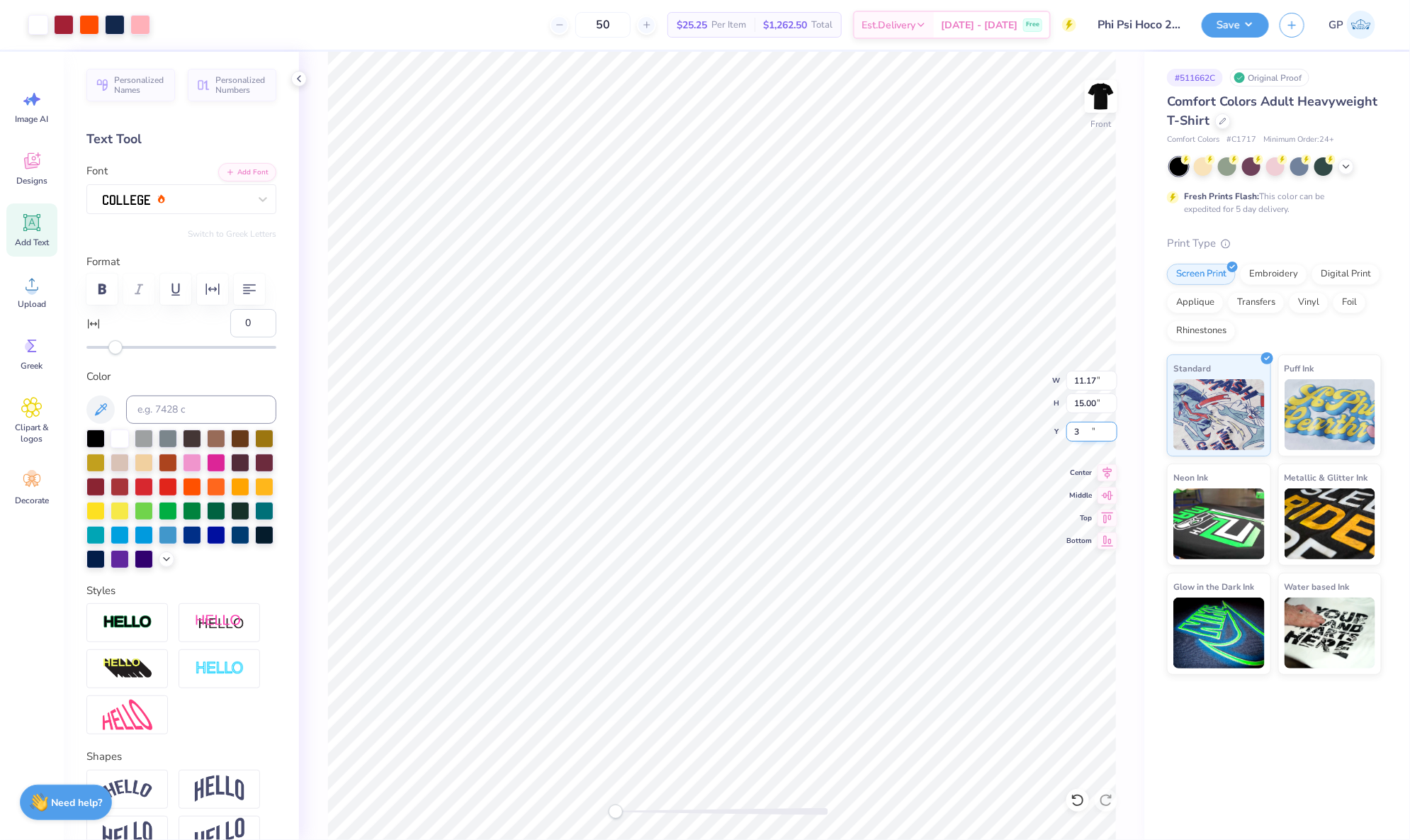
type input "3.00"
click at [69, 24] on div at bounding box center [64, 23] width 20 height 20
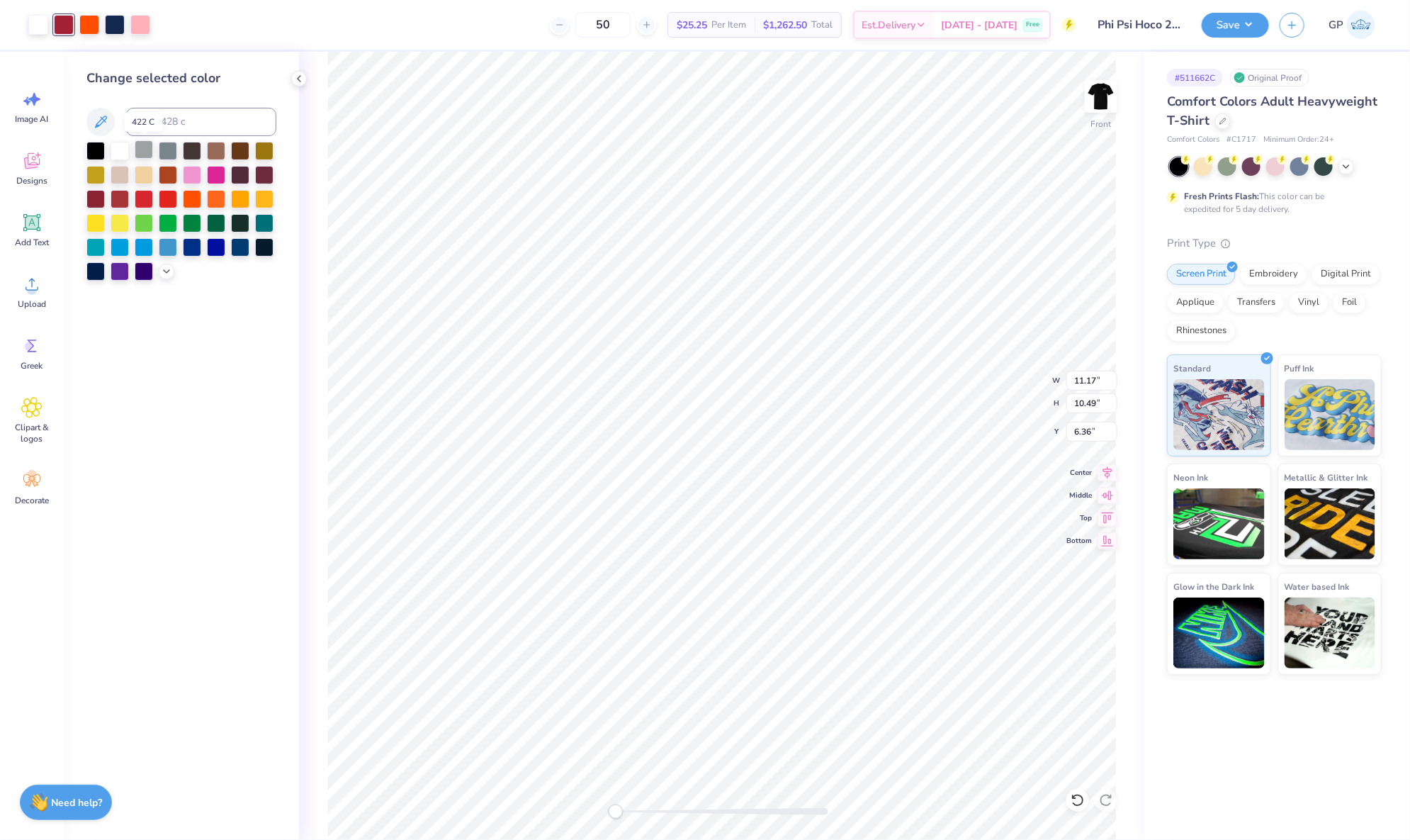
click at [140, 150] on div at bounding box center [143, 149] width 18 height 18
click at [33, 282] on icon at bounding box center [32, 284] width 22 height 22
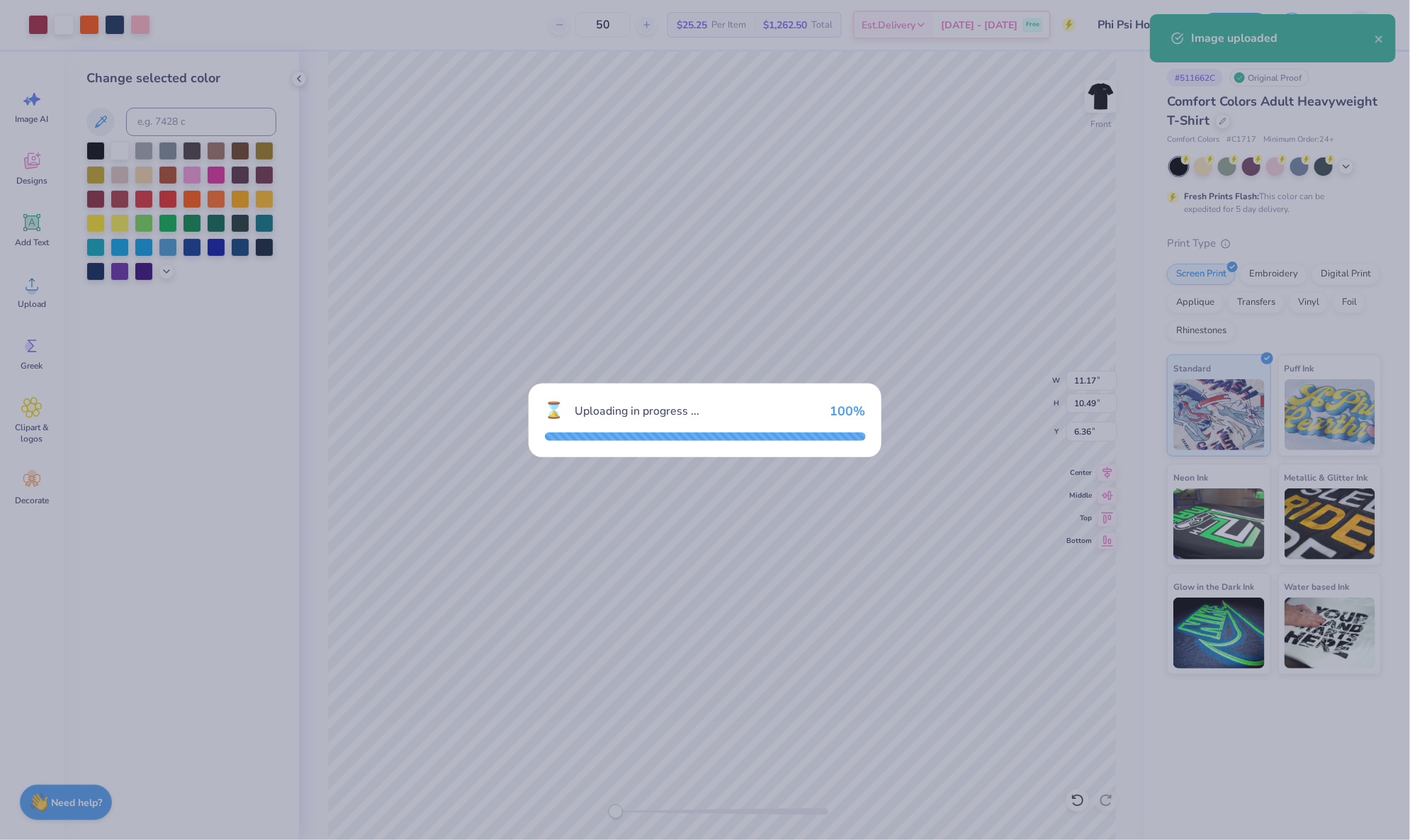
type input "10.27"
type input "9.65"
type input "8.93"
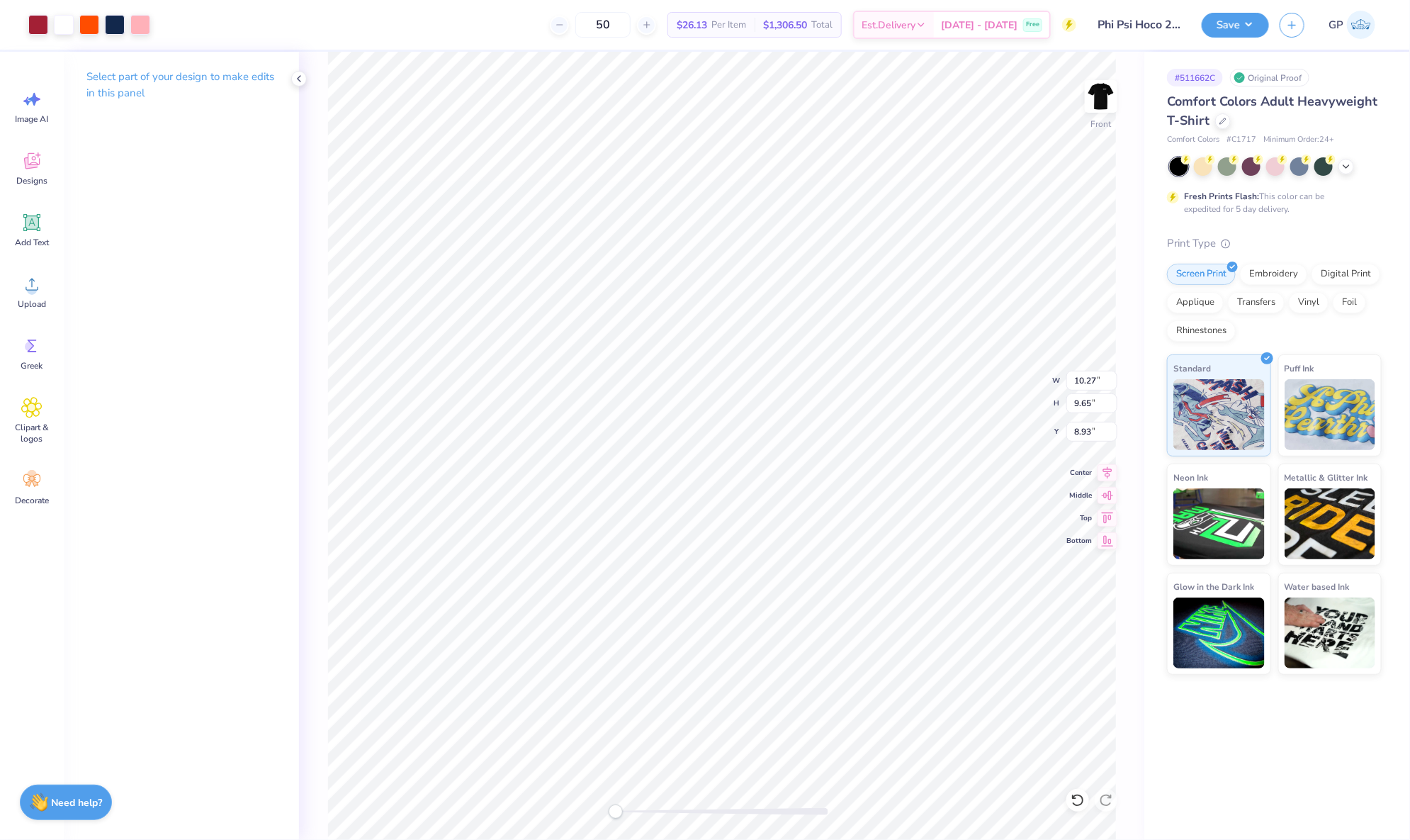
click at [646, 807] on div at bounding box center [722, 811] width 212 height 14
click at [760, 763] on li "Send to Back" at bounding box center [773, 771] width 111 height 27
type input "11.17"
type input "10.49"
type input "6.36"
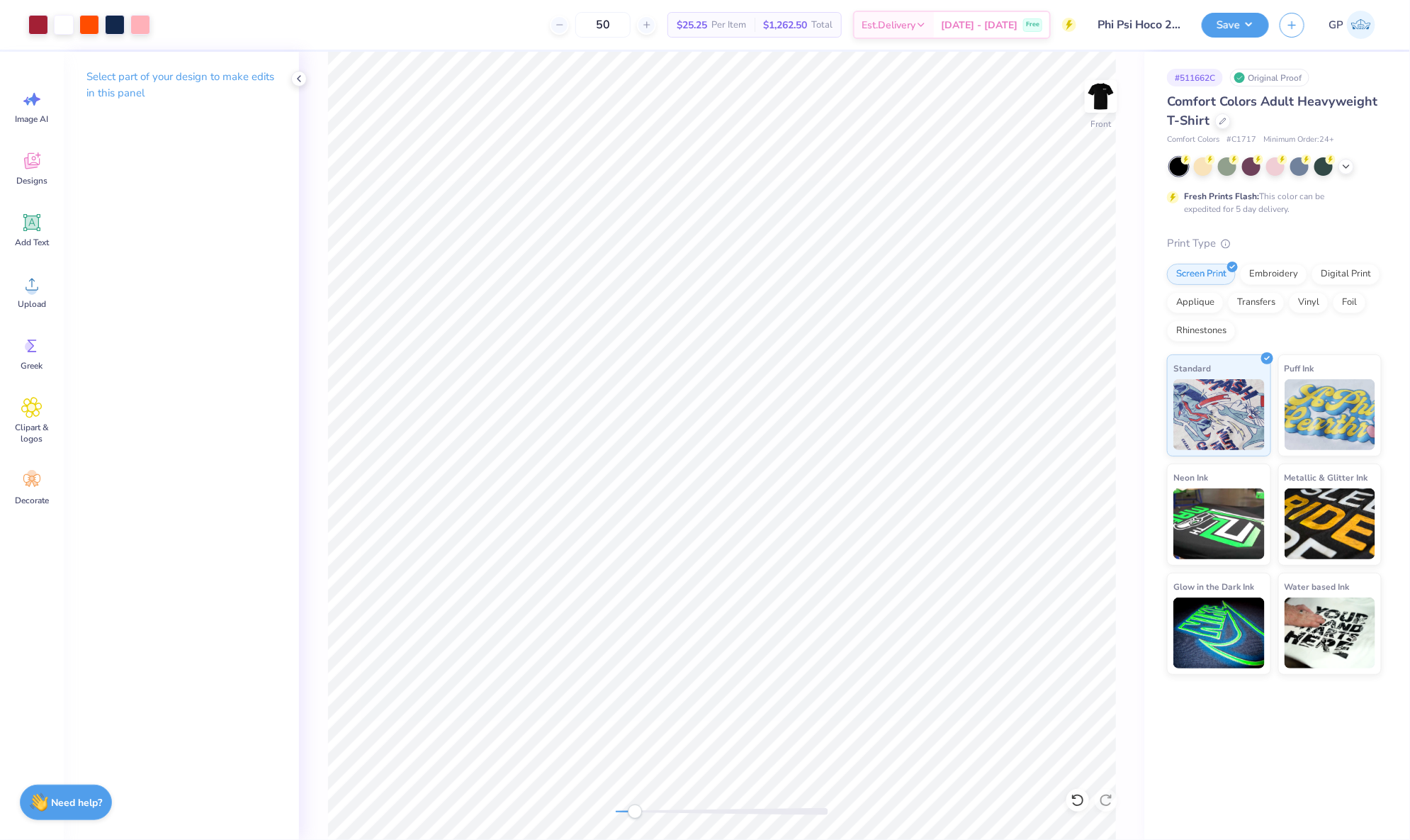
click at [547, 795] on div "Front" at bounding box center [722, 445] width 845 height 788
click at [1219, 26] on button "Save" at bounding box center [1235, 23] width 67 height 25
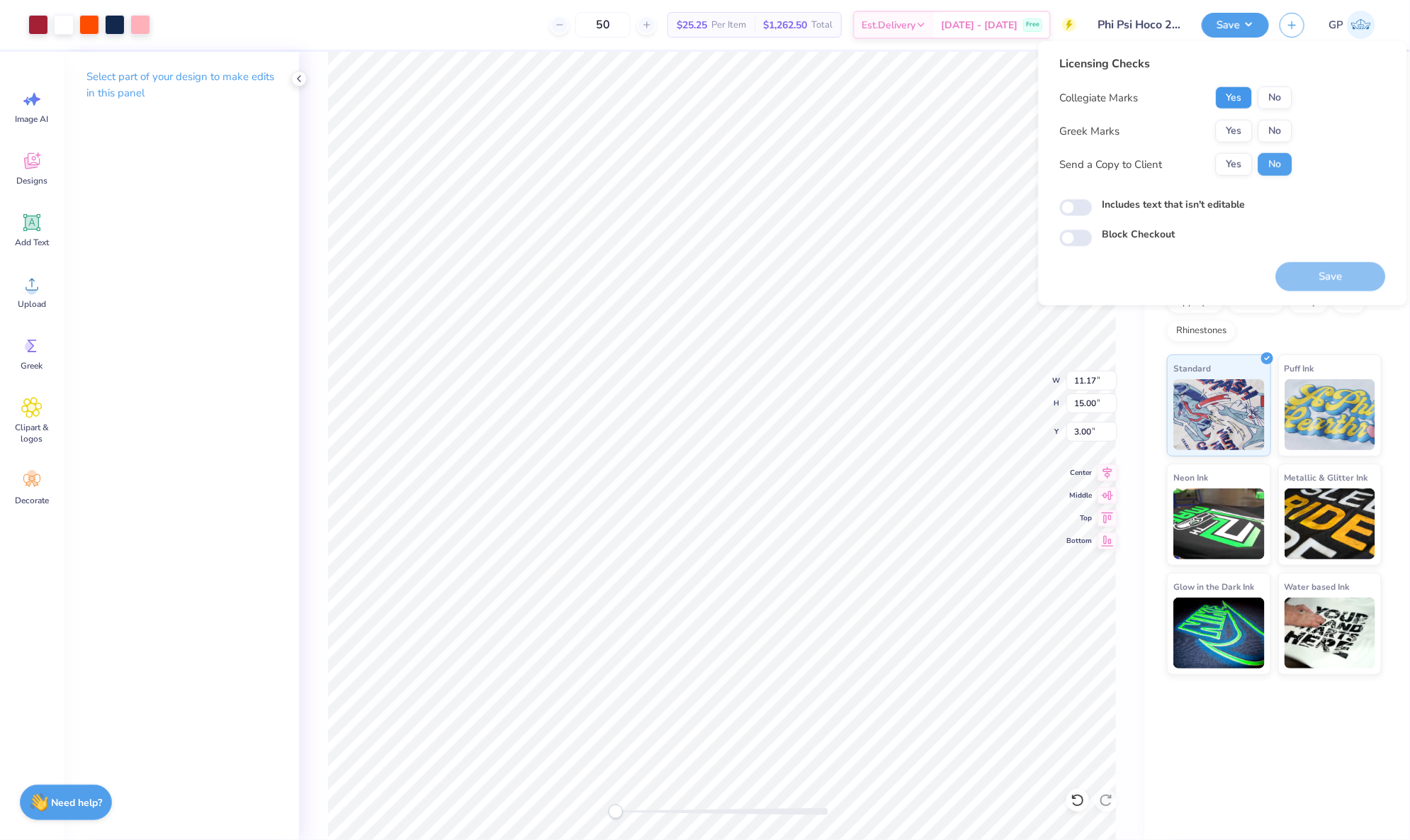
click at [1235, 100] on button "Yes" at bounding box center [1234, 97] width 36 height 22
click at [1224, 140] on button "Yes" at bounding box center [1234, 130] width 36 height 22
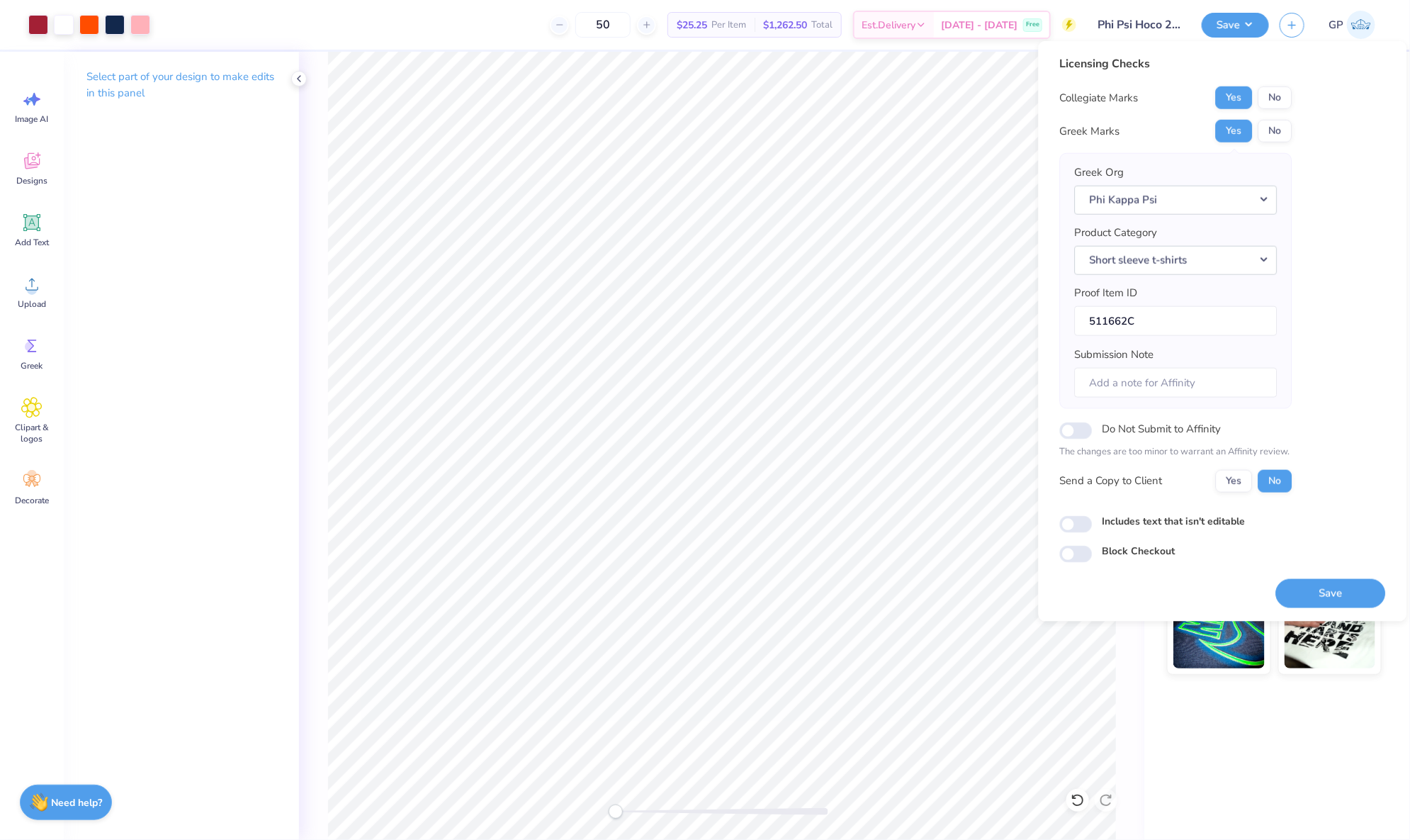
click at [1082, 532] on div "Licensing Checks Collegiate Marks Yes No Greek Marks Yes No Greek Org Phi Kappa…" at bounding box center [1223, 309] width 326 height 507
click at [1075, 525] on input "Includes text that isn't editable" at bounding box center [1076, 524] width 32 height 17
checkbox input "true"
click at [1310, 588] on button "Save" at bounding box center [1331, 592] width 109 height 29
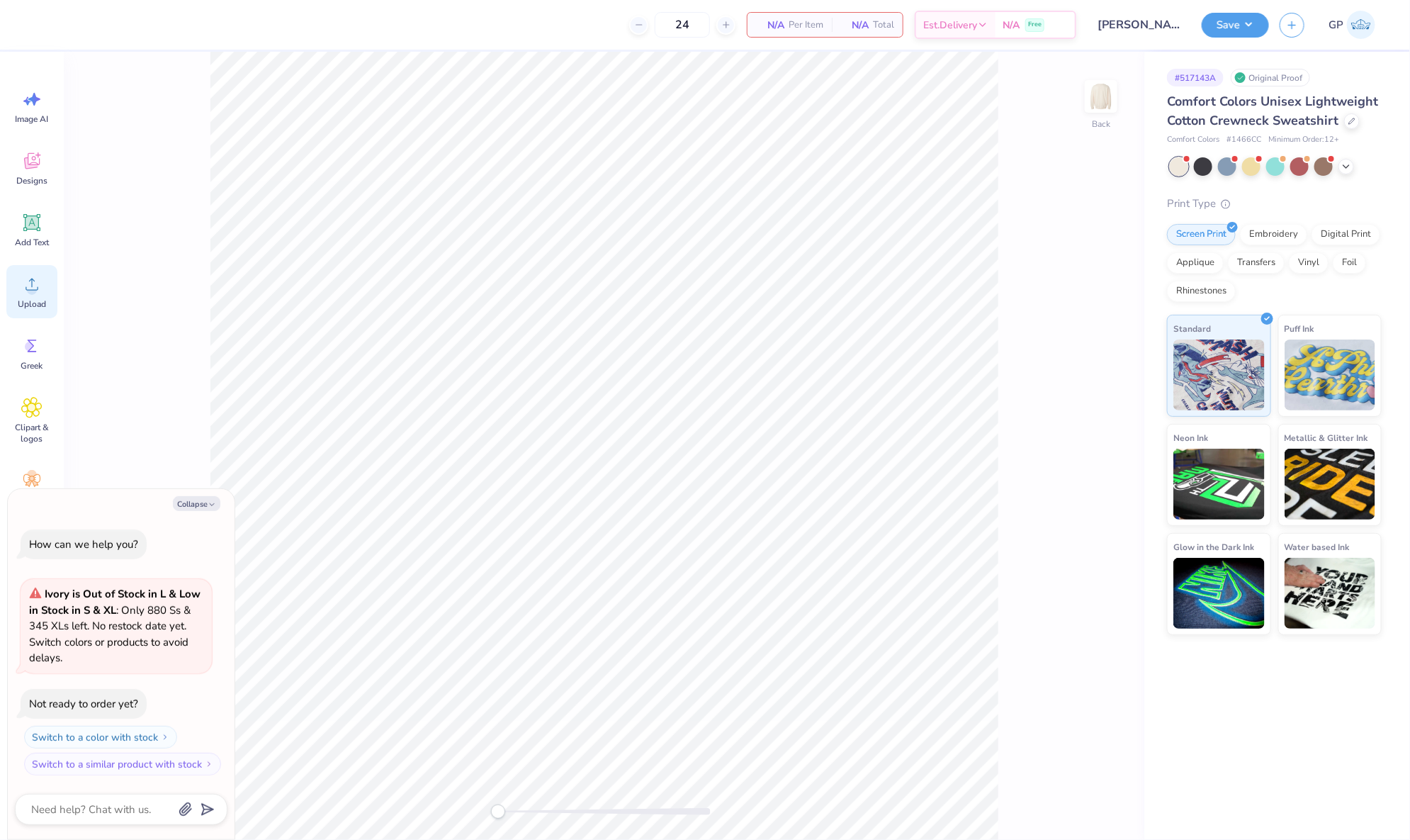
click at [34, 274] on icon at bounding box center [32, 284] width 22 height 22
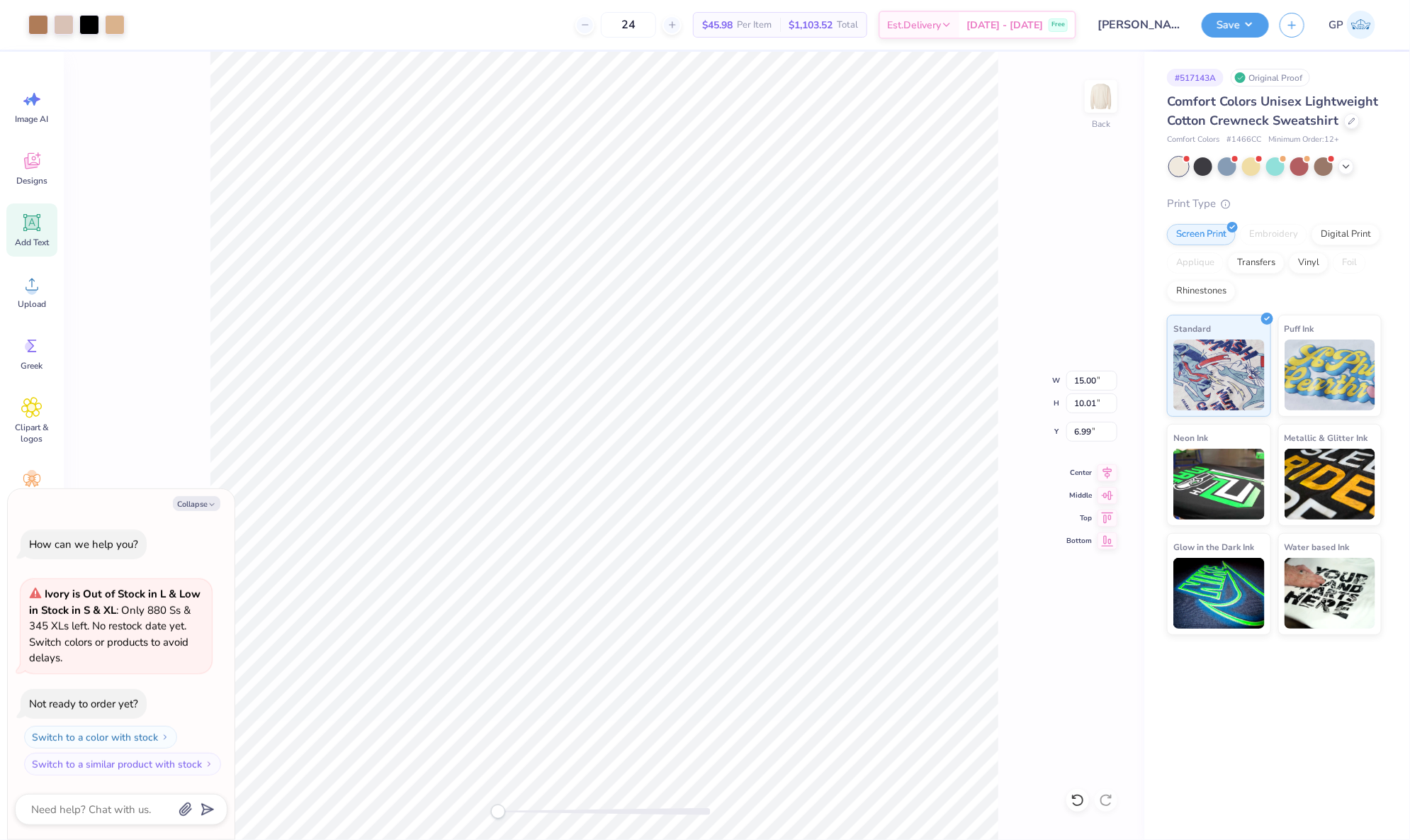
click at [27, 209] on div "Add Text" at bounding box center [32, 230] width 51 height 53
type textarea "x"
type input "6.04"
type input "1.75"
type input "11.13"
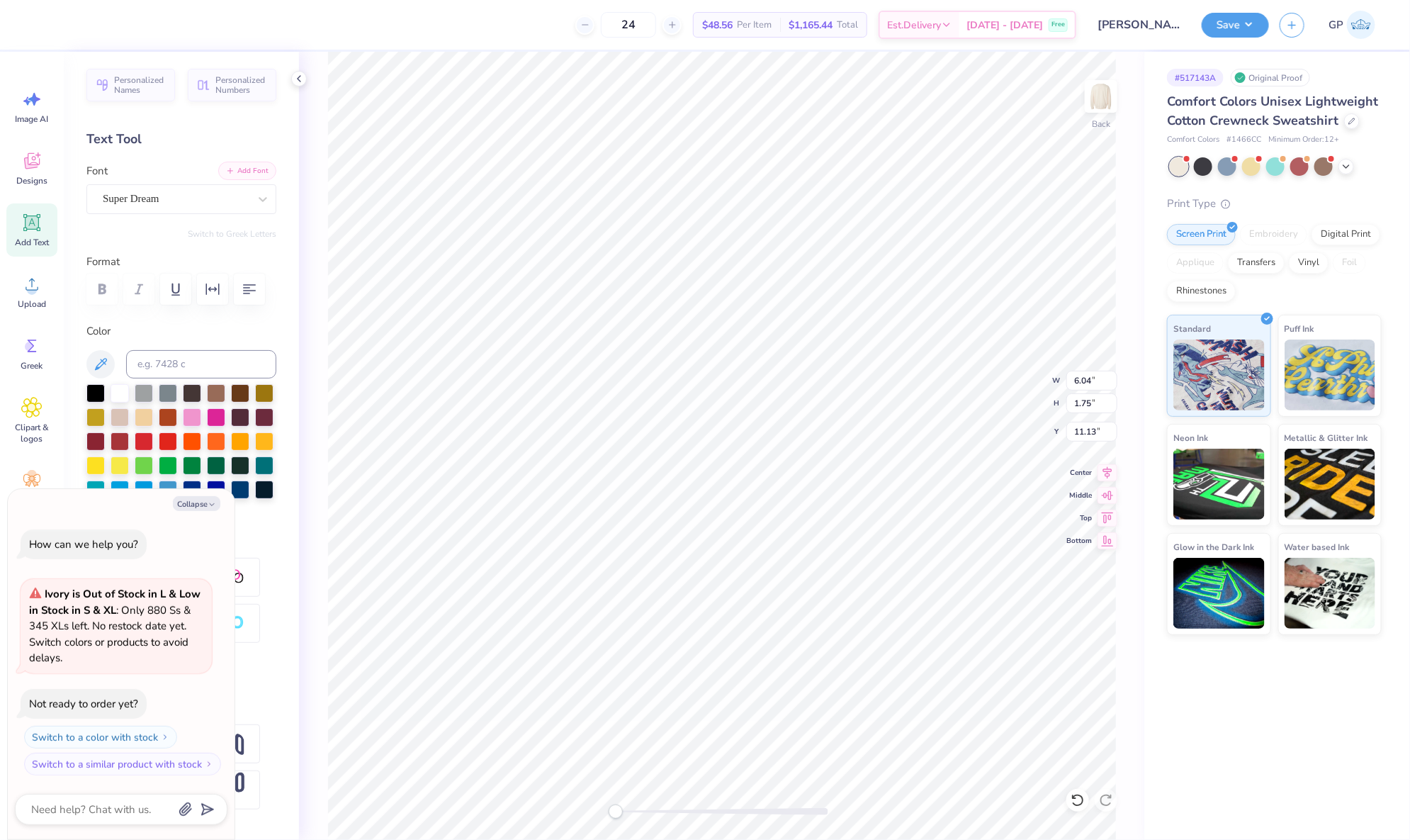
click at [236, 170] on button "Add Font" at bounding box center [247, 171] width 58 height 18
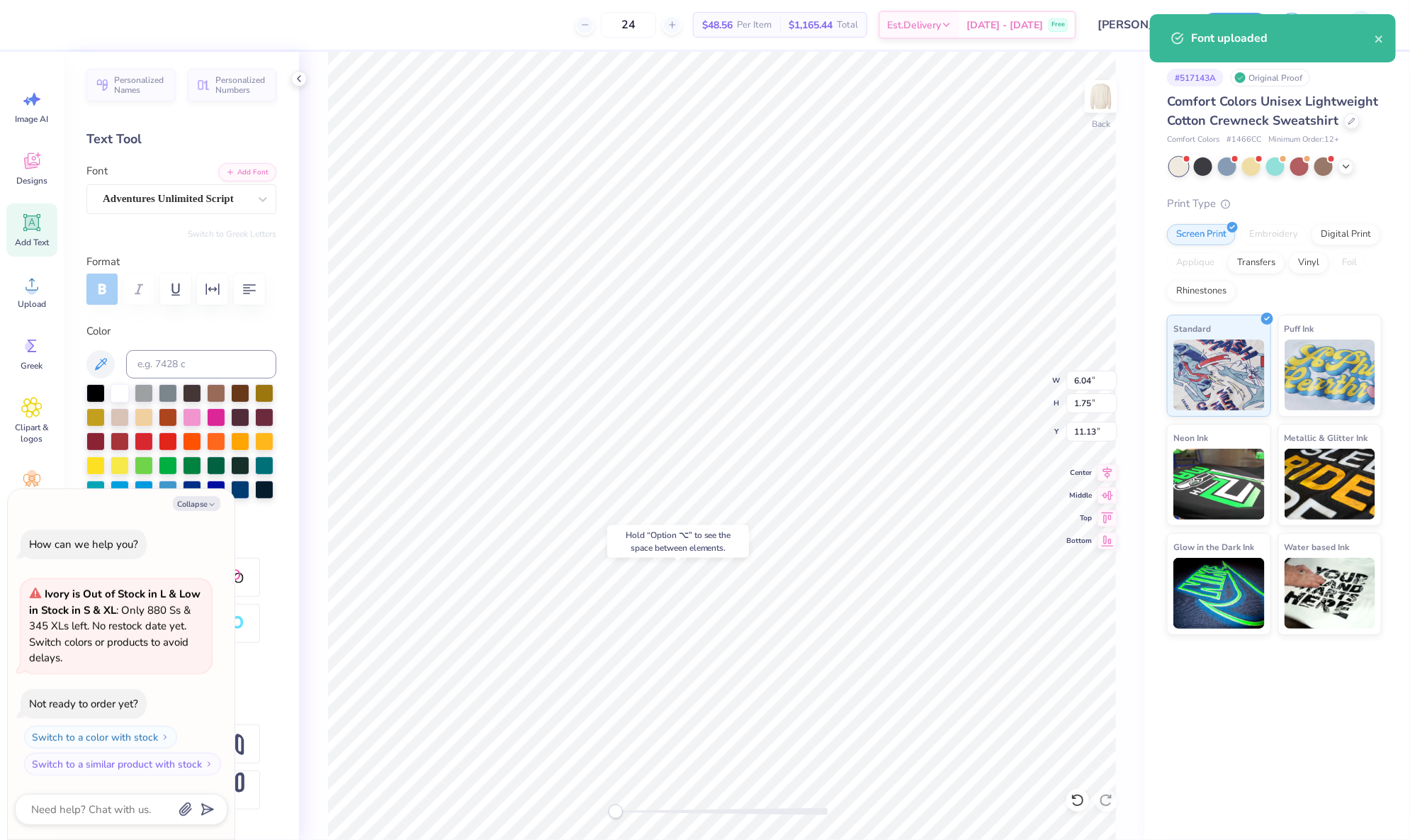
click at [717, 546] on div "Hold “Option ⌥” to see the space between elements." at bounding box center [678, 541] width 142 height 32
click at [96, 401] on div at bounding box center [95, 391] width 18 height 18
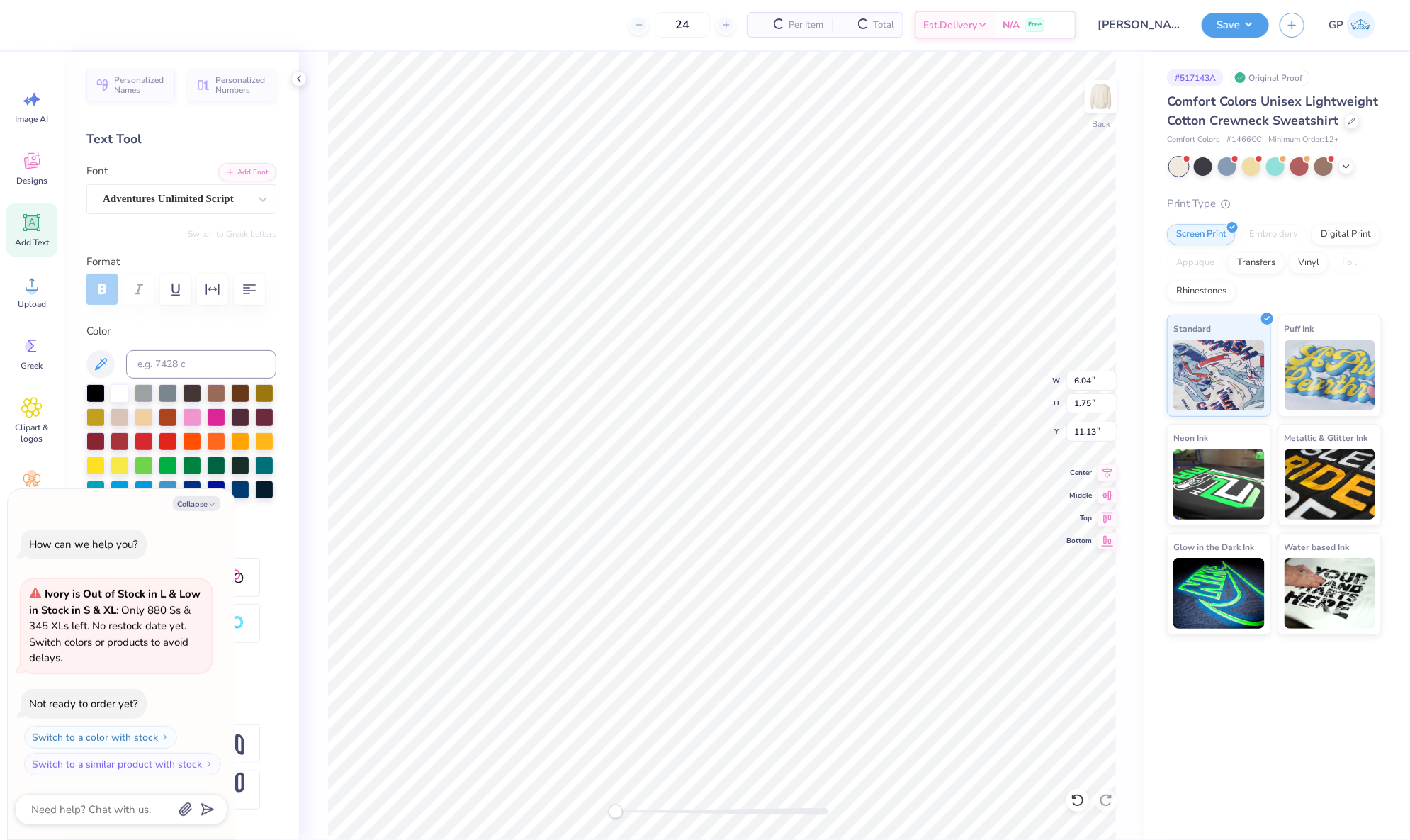
type textarea "x"
type input "15.00"
type input "10.01"
type input "6.99"
click at [85, 32] on div at bounding box center [90, 23] width 20 height 20
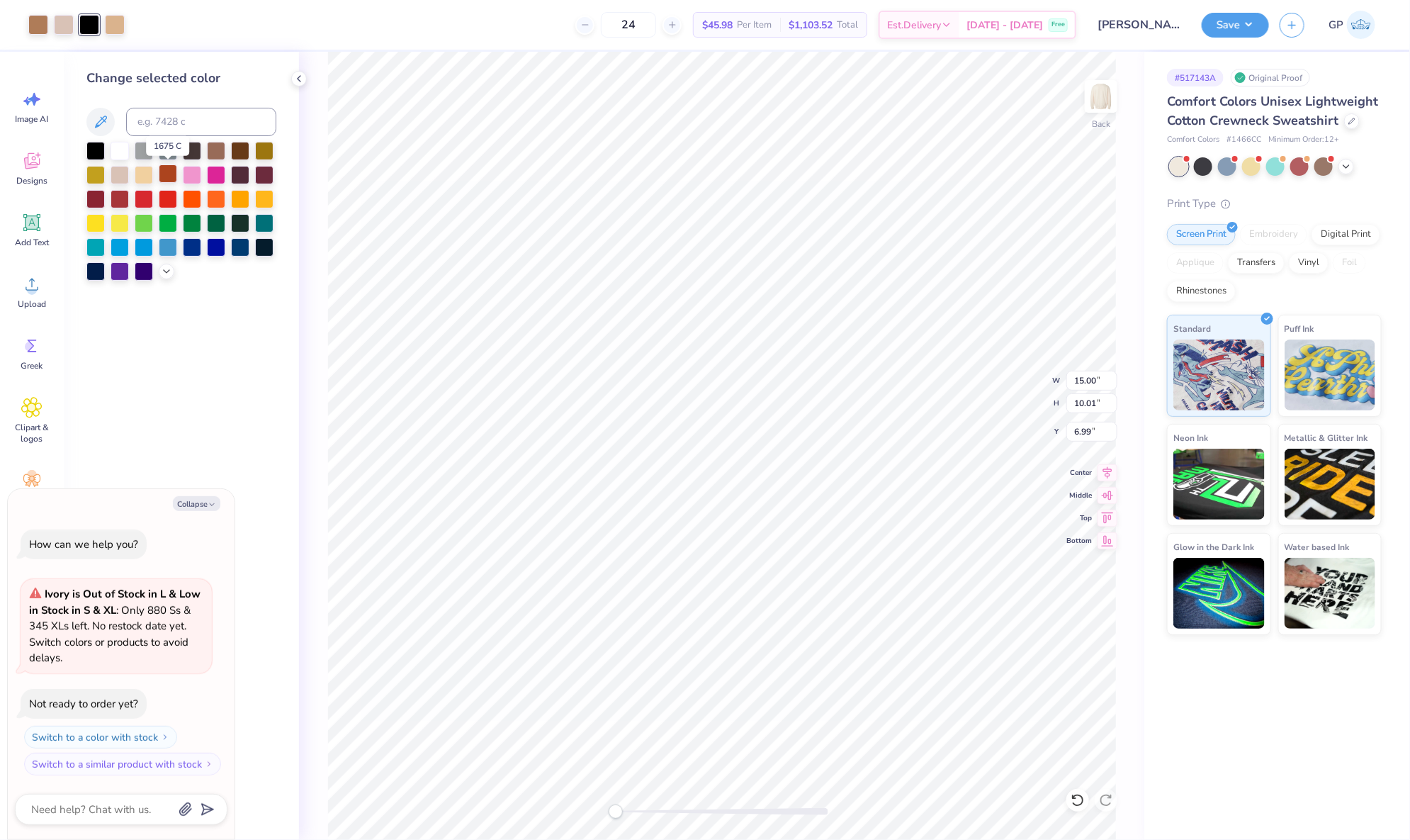
click at [161, 178] on div at bounding box center [168, 173] width 18 height 18
type textarea "x"
type input "5.24"
type input "1.45"
type input "17.21"
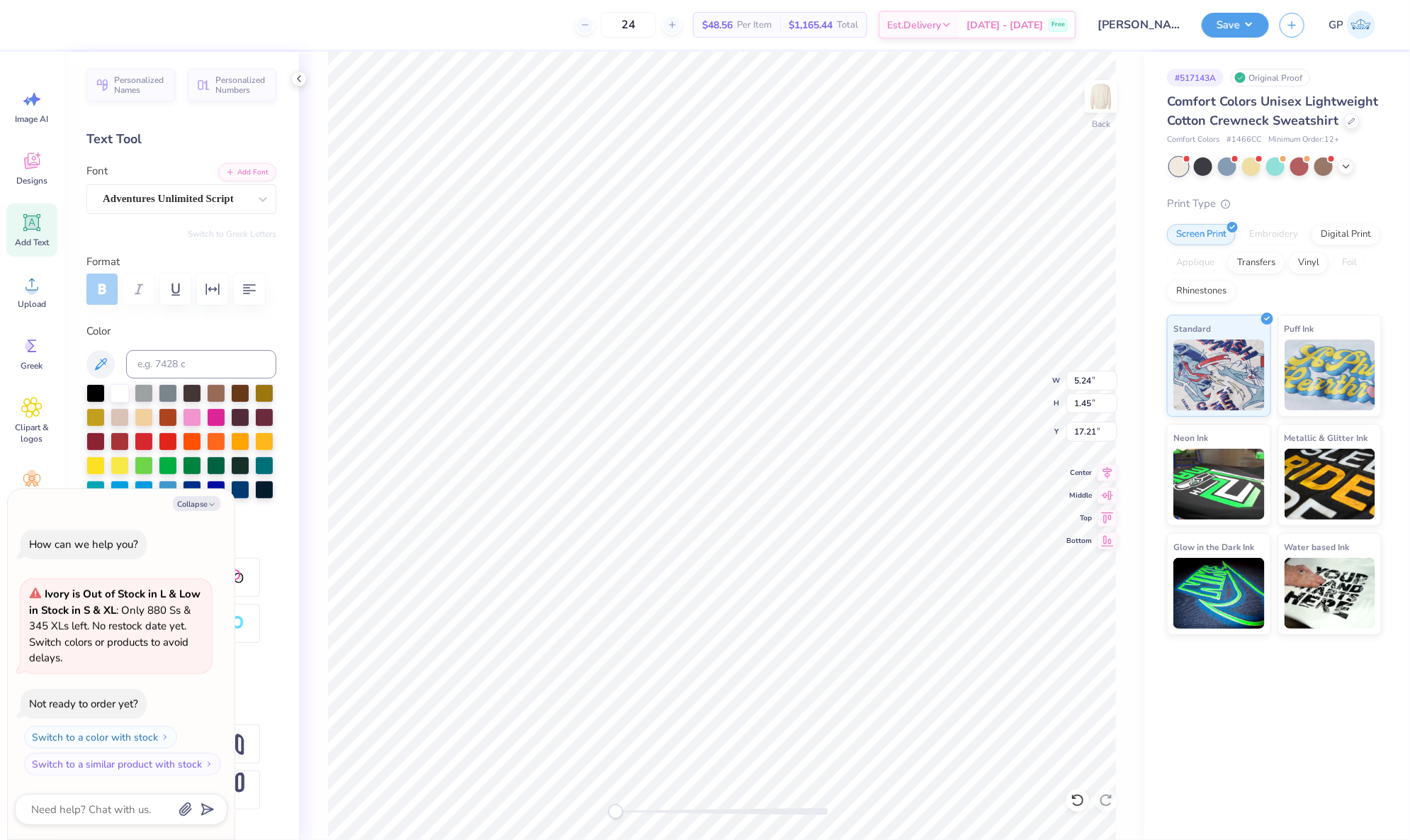
type textarea "x"
type textarea "Gameday ‘25"
type textarea "x"
type input "15.00"
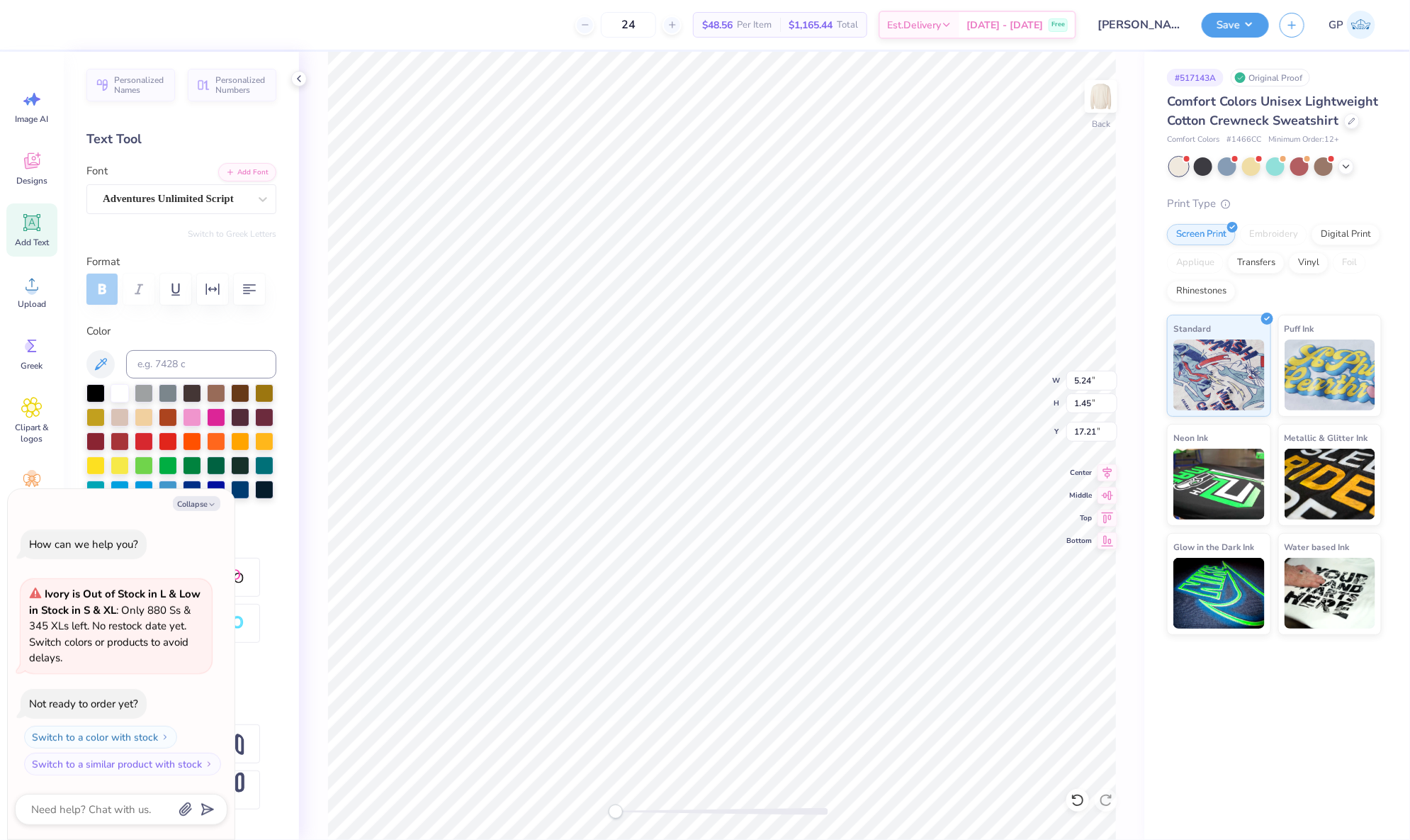
type input "10.01"
type input "6.99"
click at [65, 27] on div at bounding box center [64, 23] width 20 height 20
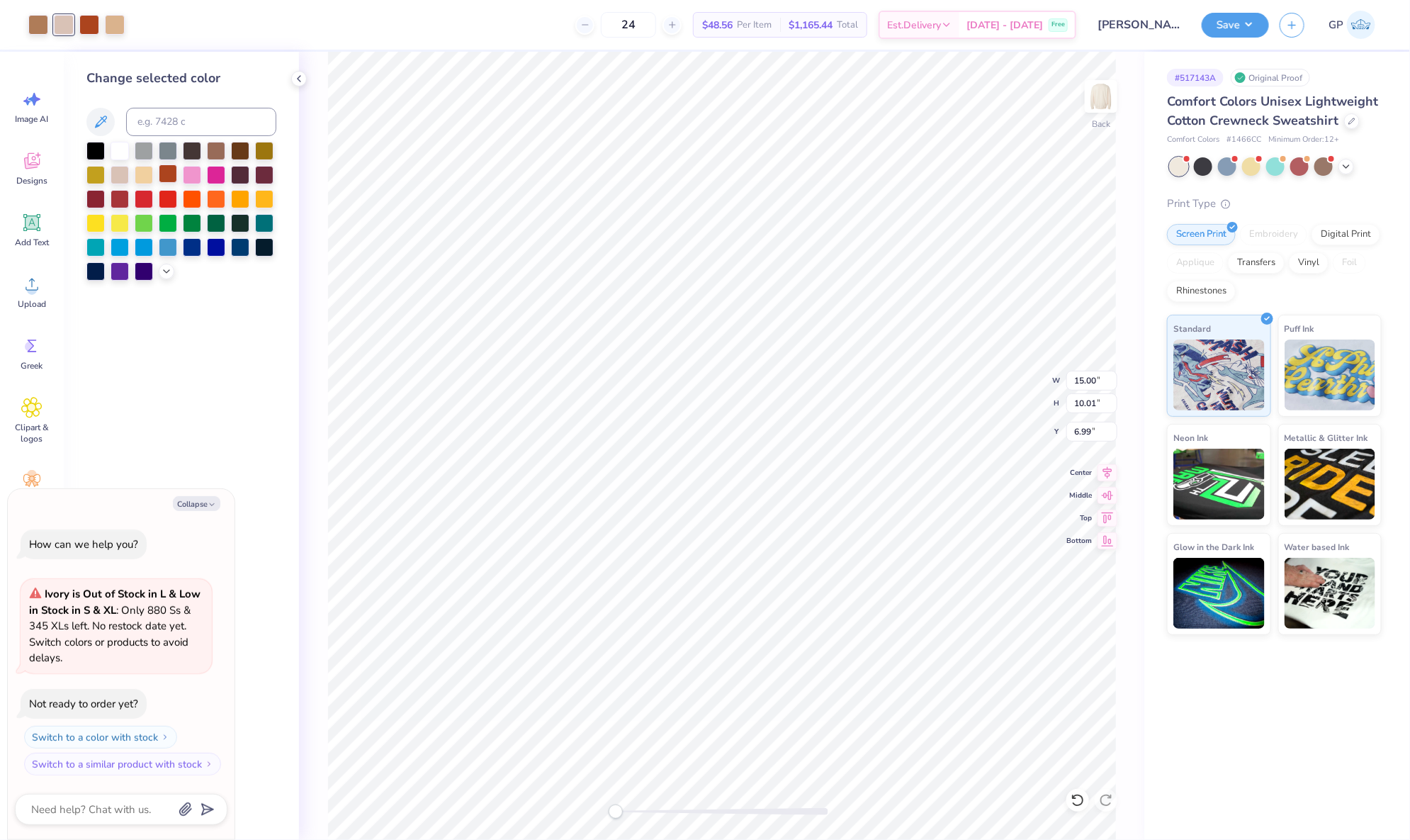
click at [166, 177] on div at bounding box center [168, 173] width 18 height 18
click at [40, 299] on span "Upload" at bounding box center [32, 304] width 28 height 12
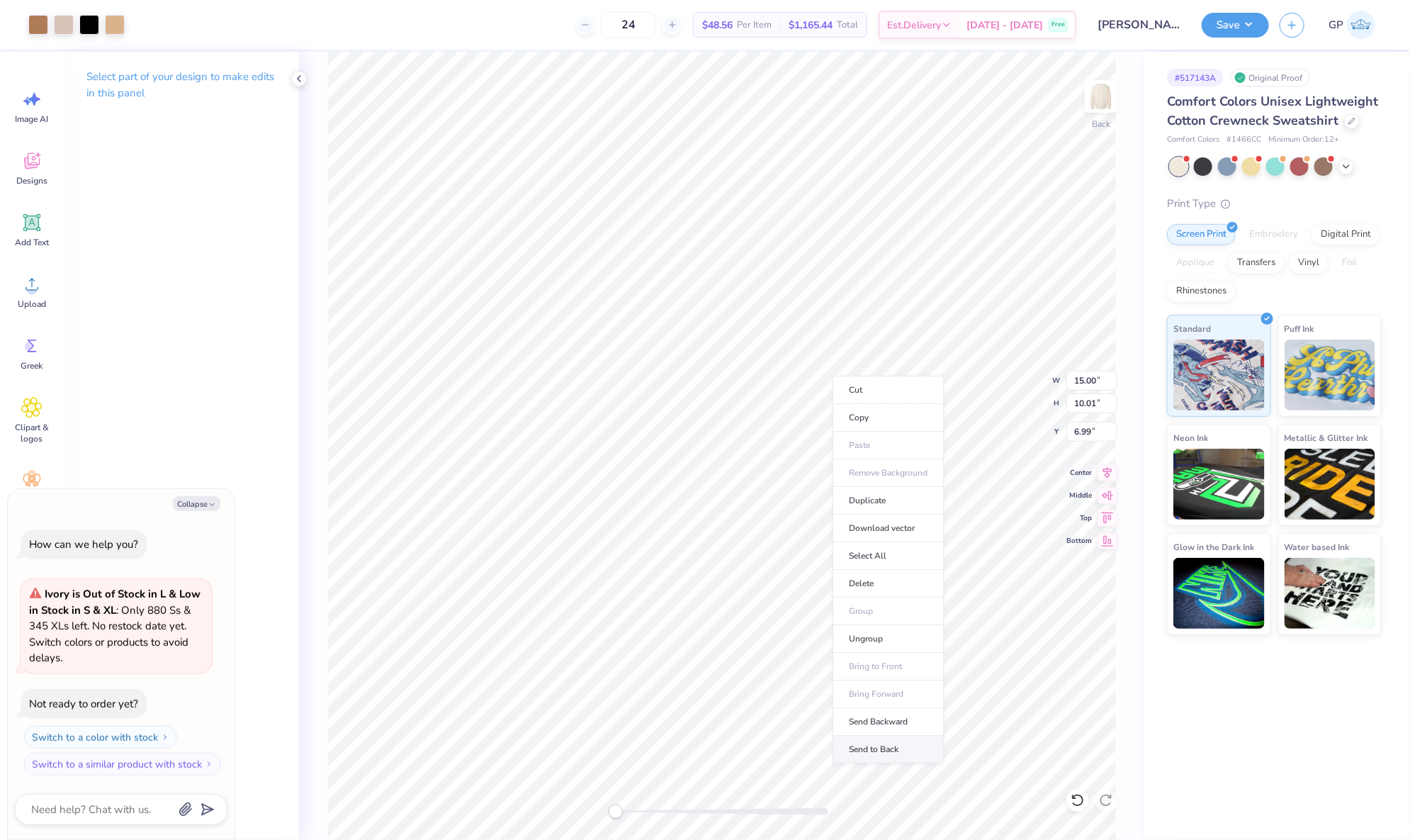
click at [888, 740] on li "Send to Back" at bounding box center [888, 749] width 111 height 27
type textarea "x"
type input "7.86"
type input "6.11"
type input "10.83"
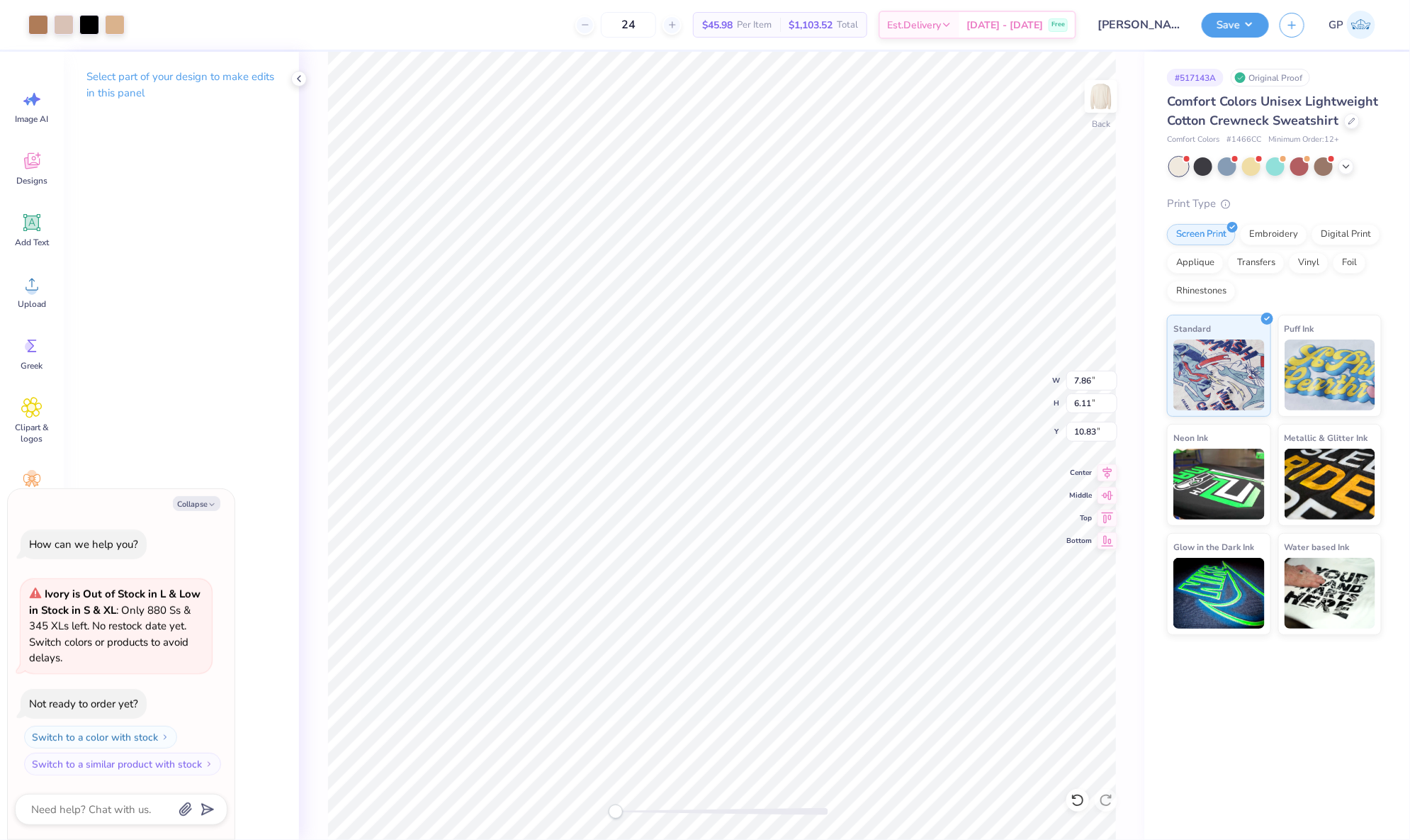
type textarea "x"
type input "15.37"
type input "10.79"
type input "6.42"
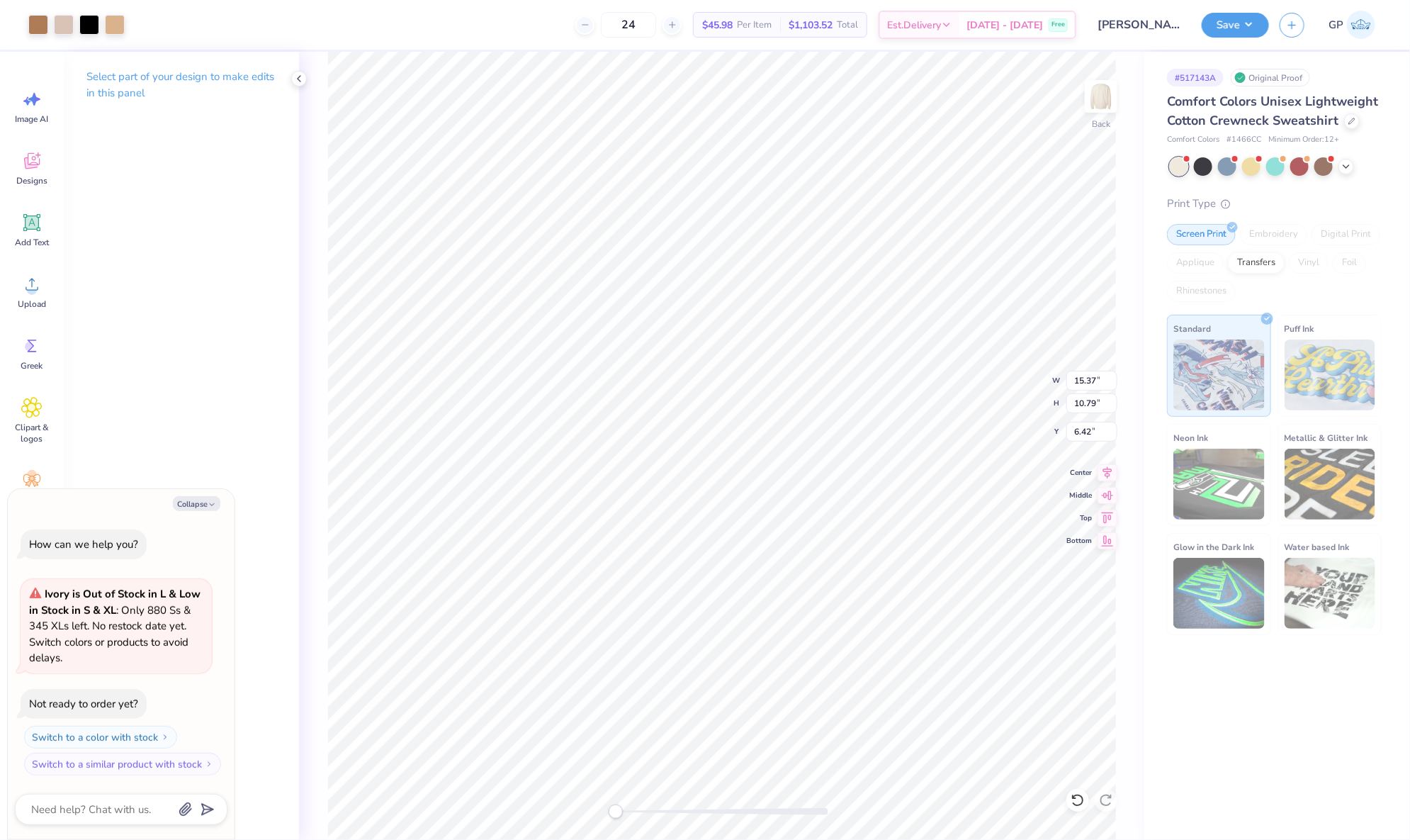
type textarea "x"
type input "11.86"
type input "8.82"
type input "8.32"
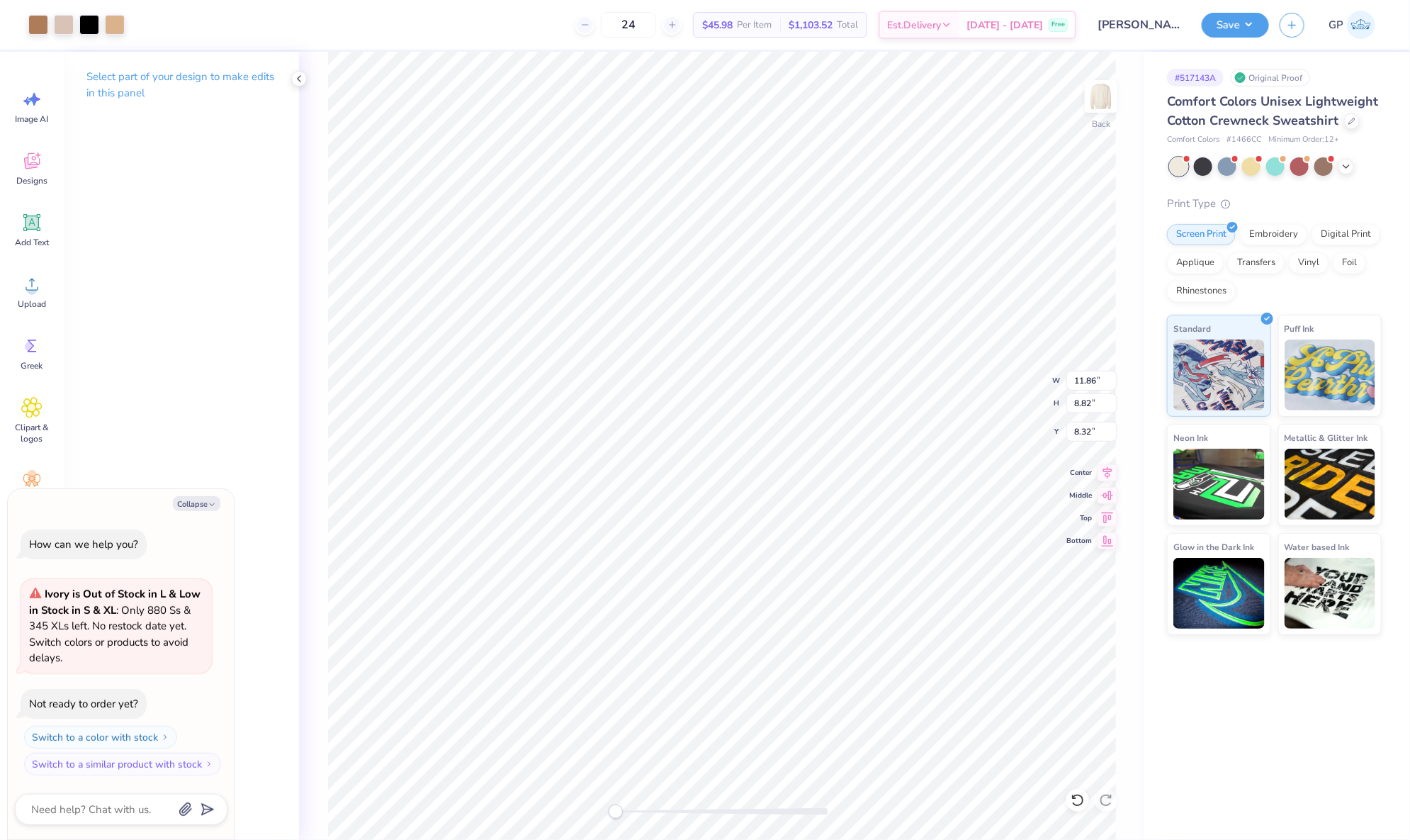
type textarea "x"
type input "12.26"
type input "9.05"
type input "8.10"
type textarea "x"
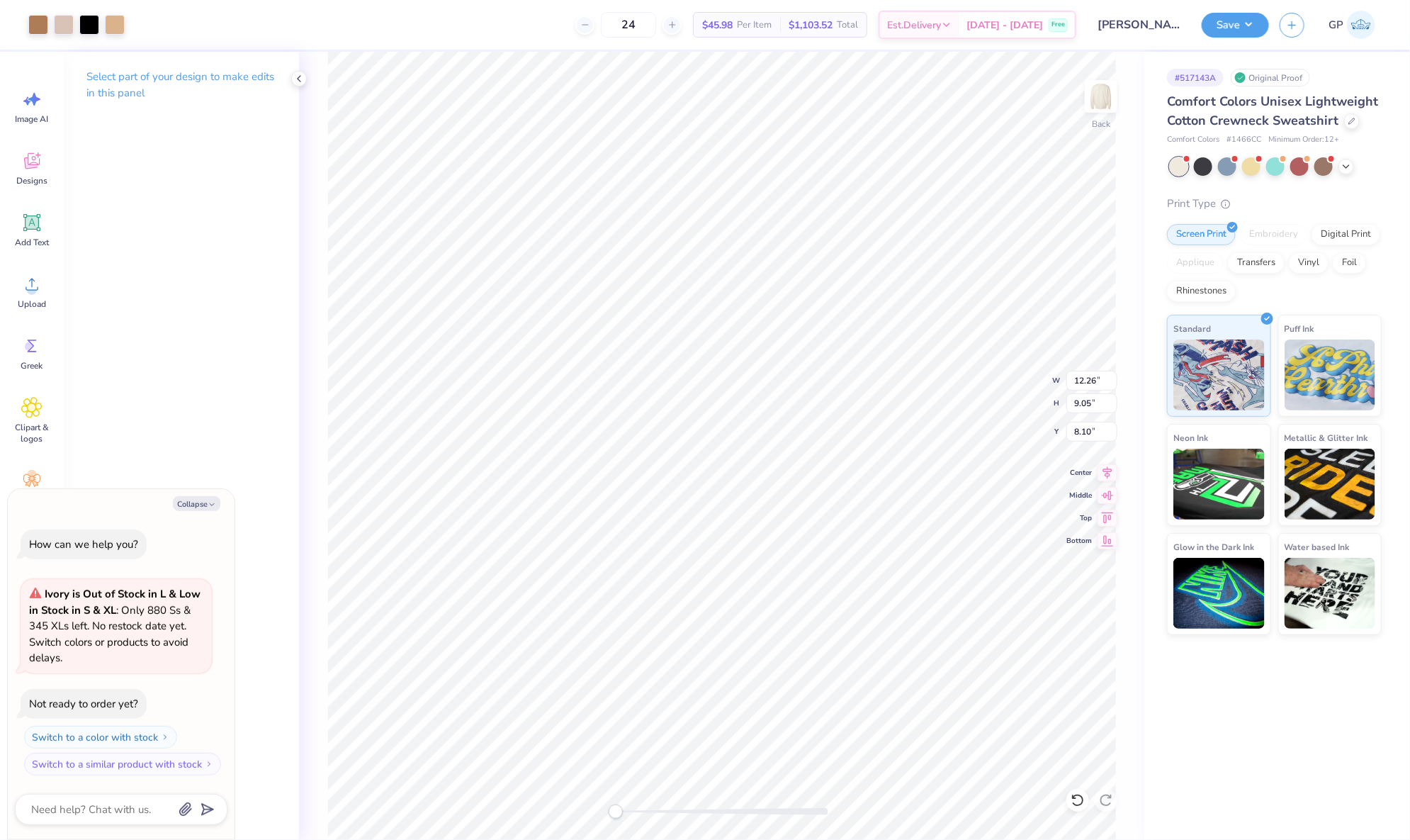
type input "11.90"
type input "8.84"
type input "8.30"
type textarea "x"
type input "12.17"
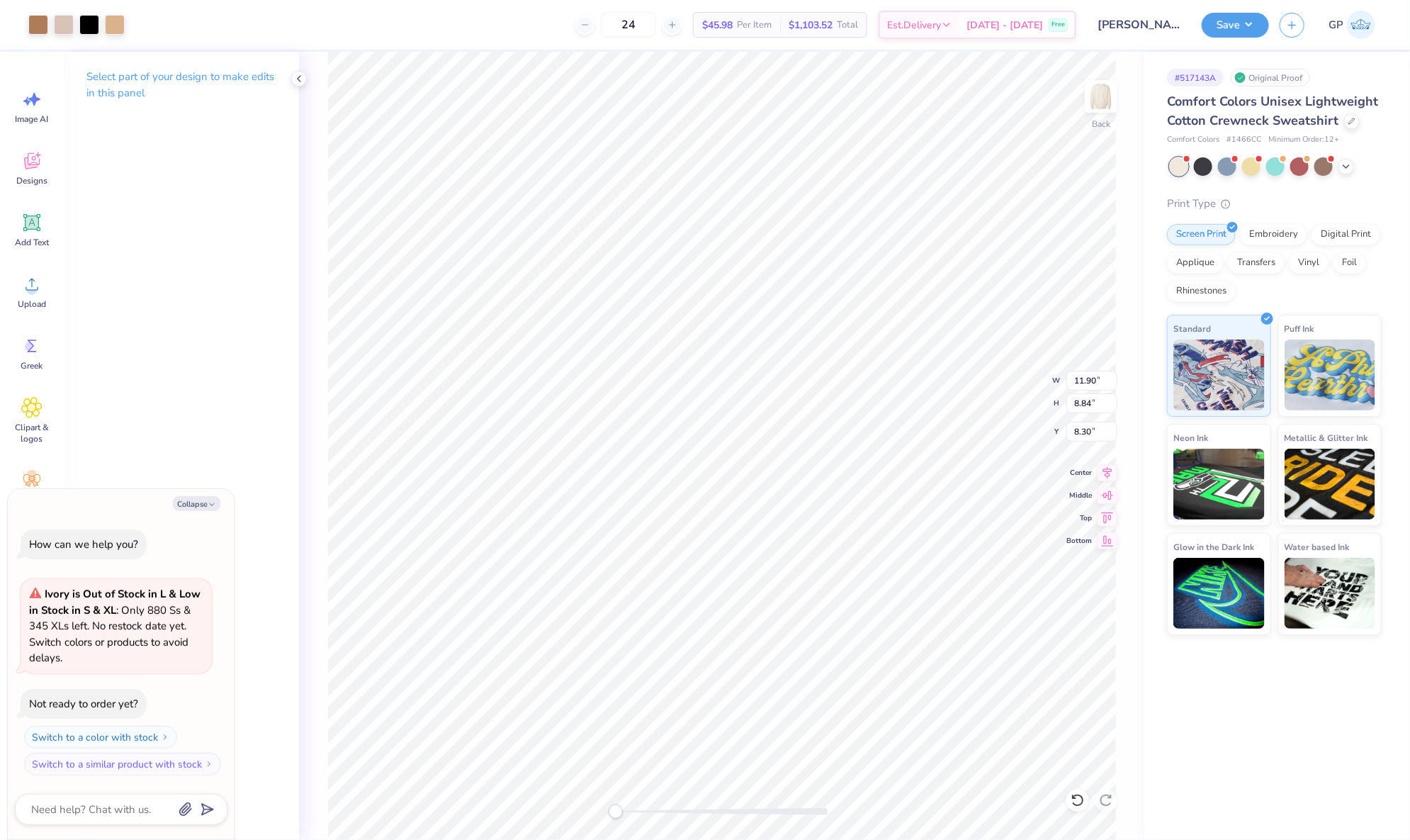
type input "9.00"
type input "8.15"
type textarea "x"
type input "11.97"
type input "8.89"
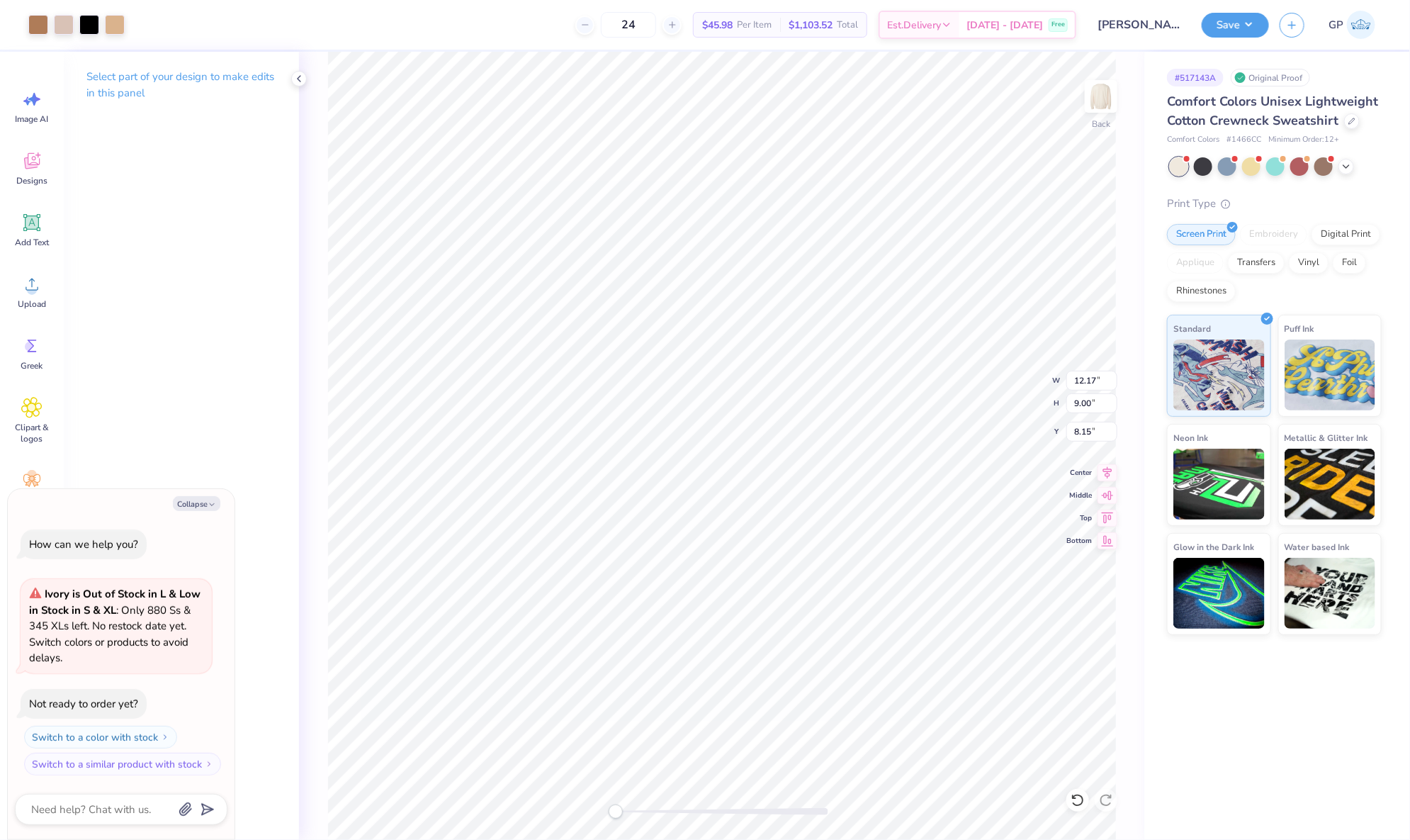
type input "8.26"
type textarea "x"
click at [1087, 429] on input "2.69" at bounding box center [1092, 431] width 51 height 20
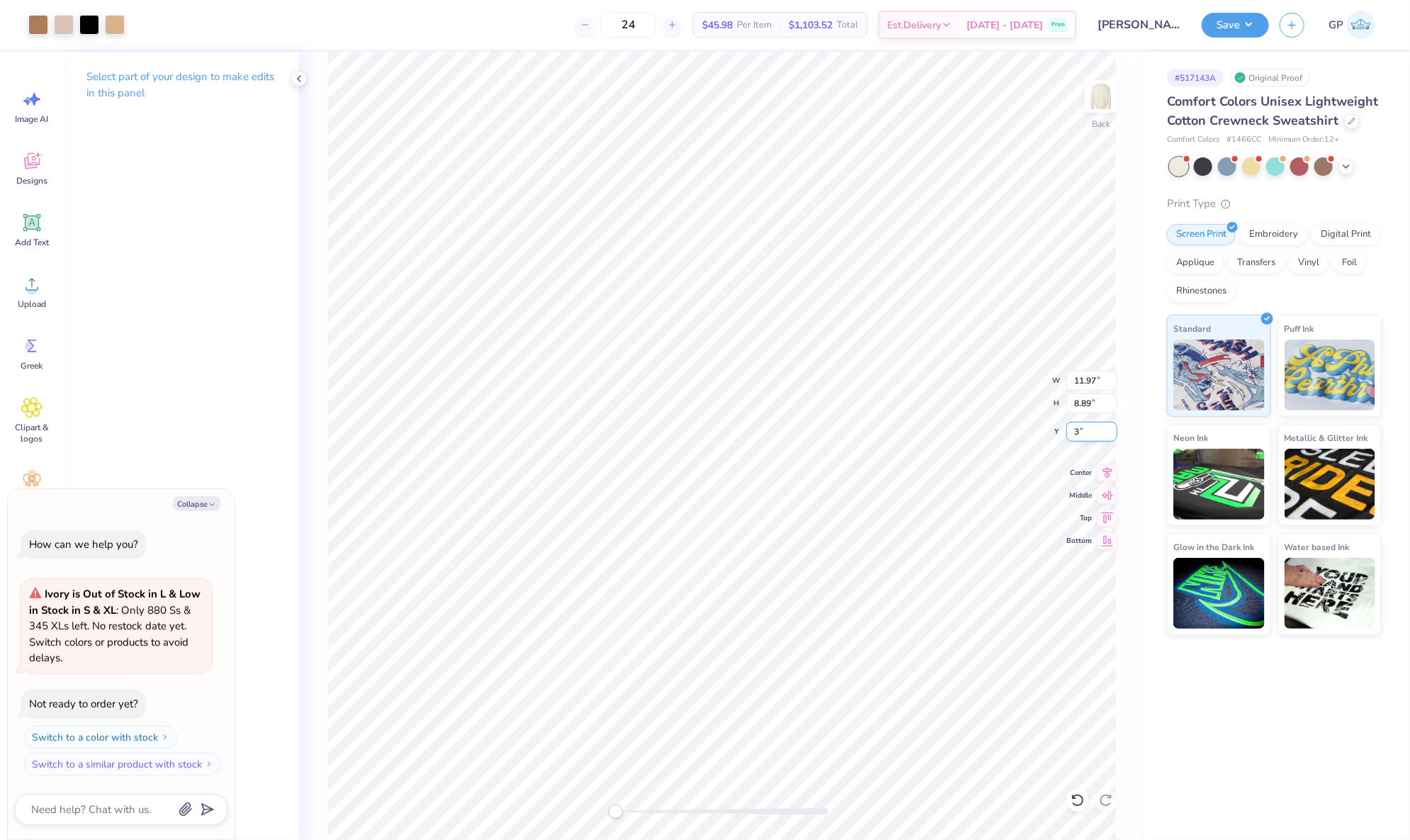
type input "3"
type textarea "x"
type input "3.00"
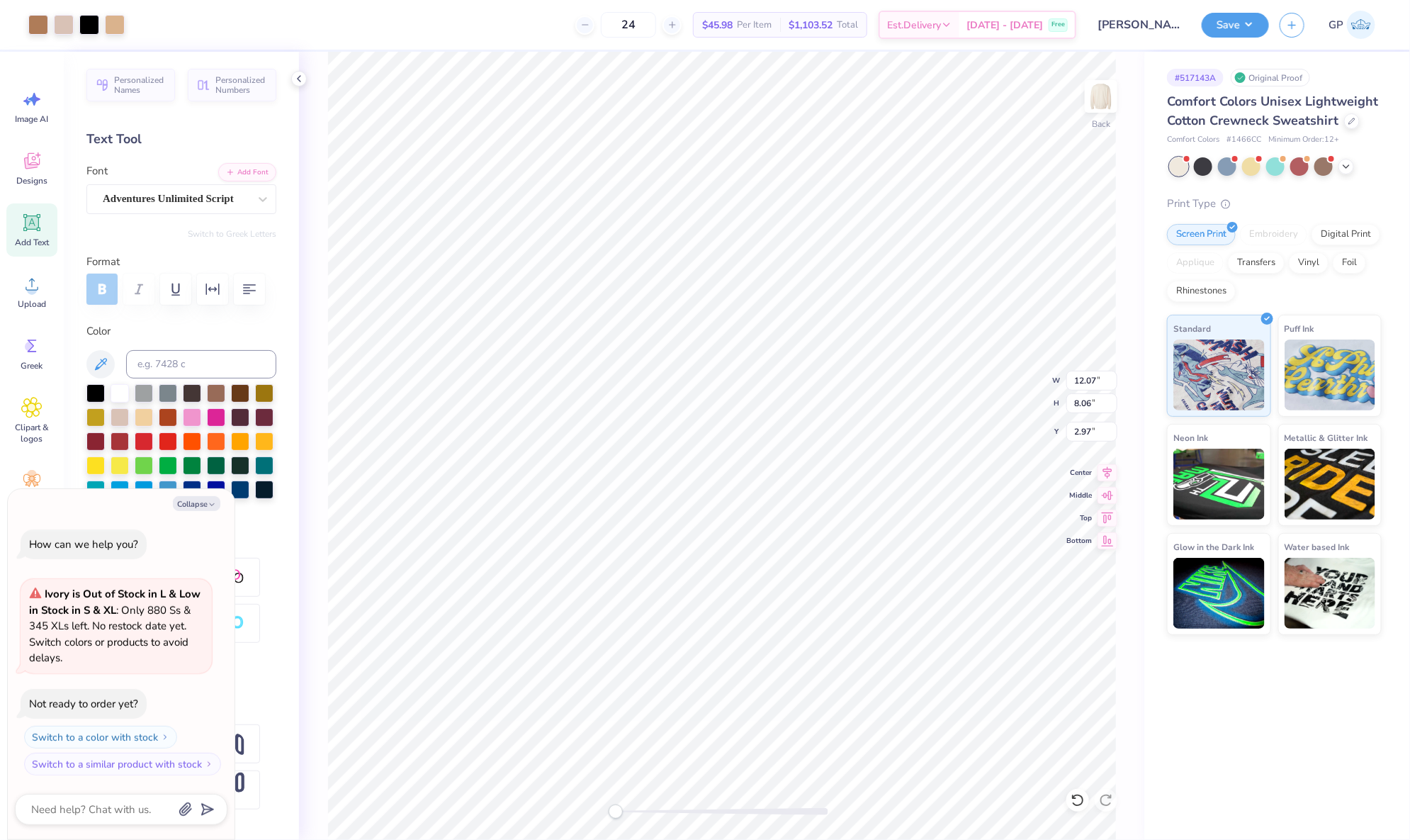
type textarea "x"
type input "6.42"
type input "1.74"
type input "9.65"
type textarea "x"
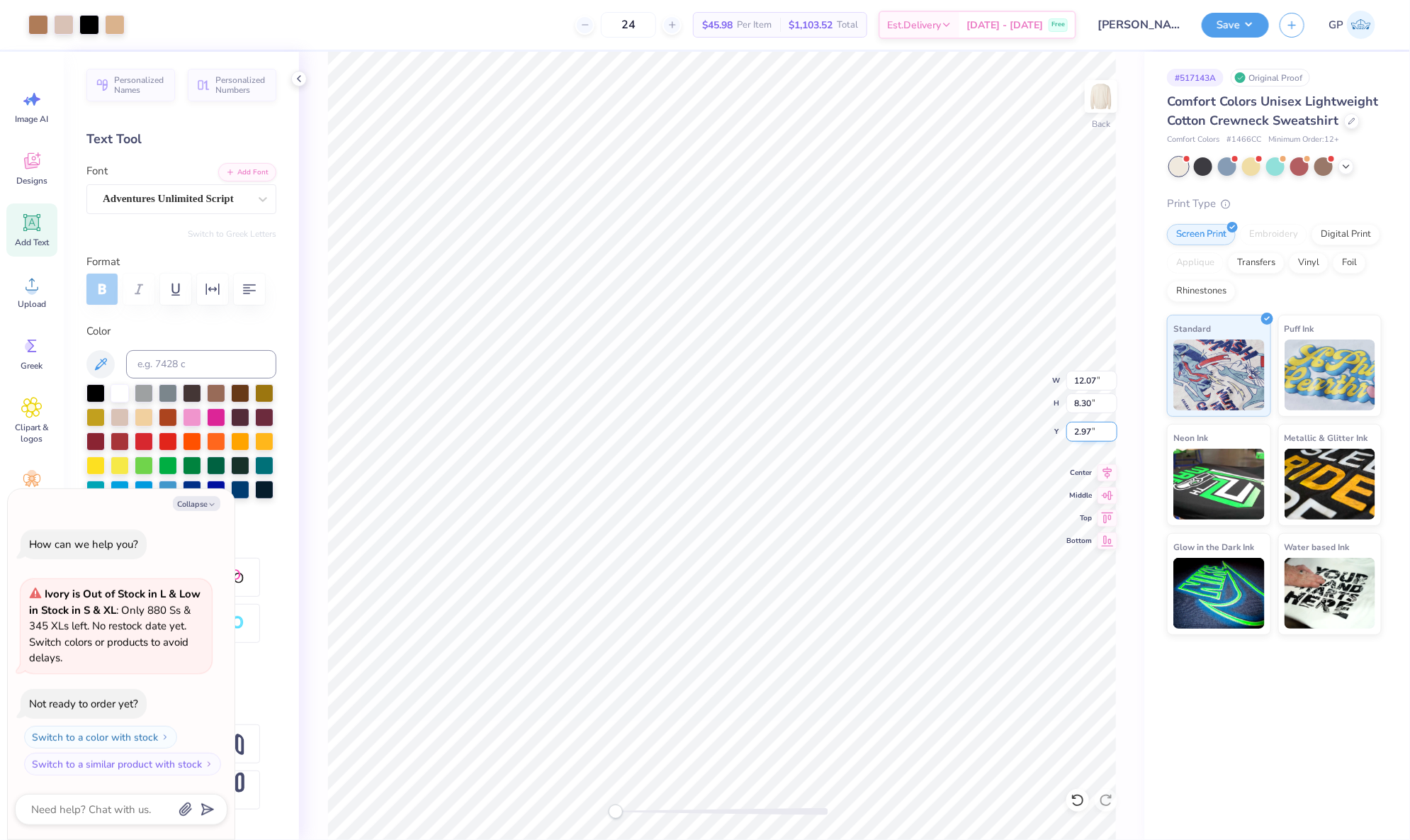
click at [1085, 425] on input "2.97" at bounding box center [1092, 431] width 51 height 20
type input "3"
type textarea "x"
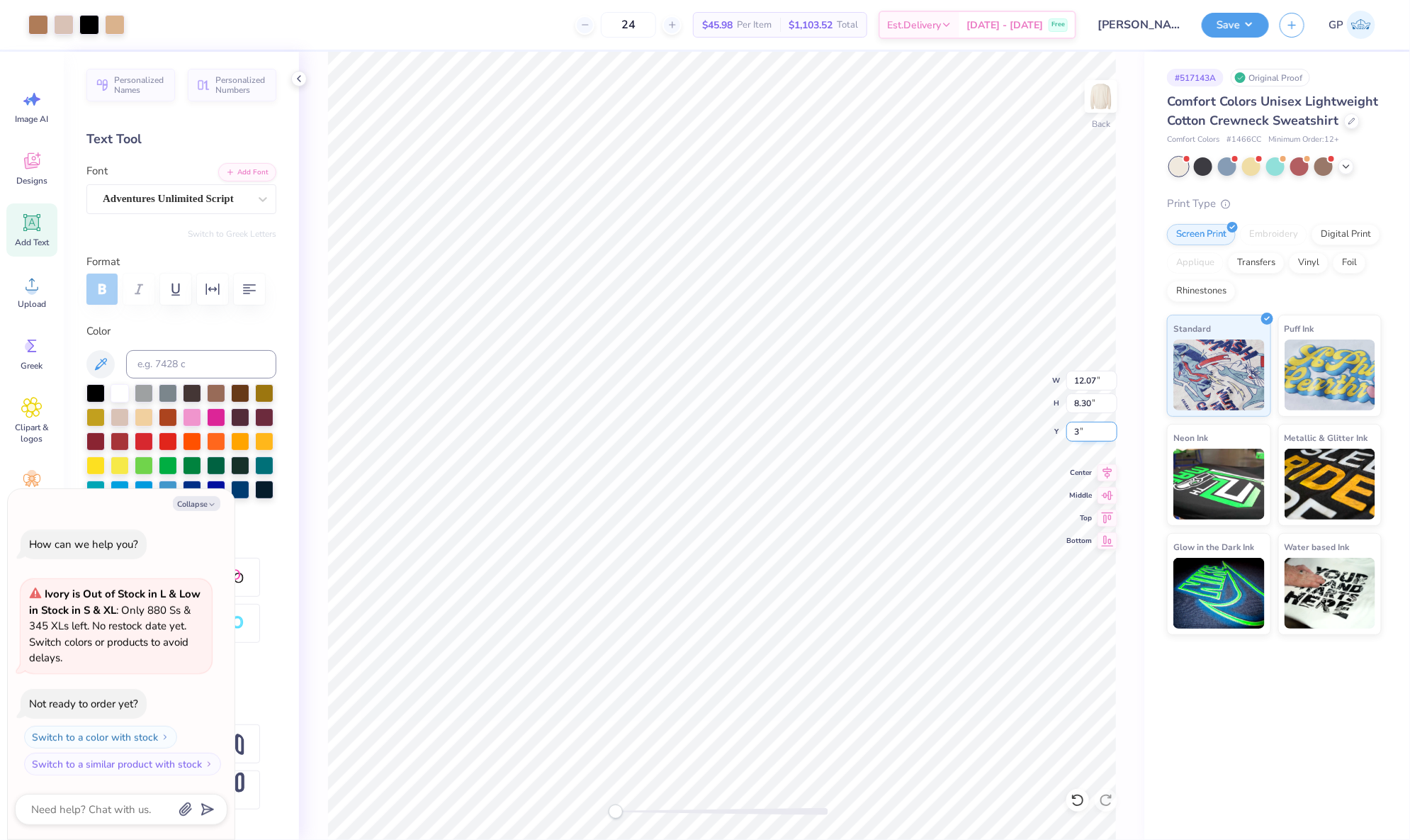
type input "3.00"
click at [1225, 17] on button "Save" at bounding box center [1235, 23] width 67 height 25
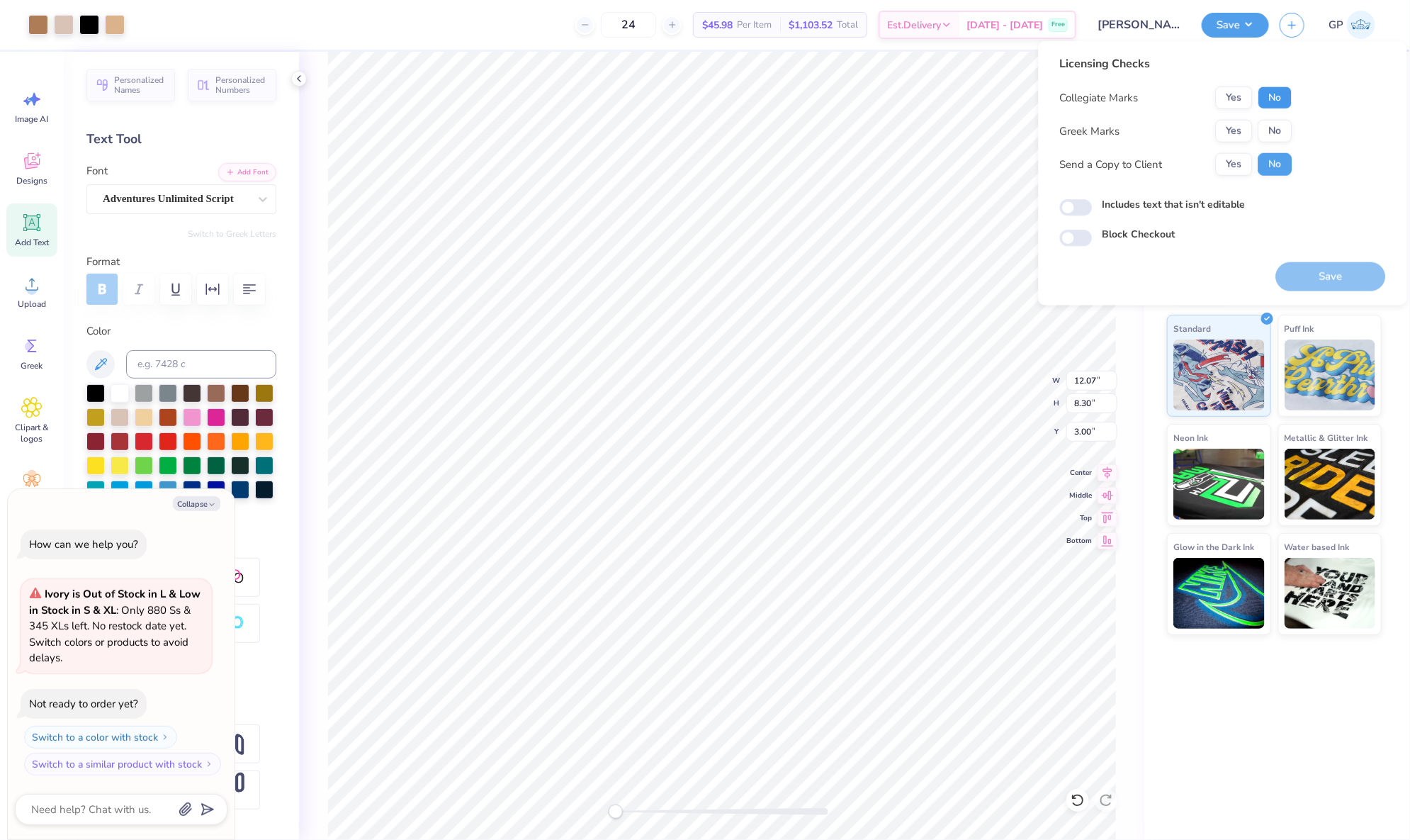
click at [1282, 90] on button "No" at bounding box center [1276, 97] width 34 height 22
click at [1227, 134] on button "Yes" at bounding box center [1234, 130] width 36 height 22
type textarea "x"
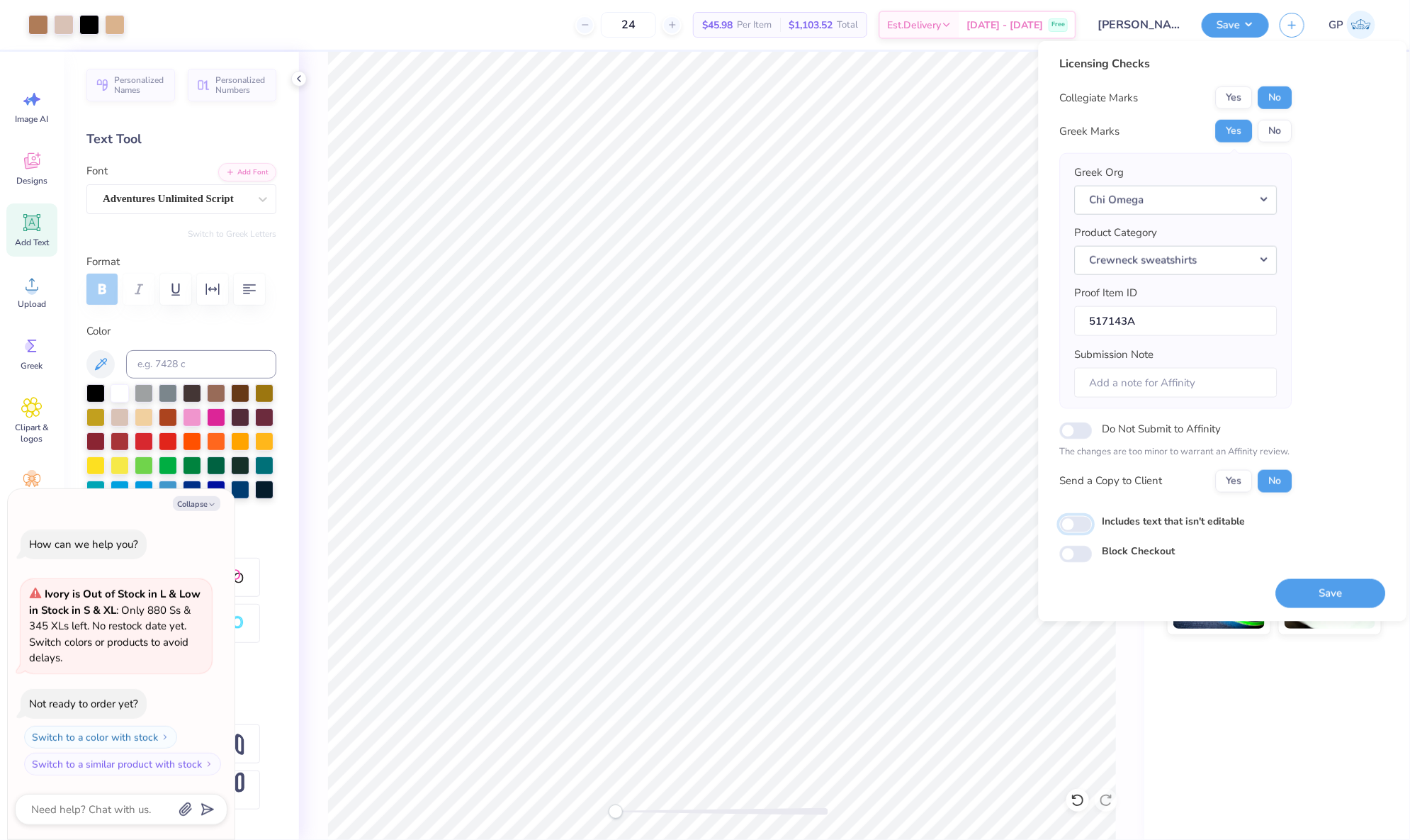
click at [1087, 522] on input "Includes text that isn't editable" at bounding box center [1076, 524] width 32 height 17
checkbox input "true"
click at [1301, 592] on button "Save" at bounding box center [1331, 592] width 109 height 29
type textarea "x"
